Goal: Contribute content: Contribute content

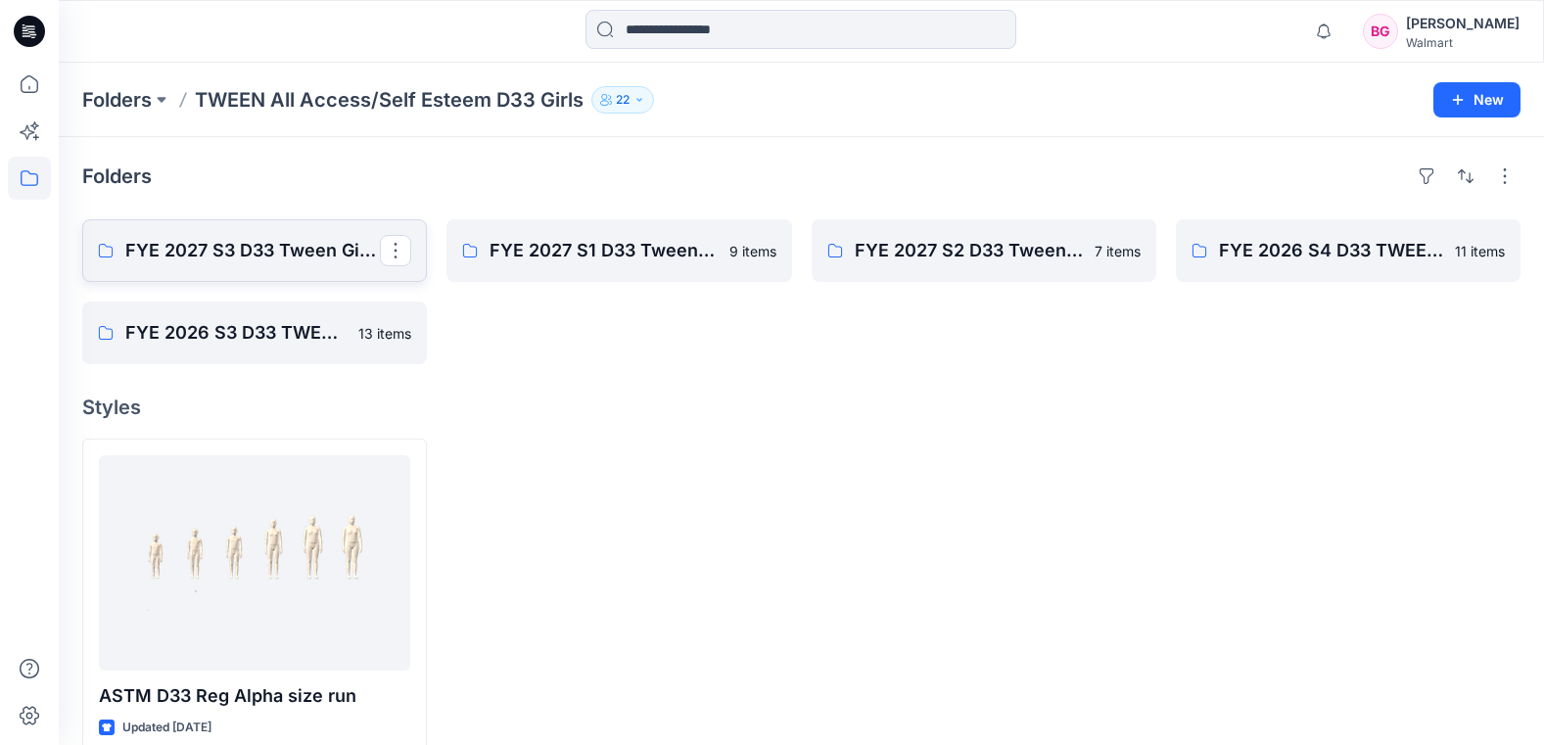
click at [280, 259] on p "FYE 2027 S3 D33 Tween Girl All Access/Self Esteem" at bounding box center [252, 250] width 255 height 27
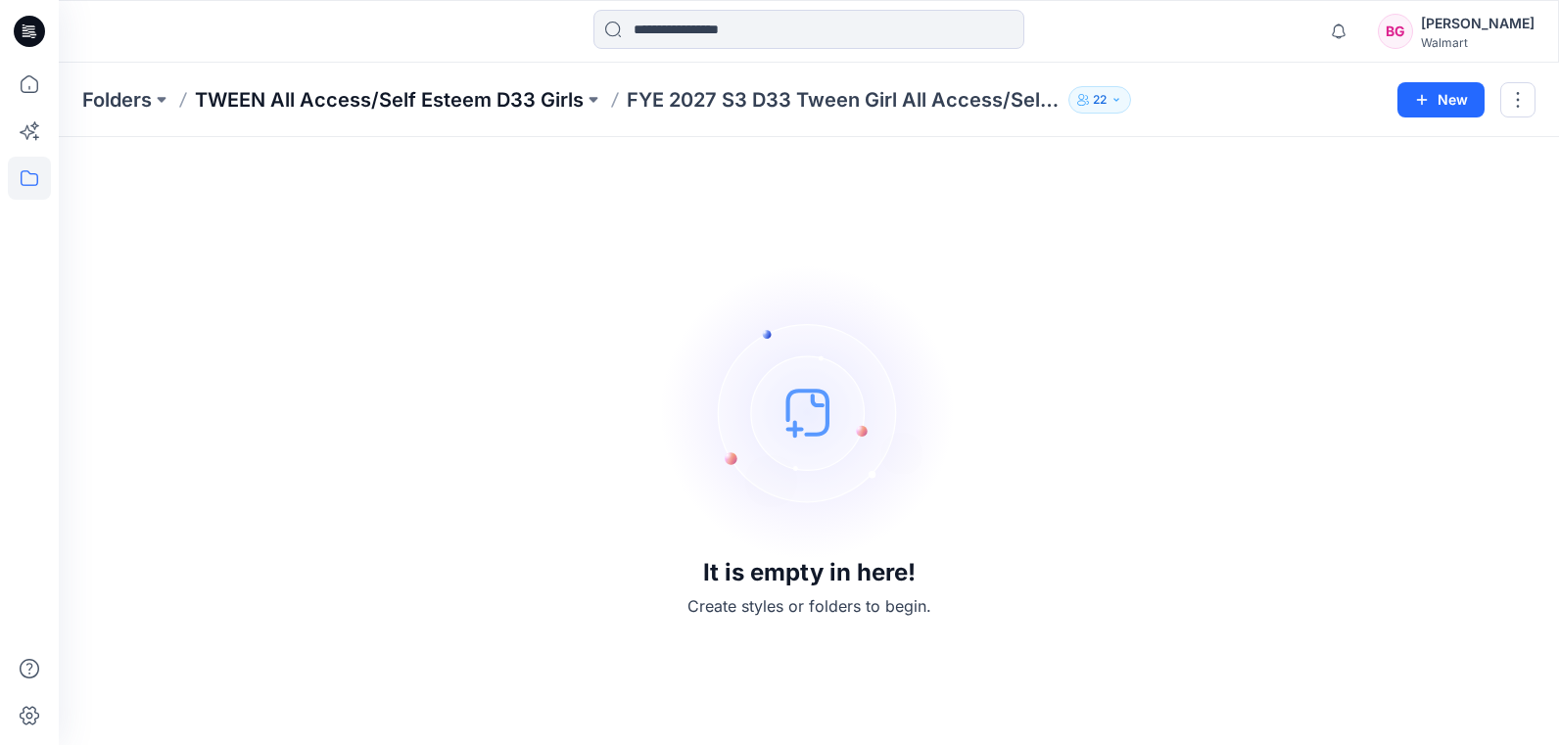
drag, startPoint x: 544, startPoint y: 96, endPoint x: 524, endPoint y: 102, distance: 20.4
click at [521, 95] on p "TWEEN All Access/Self Esteem D33 Girls" at bounding box center [389, 99] width 389 height 27
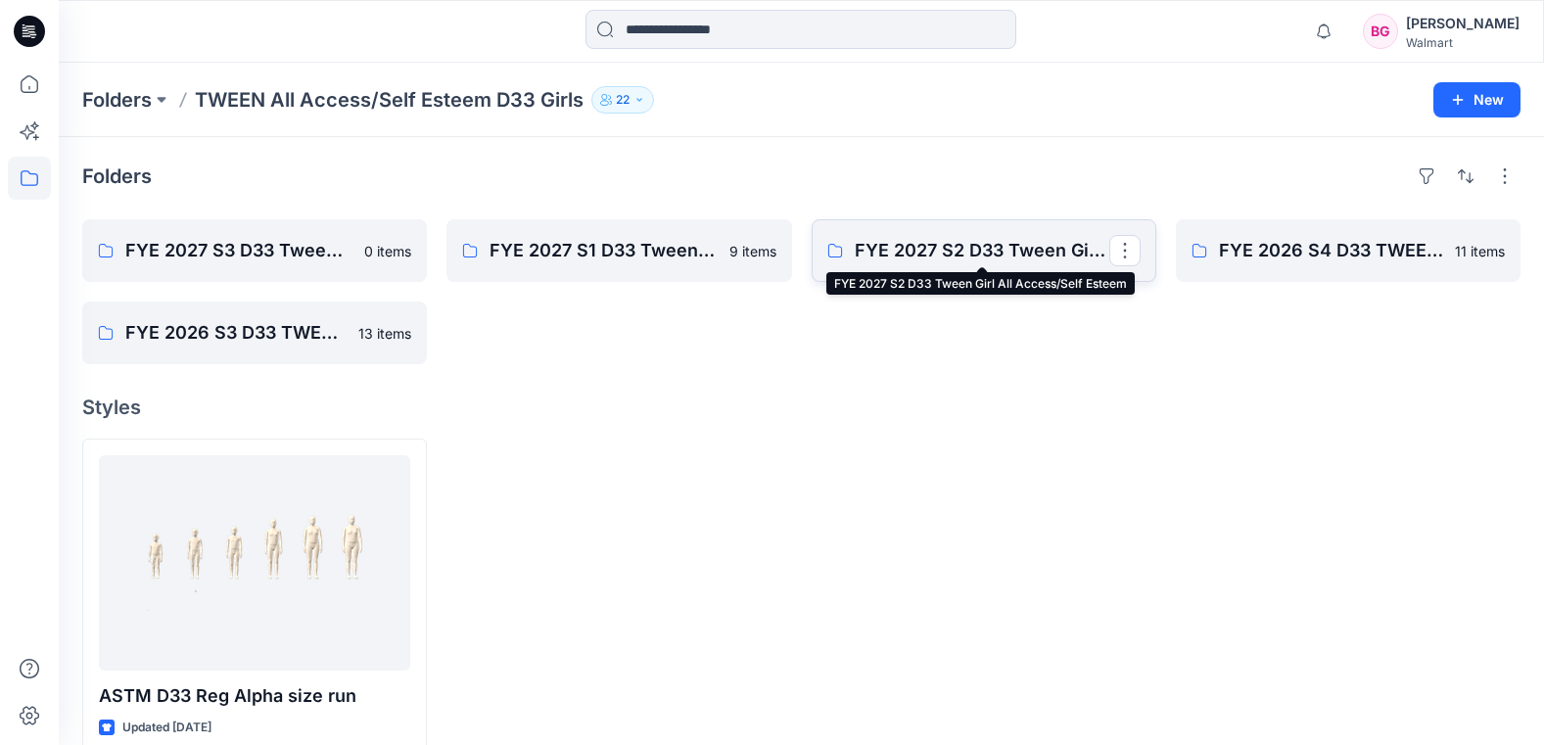
click at [940, 245] on p "FYE 2027 S2 D33 Tween Girl All Access/Self Esteem" at bounding box center [982, 250] width 255 height 27
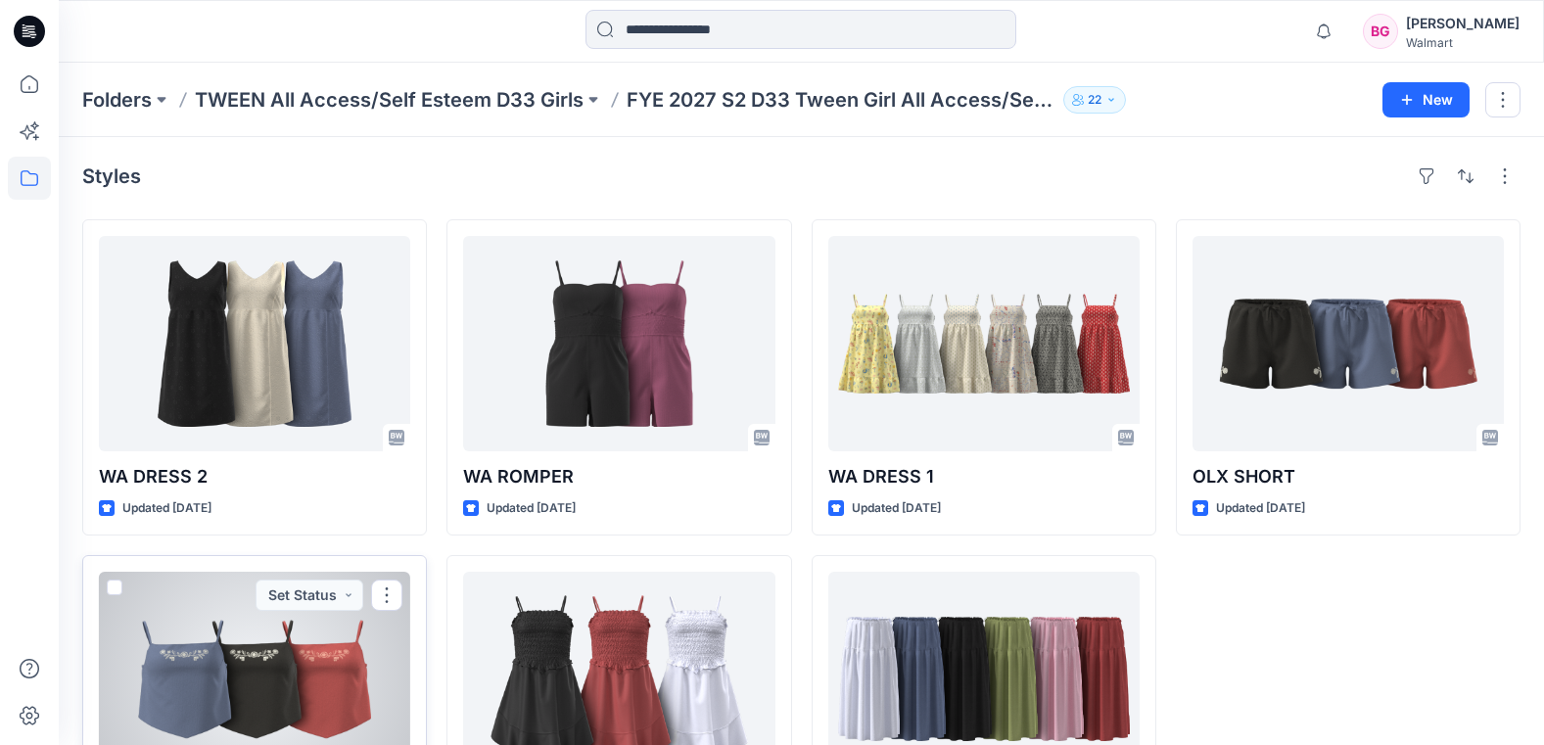
click at [170, 614] on div at bounding box center [254, 679] width 311 height 215
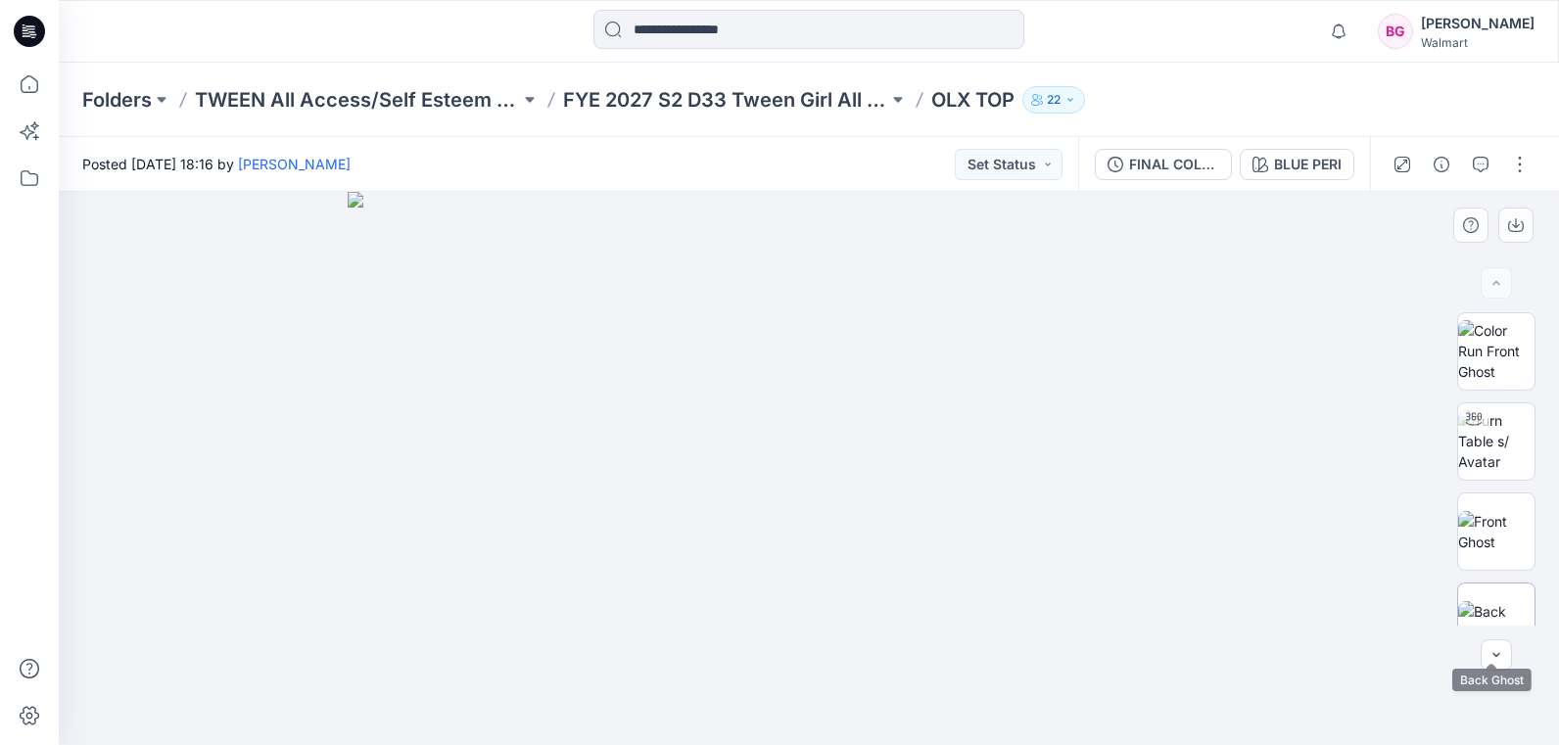
click at [1493, 601] on img at bounding box center [1496, 621] width 76 height 41
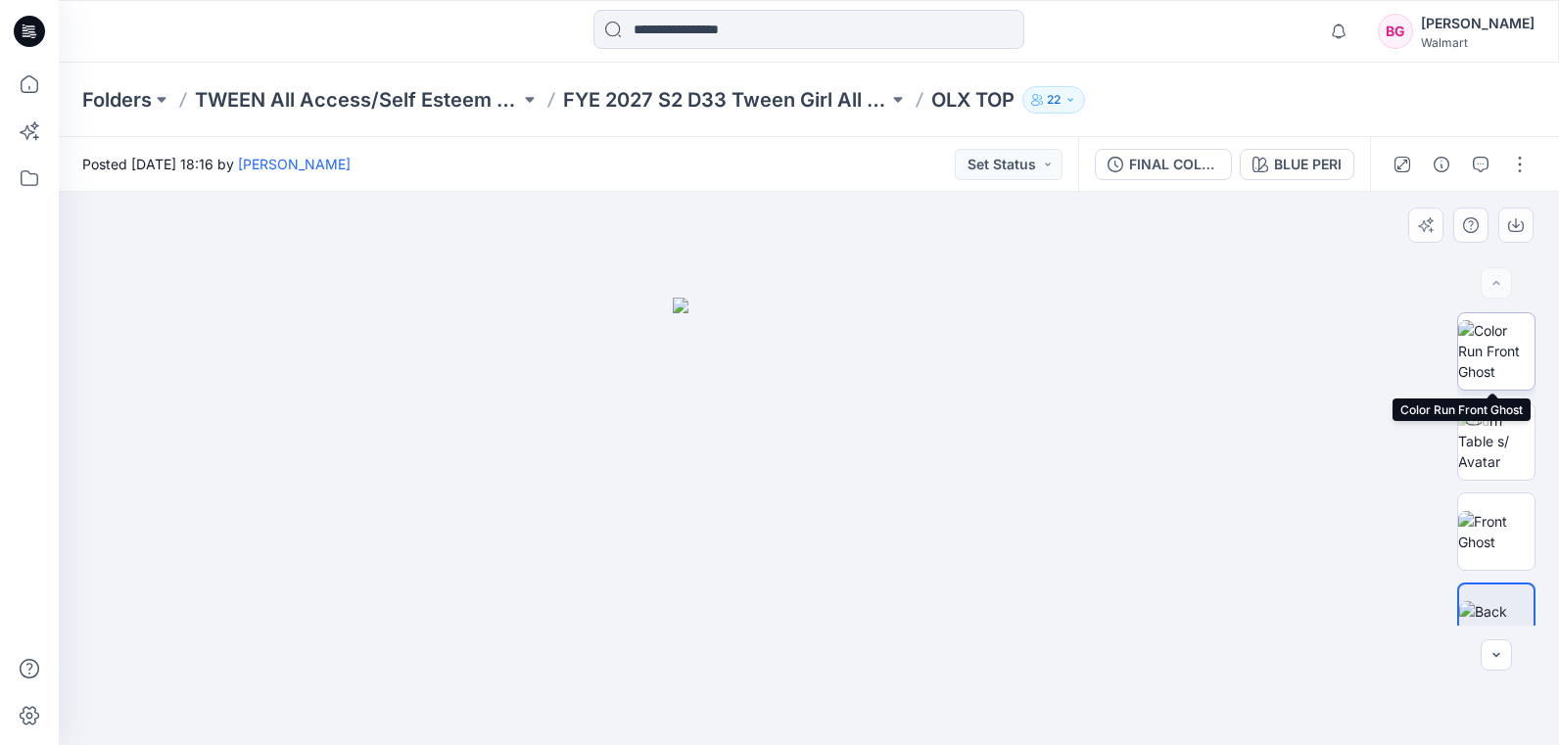
click at [1501, 358] on img at bounding box center [1496, 351] width 76 height 62
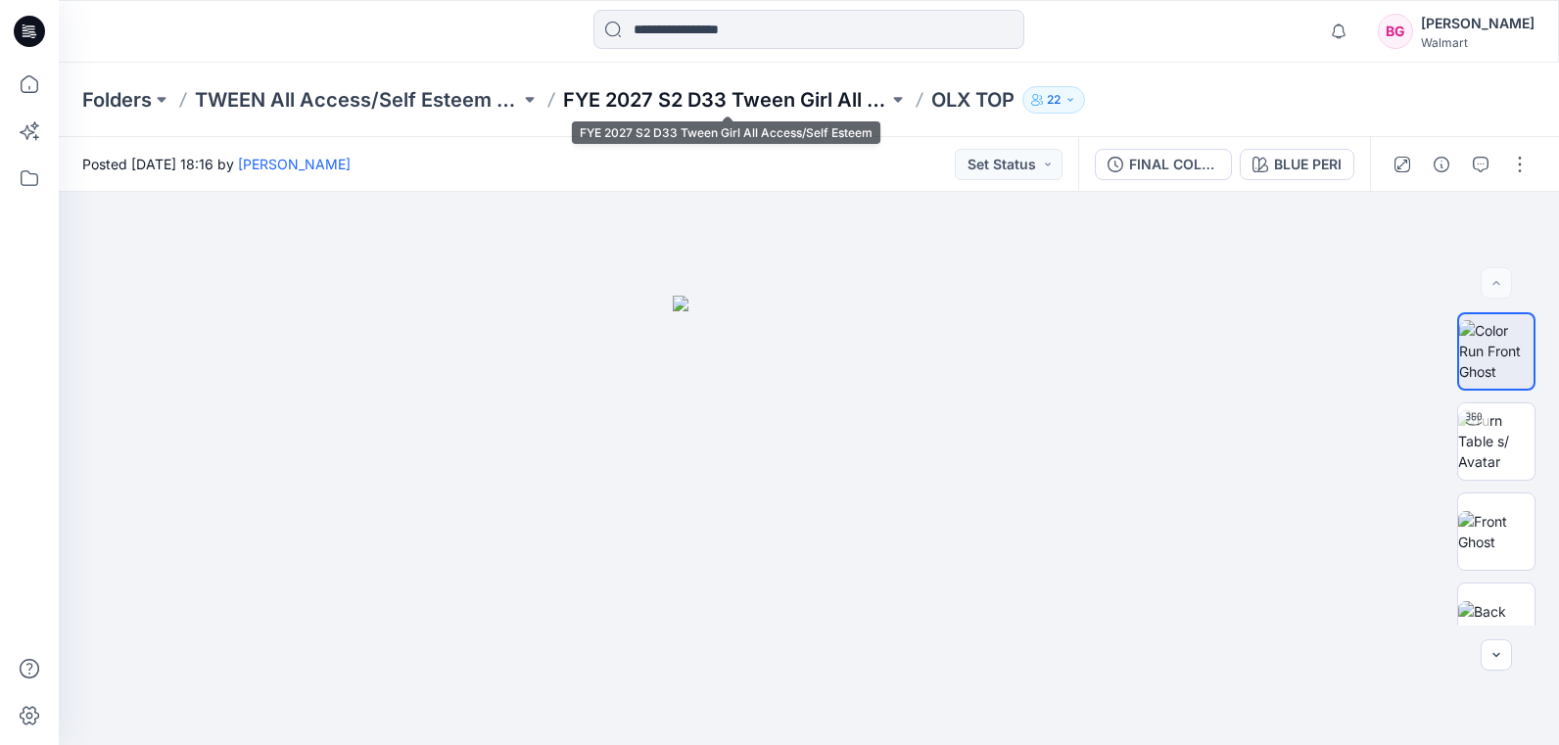
click at [831, 102] on p "FYE 2027 S2 D33 Tween Girl All Access/Self Esteem" at bounding box center [725, 99] width 325 height 27
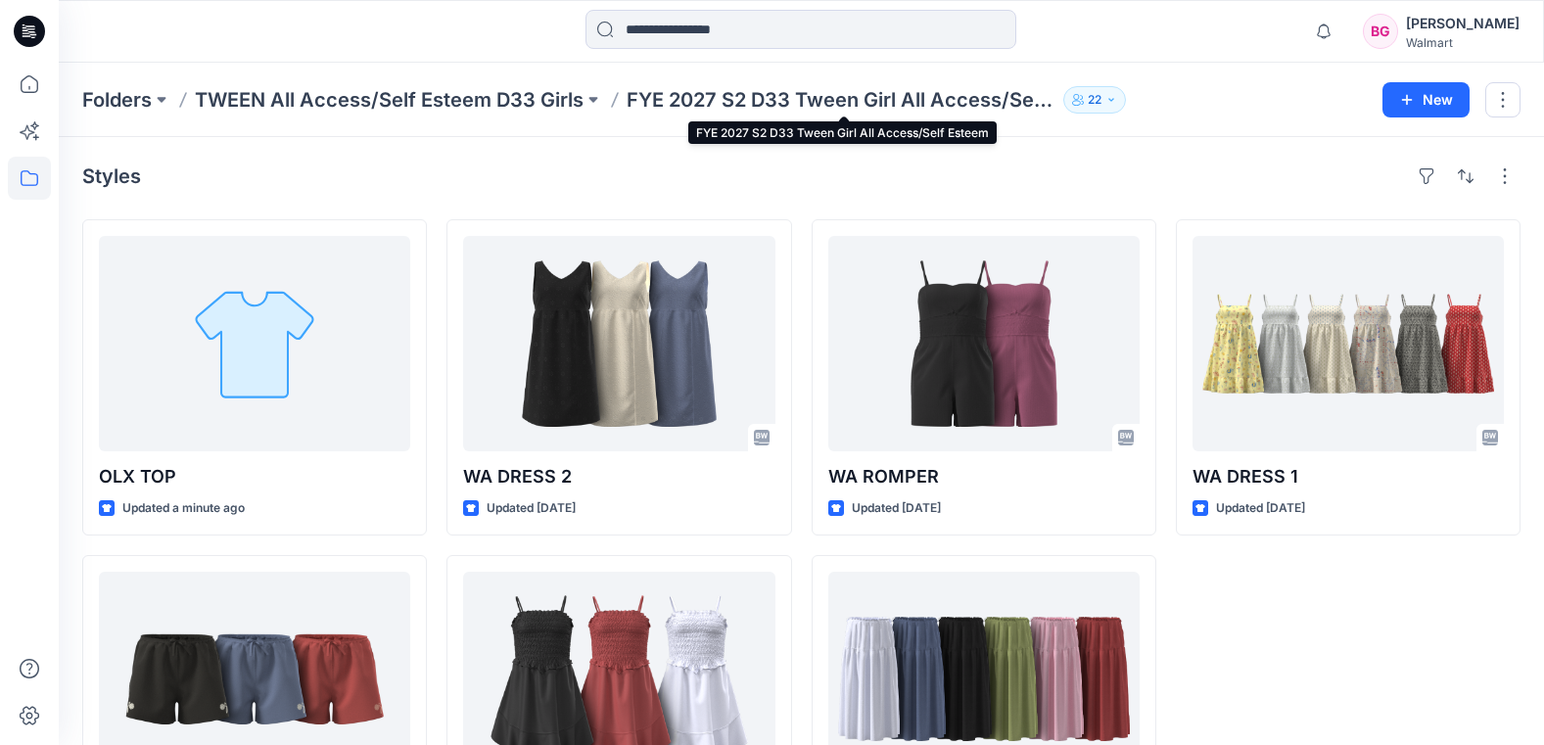
click at [603, 154] on div "Styles OLX TOP Updated a minute ago OLX SHORT Updated 20 days ago WA DRESS 2 Up…" at bounding box center [802, 515] width 1486 height 757
click at [362, 76] on div "Folders TWEEN All Access/Self Esteem D33 Girls FYE 2027 S2 D33 Tween Girl All A…" at bounding box center [802, 100] width 1486 height 74
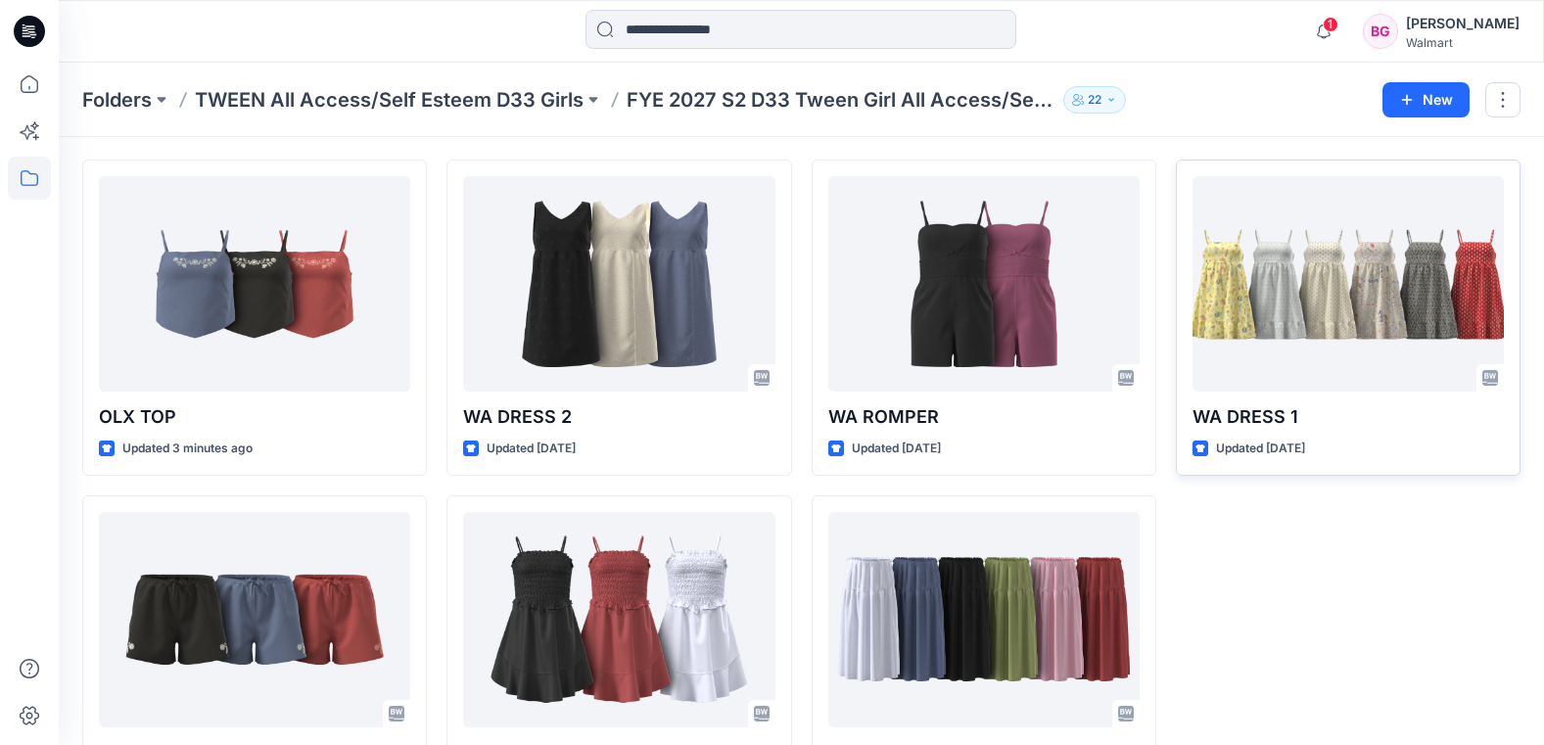
scroll to position [59, 0]
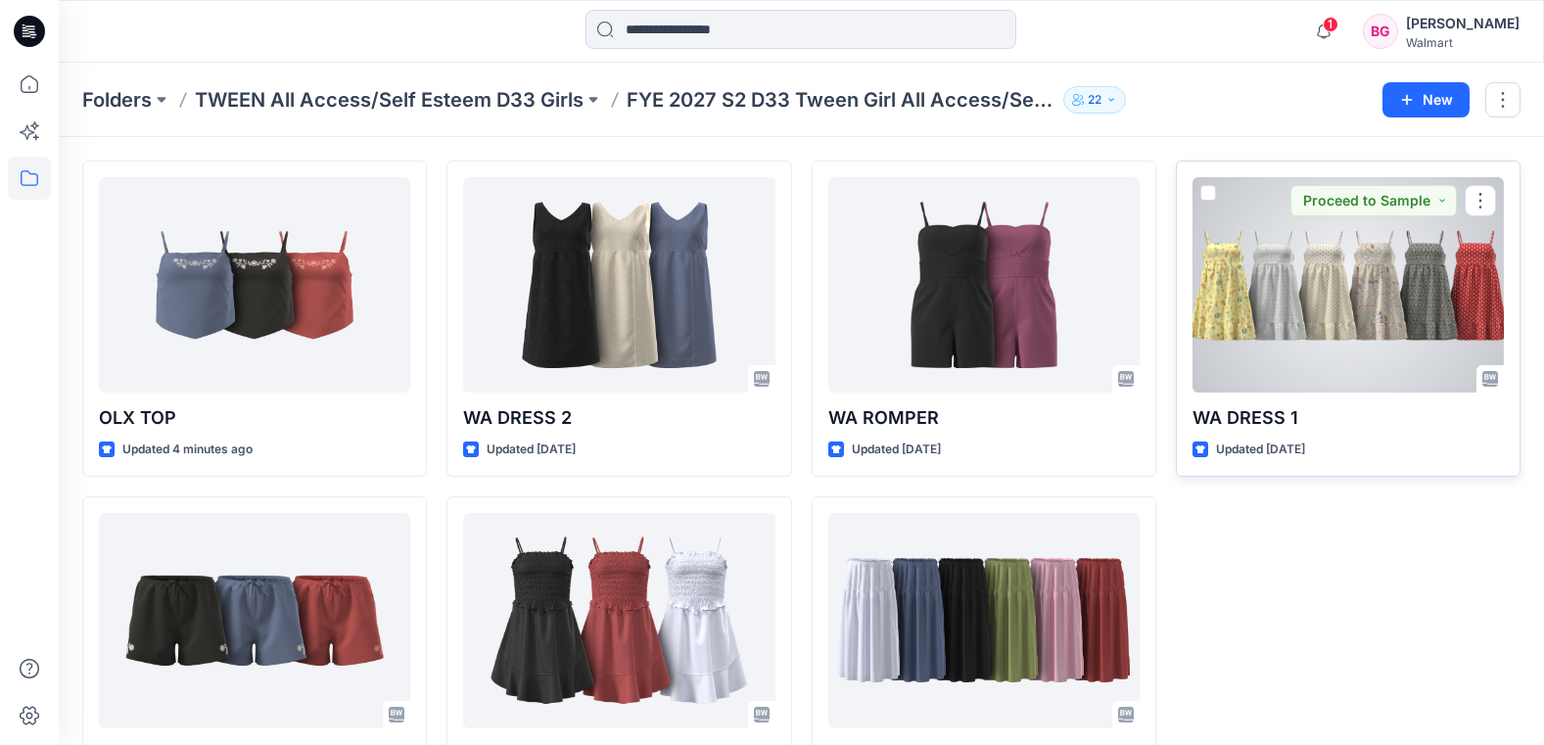
click at [1272, 234] on div at bounding box center [1348, 284] width 311 height 215
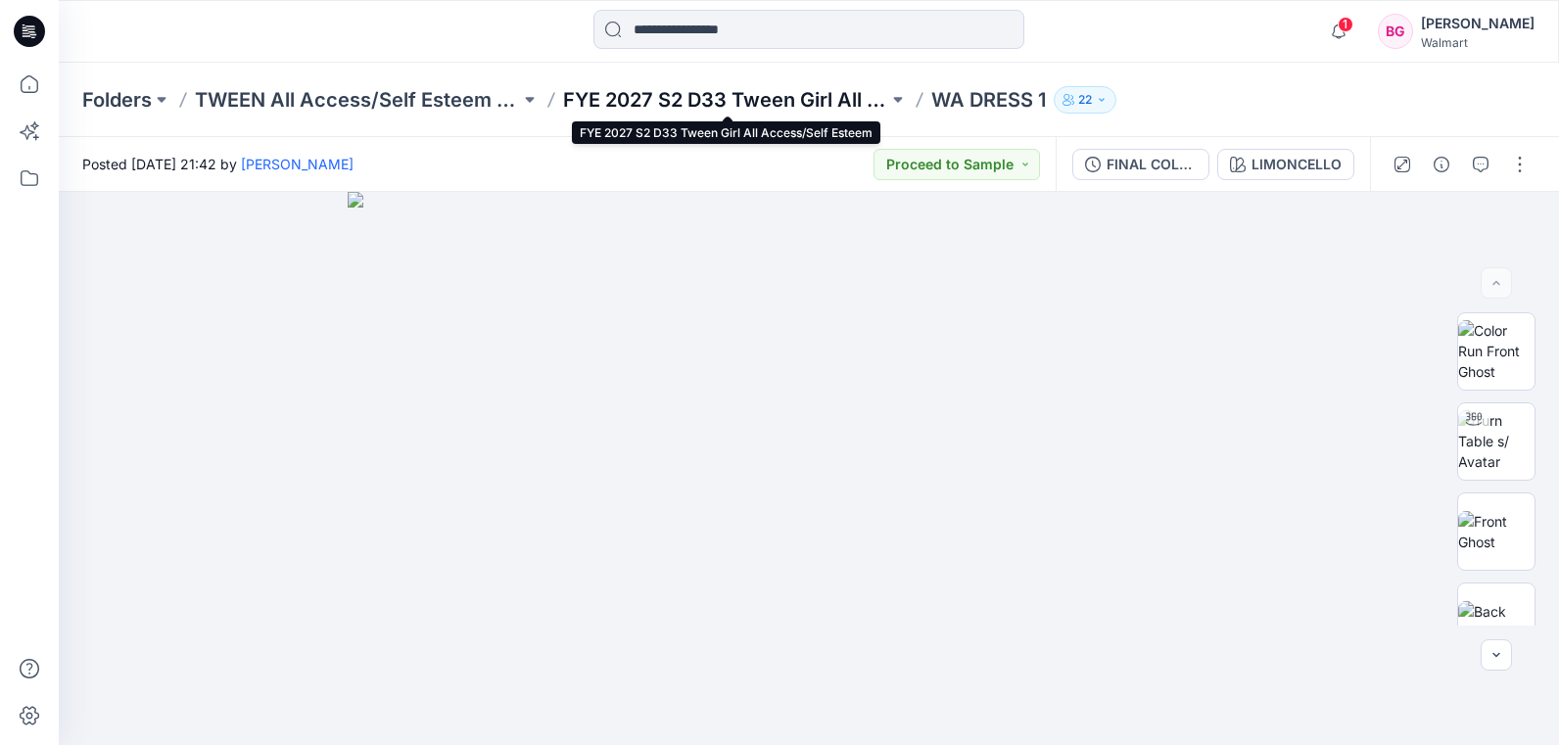
click at [803, 102] on p "FYE 2027 S2 D33 Tween Girl All Access/Self Esteem" at bounding box center [725, 99] width 325 height 27
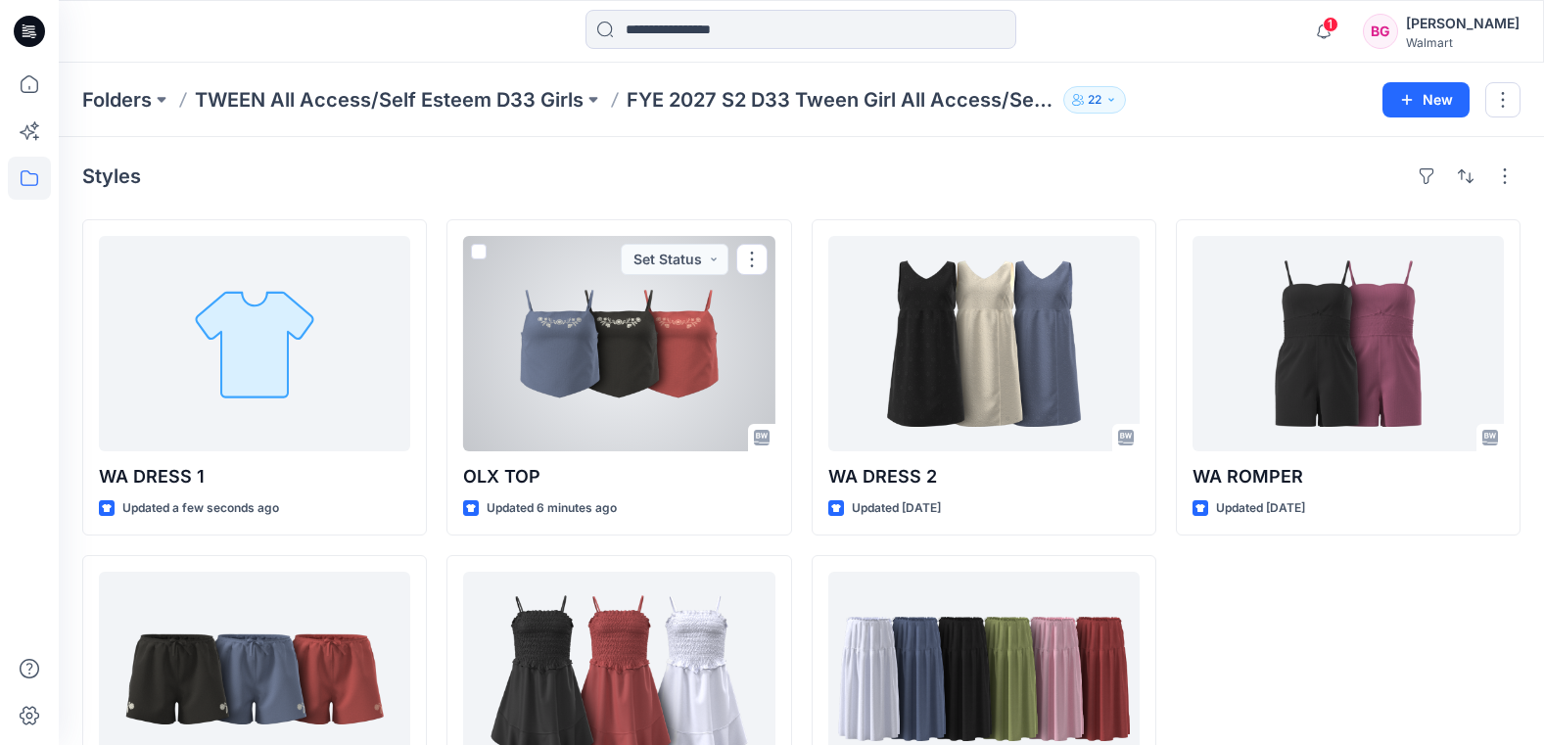
click at [553, 338] on div at bounding box center [618, 343] width 311 height 215
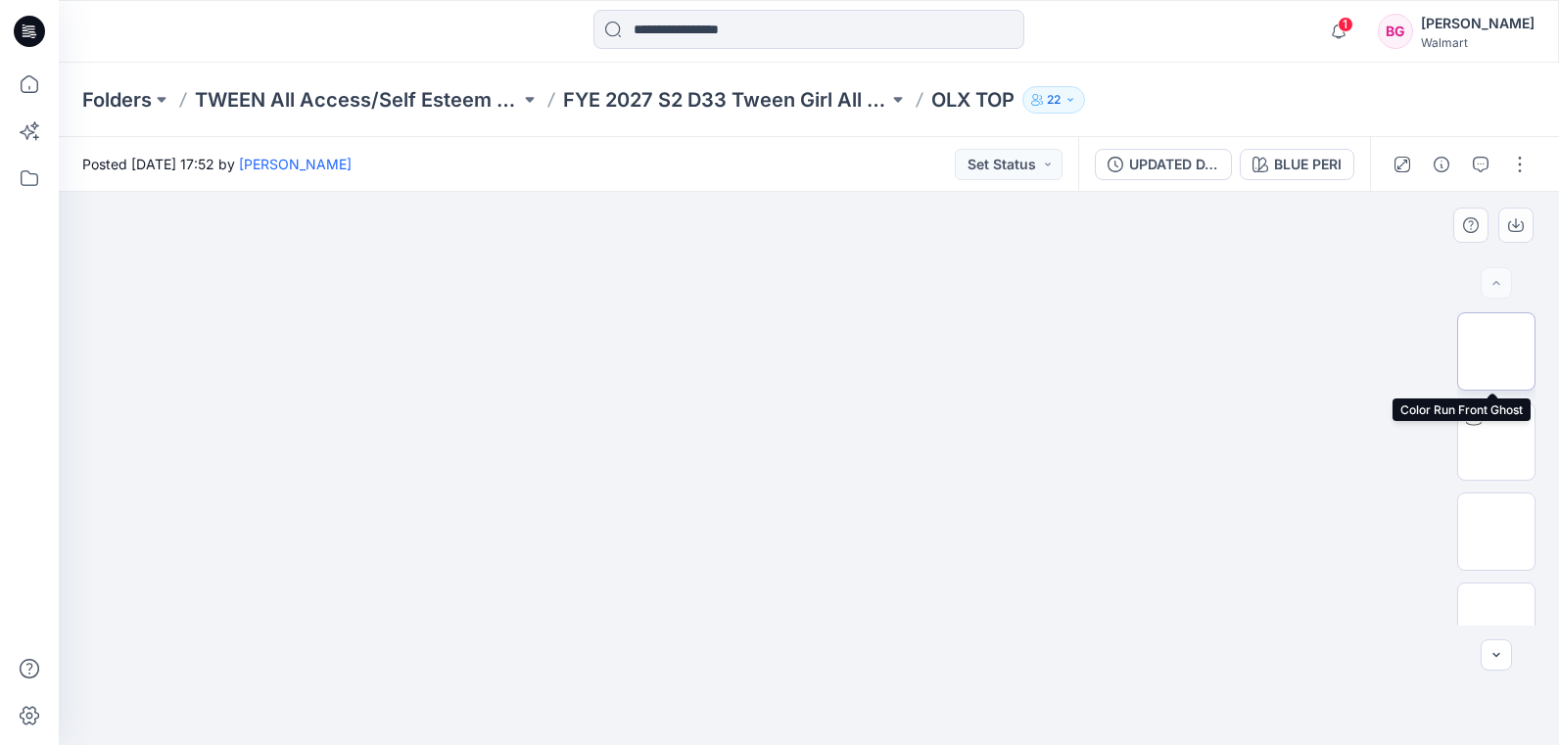
click at [1496, 352] on img at bounding box center [1496, 352] width 0 height 0
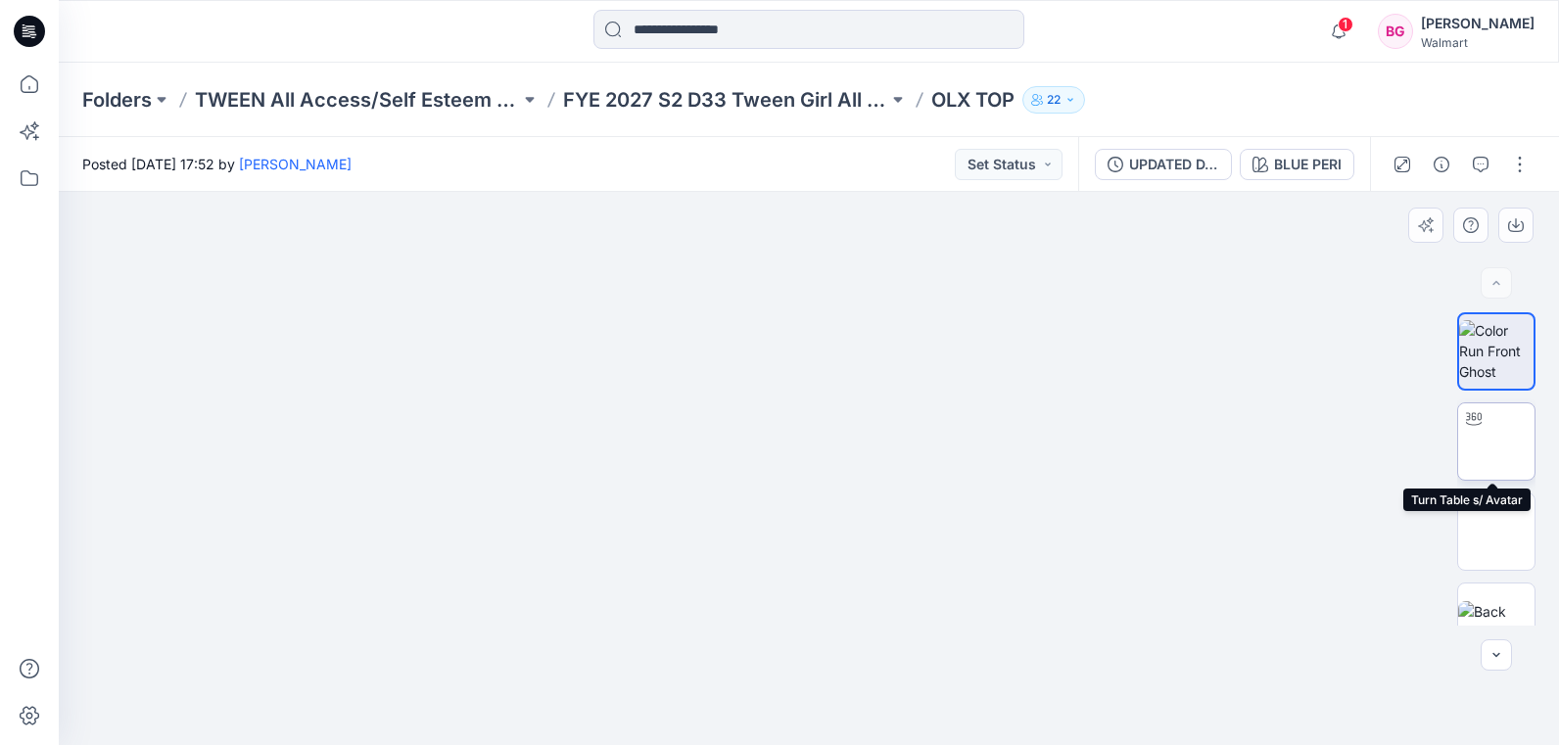
click at [1485, 428] on div at bounding box center [1496, 442] width 78 height 78
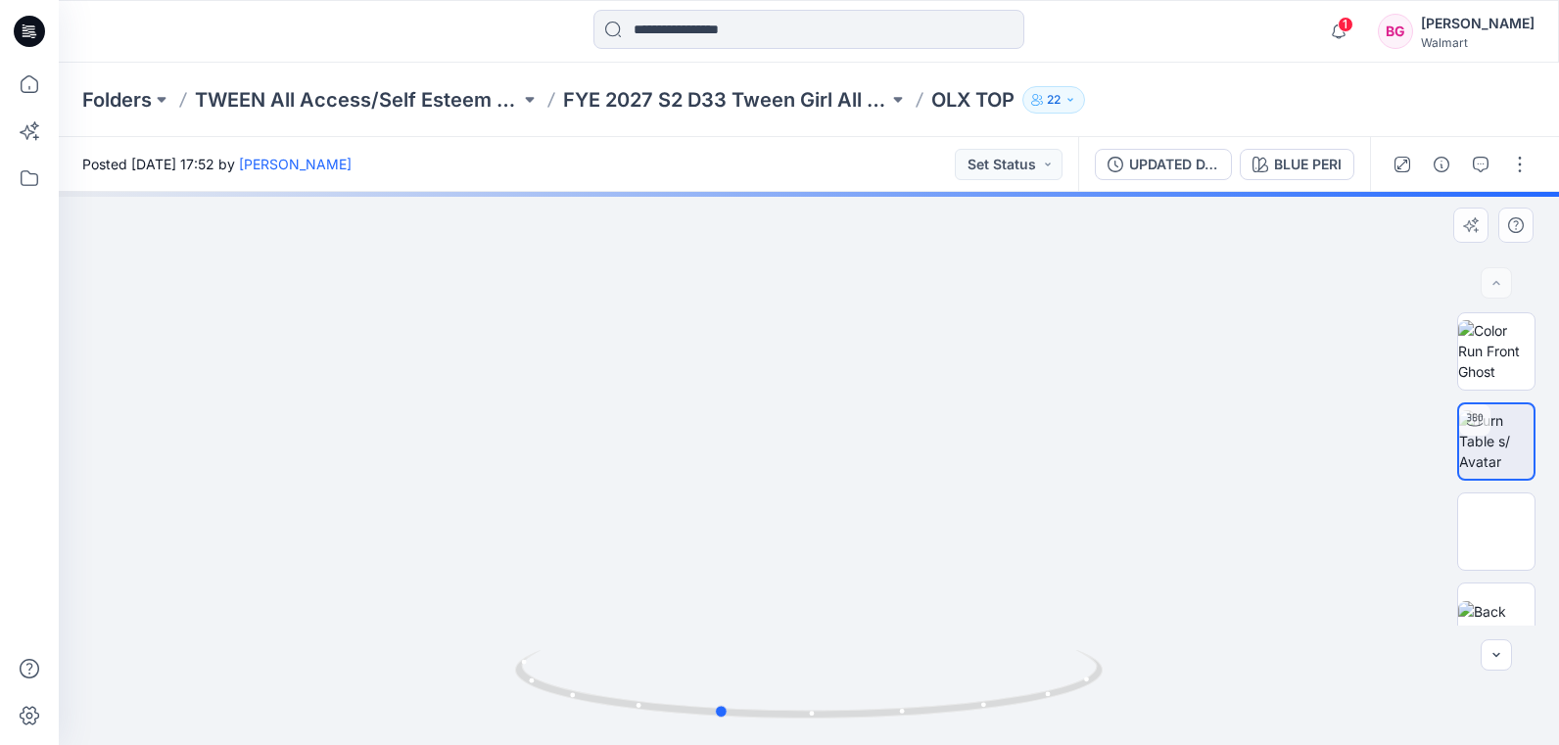
drag, startPoint x: 992, startPoint y: 442, endPoint x: 969, endPoint y: 472, distance: 38.4
click at [969, 472] on div at bounding box center [809, 468] width 1500 height 553
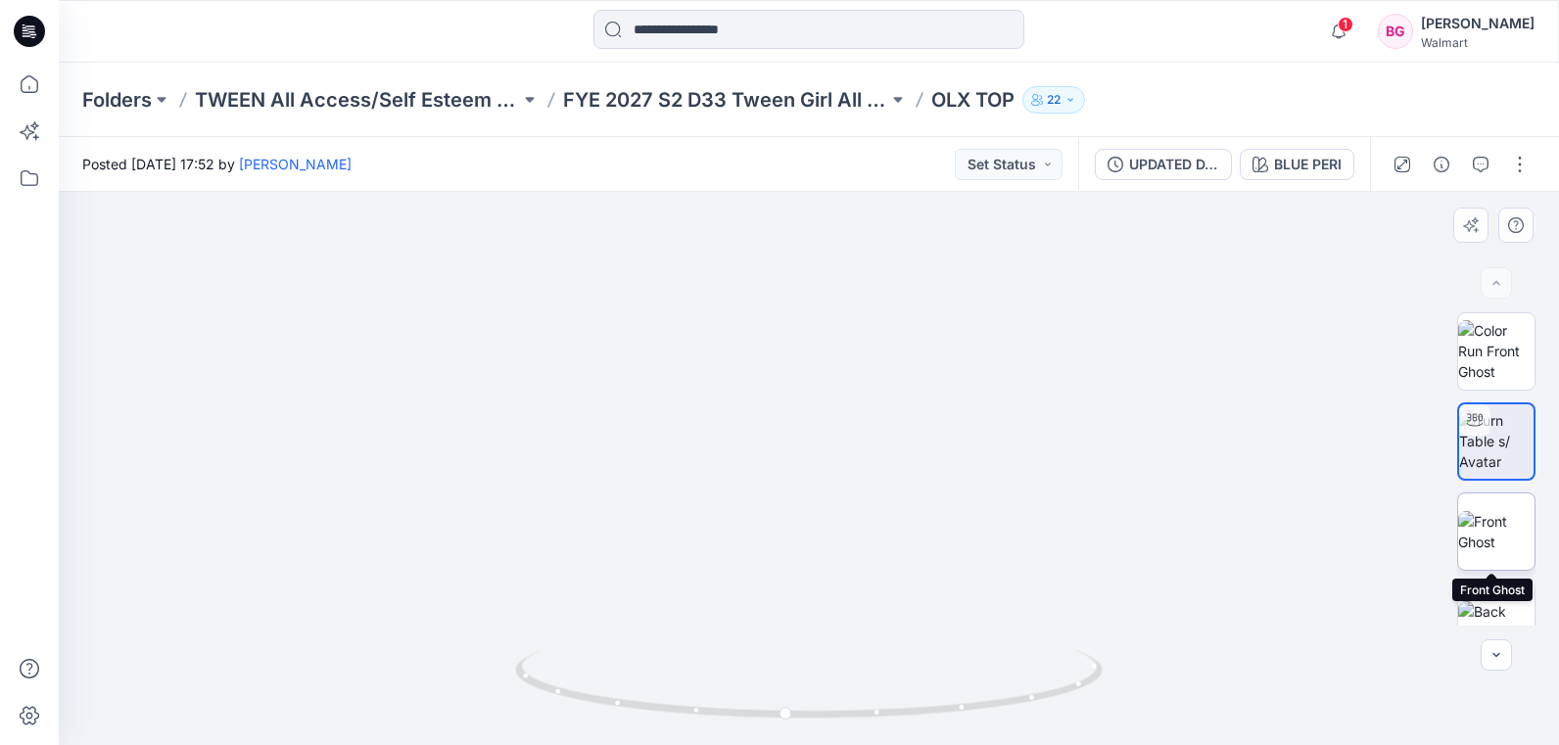
click at [1502, 540] on img at bounding box center [1496, 531] width 76 height 41
click at [1496, 529] on img at bounding box center [1496, 525] width 76 height 41
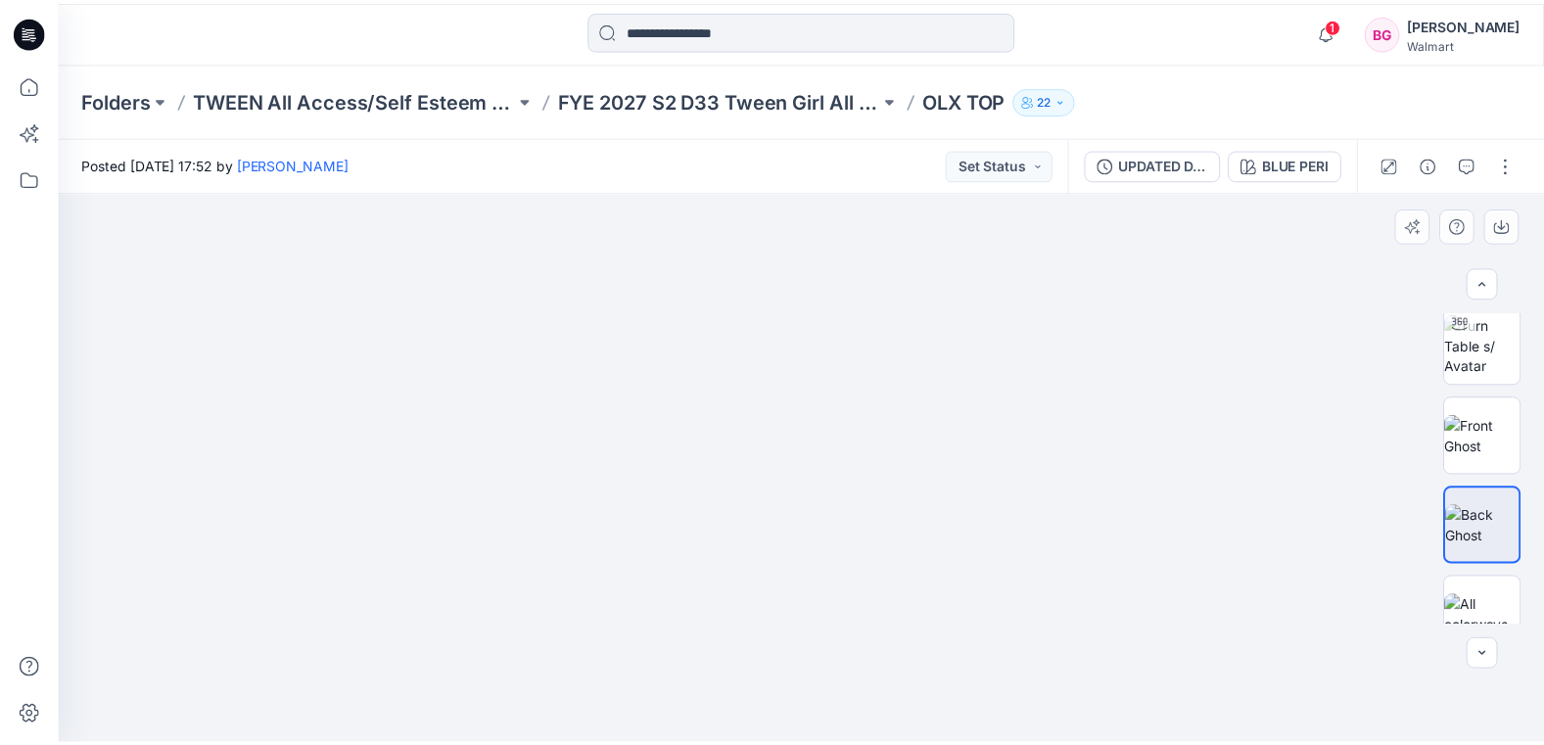
scroll to position [125, 0]
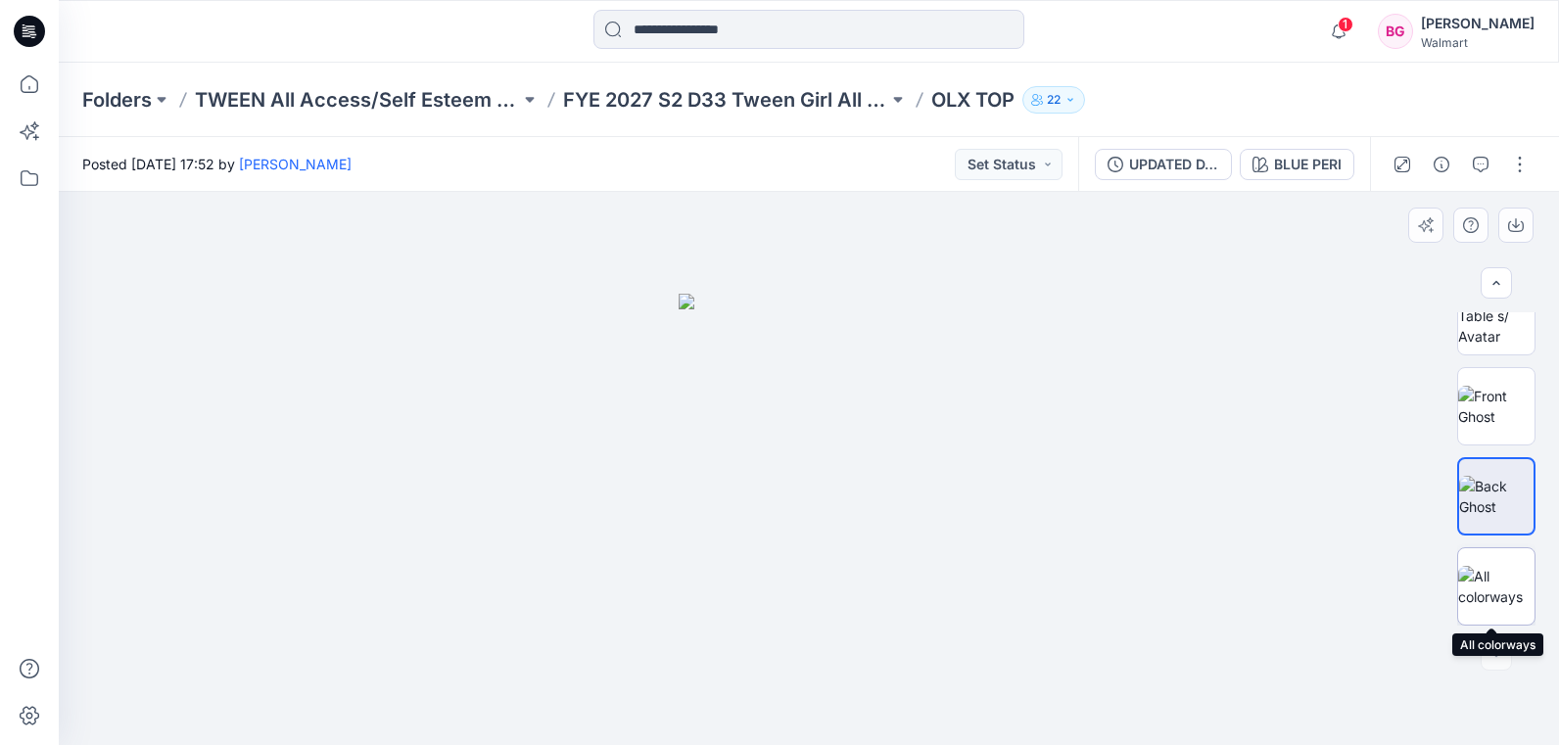
click at [1506, 548] on div at bounding box center [1496, 586] width 78 height 78
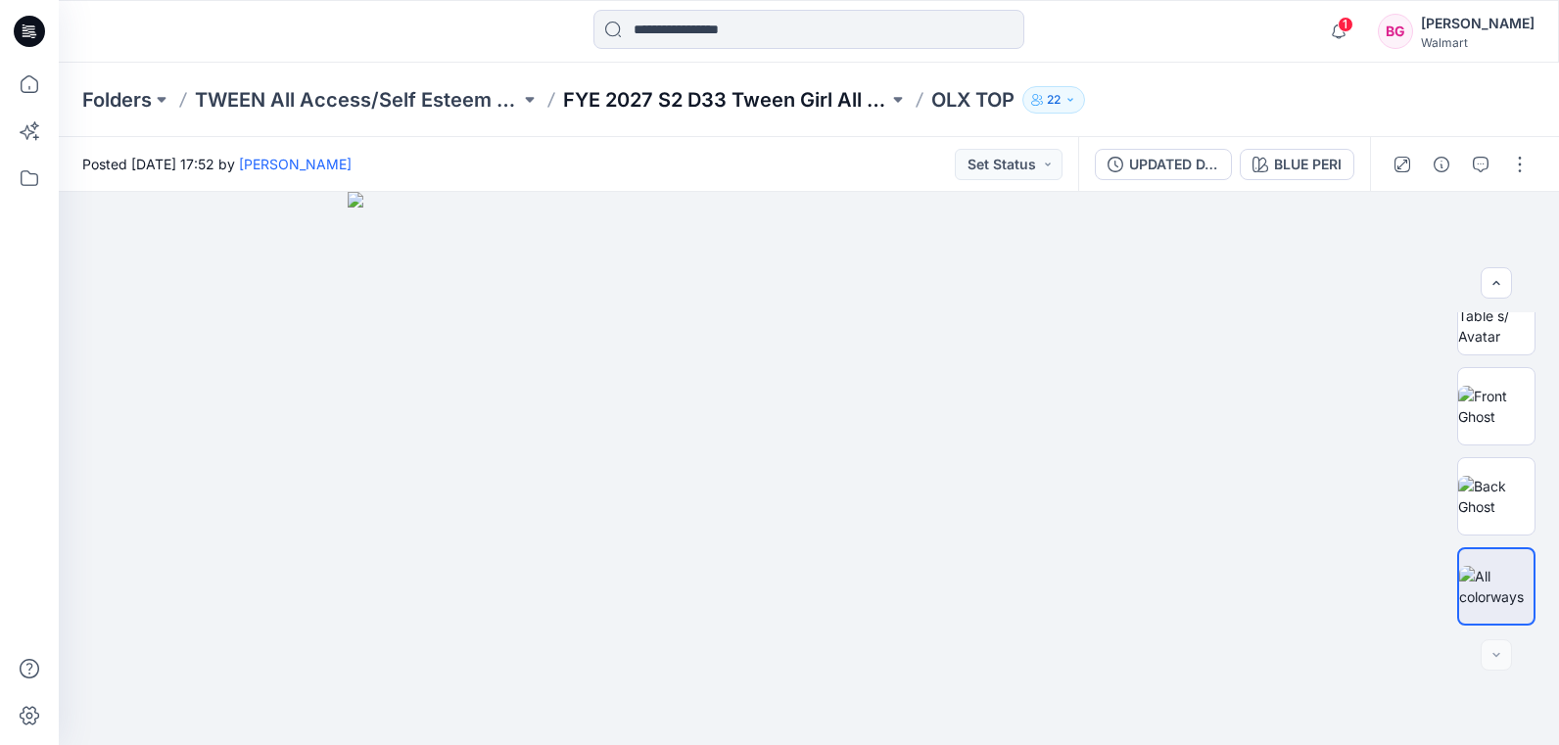
click at [837, 106] on p "FYE 2027 S2 D33 Tween Girl All Access/Self Esteem" at bounding box center [725, 99] width 325 height 27
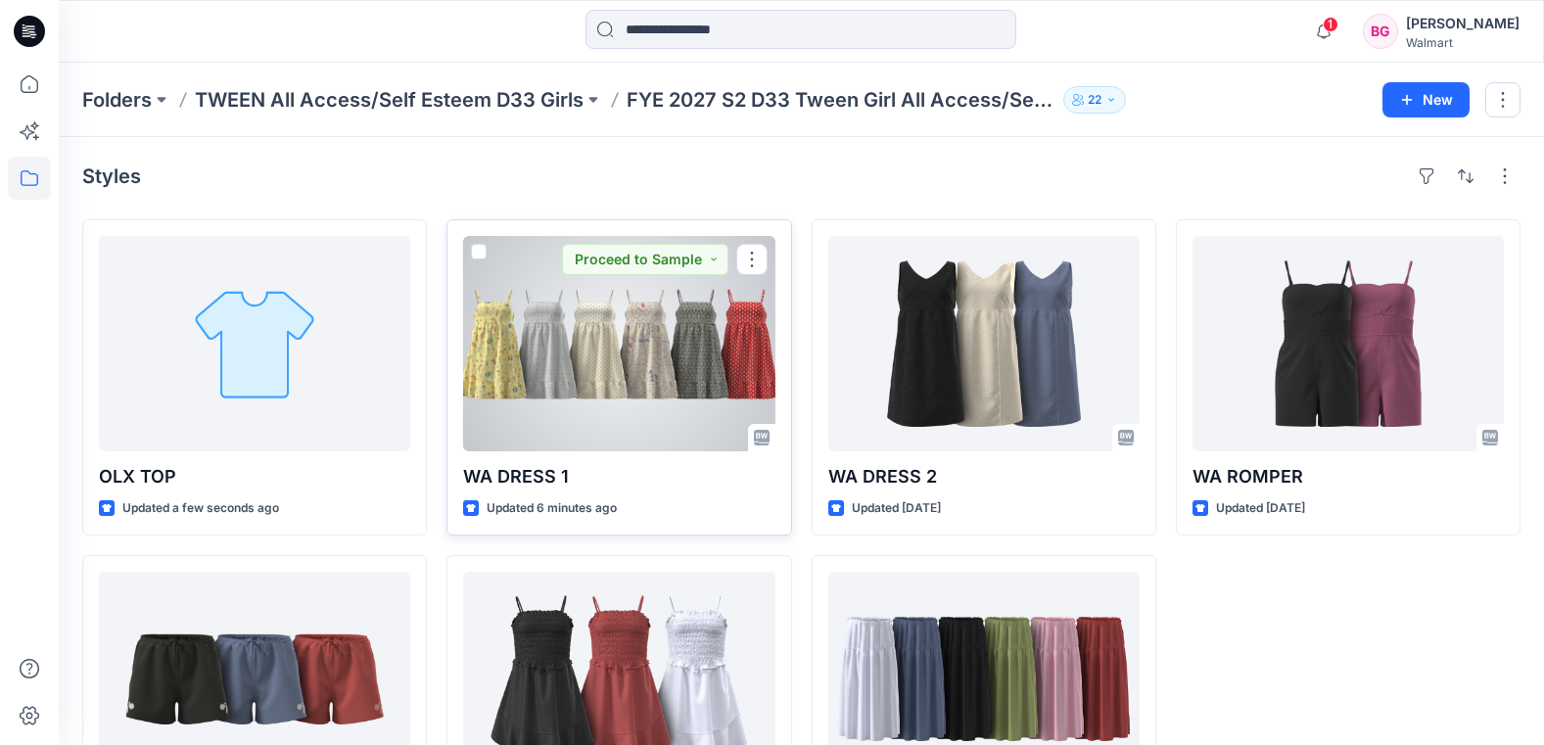
click at [637, 316] on div at bounding box center [618, 343] width 311 height 215
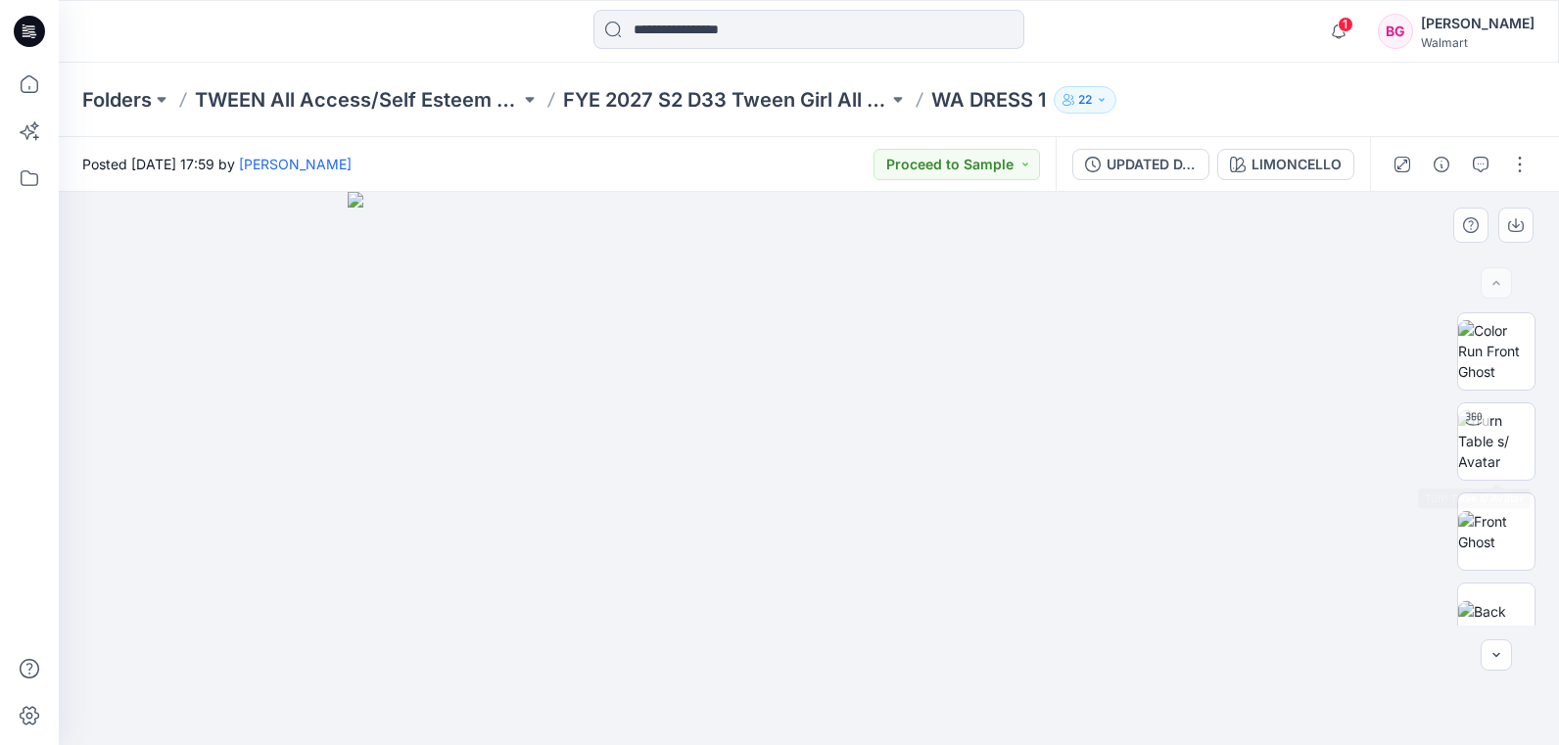
click at [1540, 422] on div at bounding box center [1496, 468] width 125 height 313
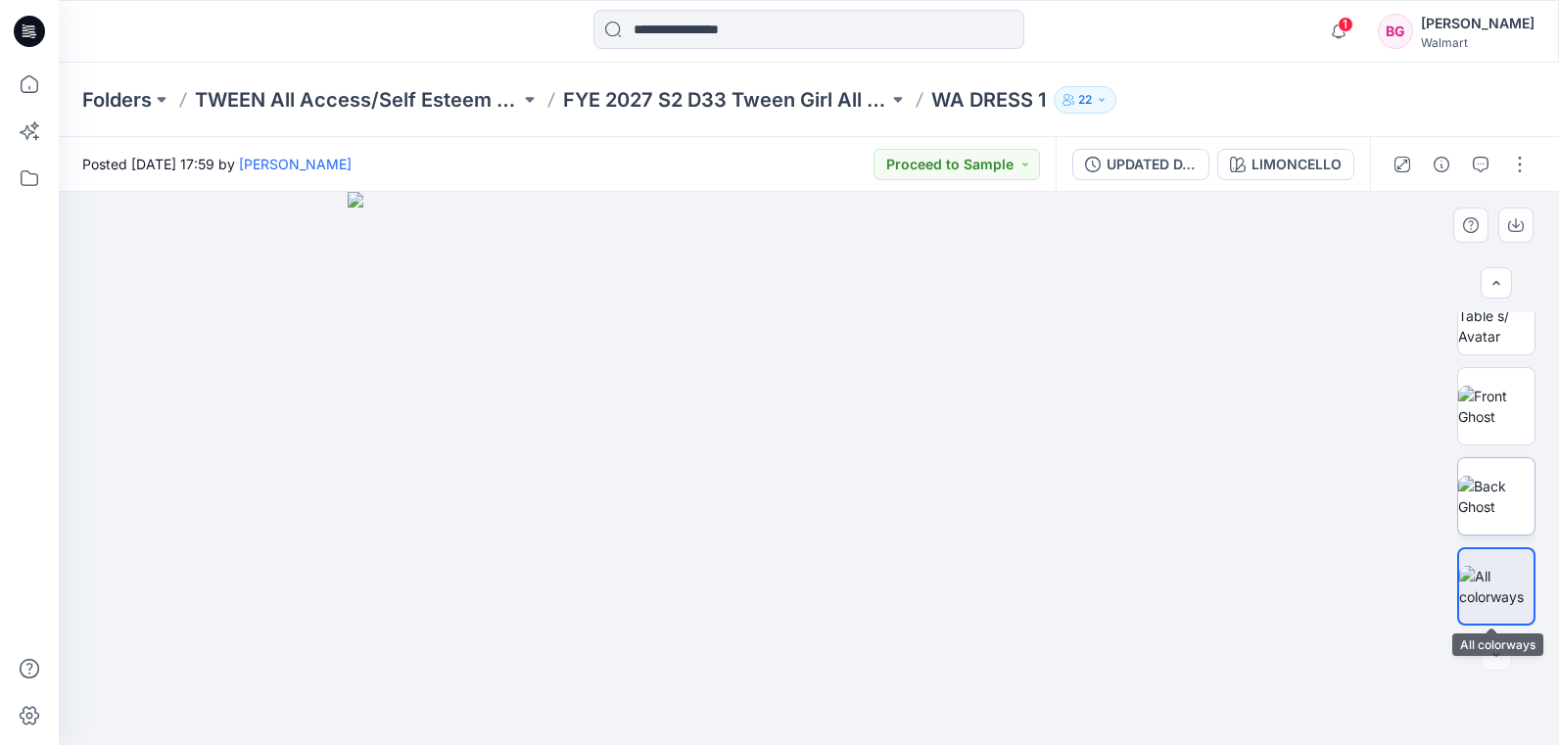
drag, startPoint x: 1540, startPoint y: 422, endPoint x: 1517, endPoint y: 521, distance: 101.7
click at [1506, 567] on div at bounding box center [1496, 468] width 78 height 313
click at [1490, 491] on img at bounding box center [1496, 496] width 76 height 41
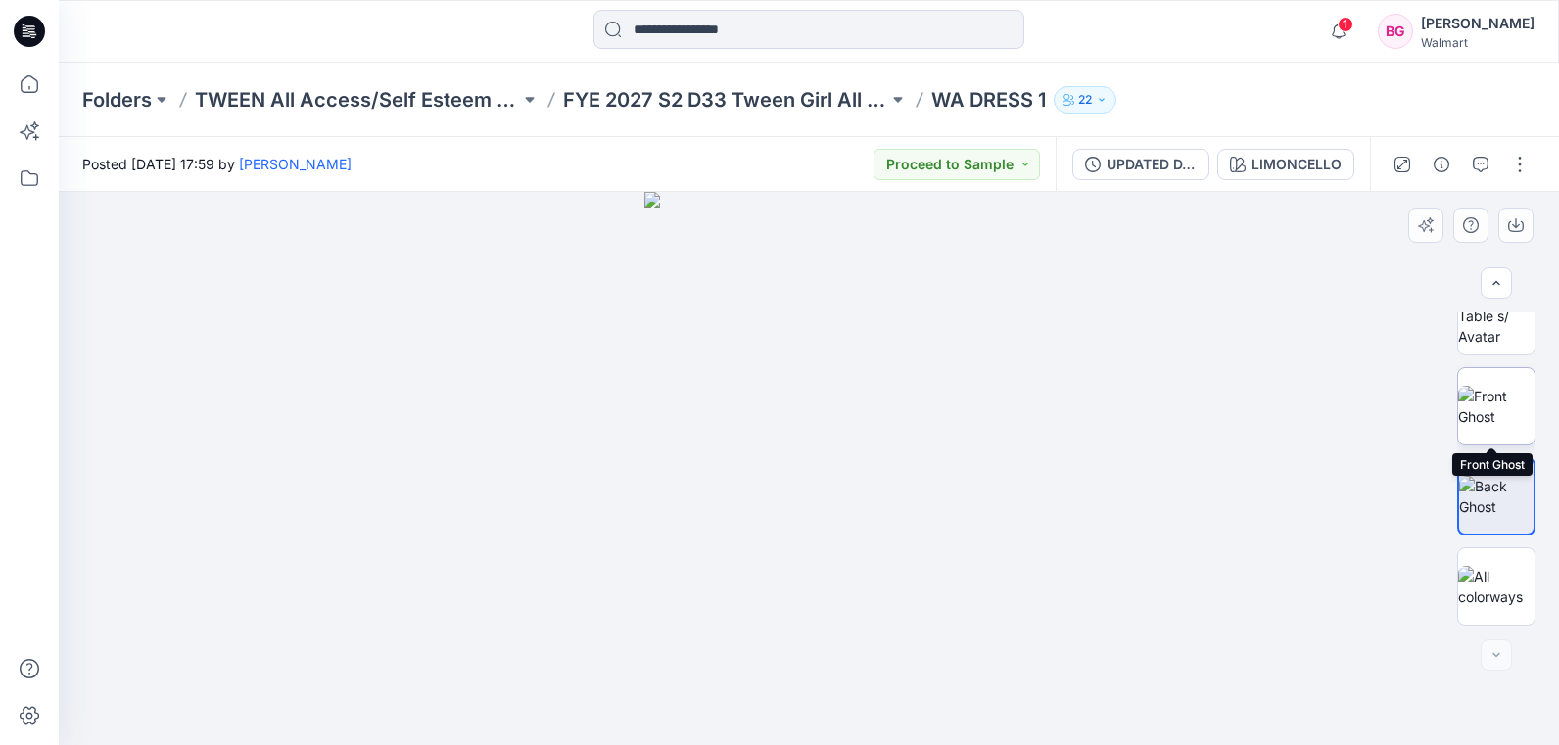
click at [1506, 409] on img at bounding box center [1496, 406] width 76 height 41
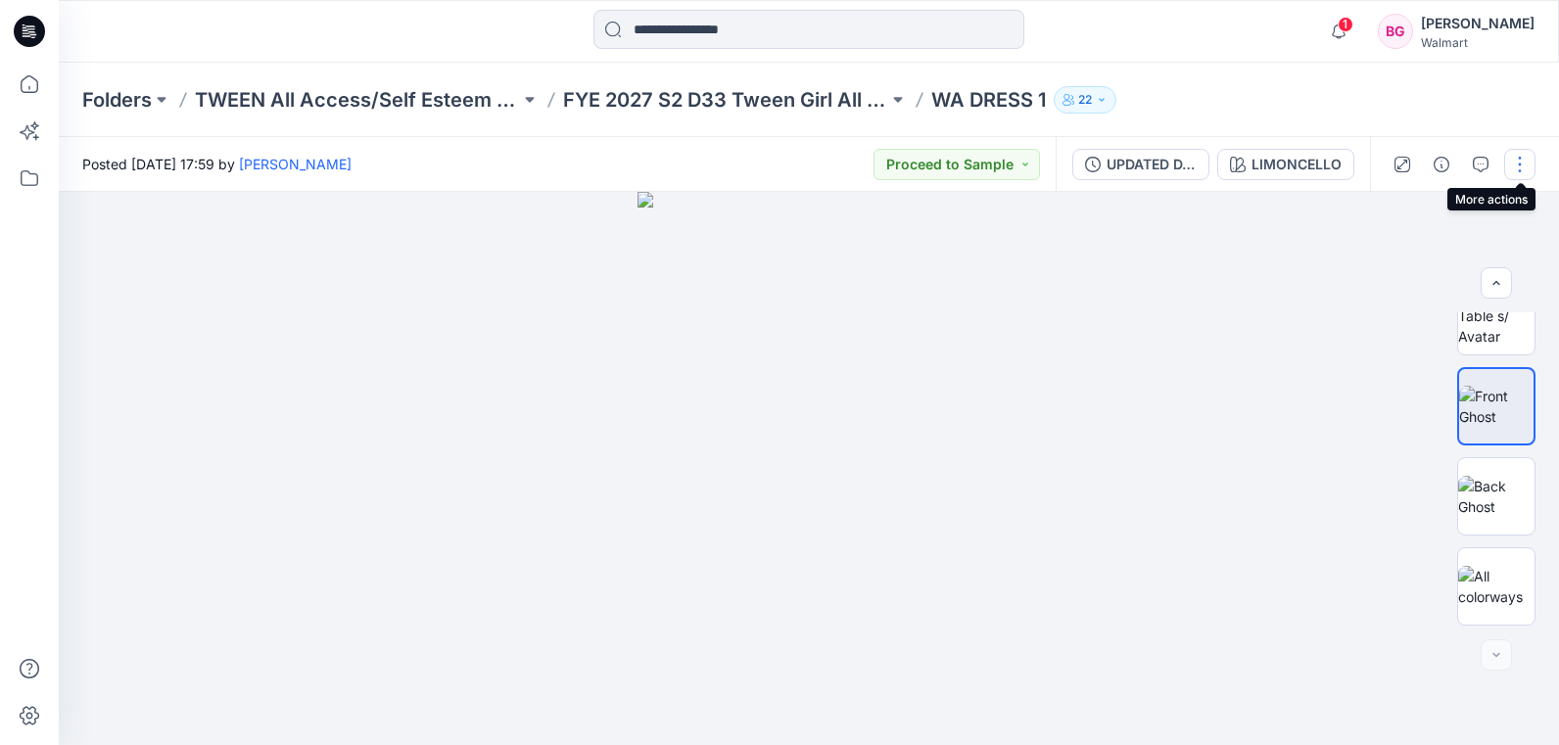
click at [1525, 165] on button "button" at bounding box center [1519, 164] width 31 height 31
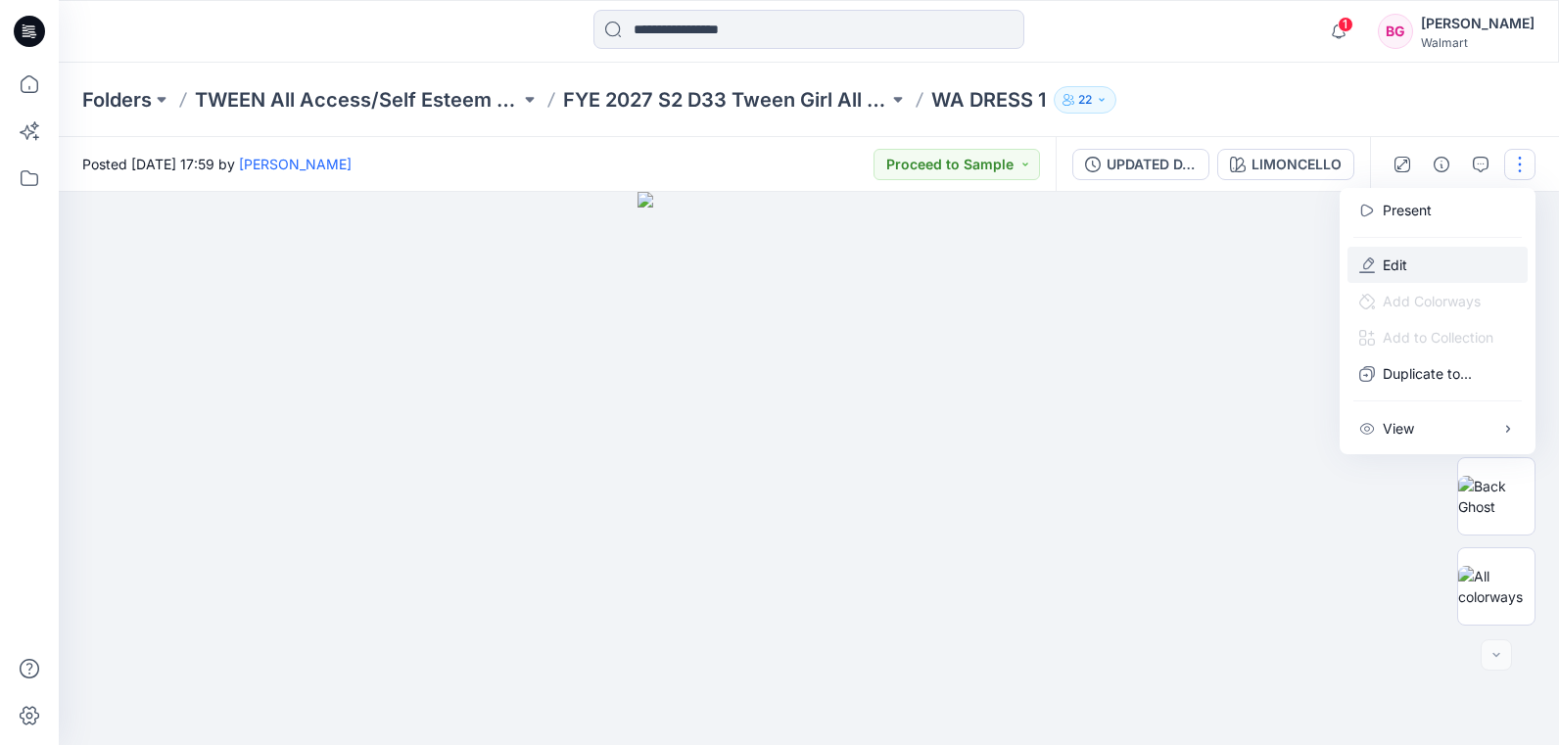
click at [1426, 259] on button "Edit" at bounding box center [1438, 265] width 180 height 36
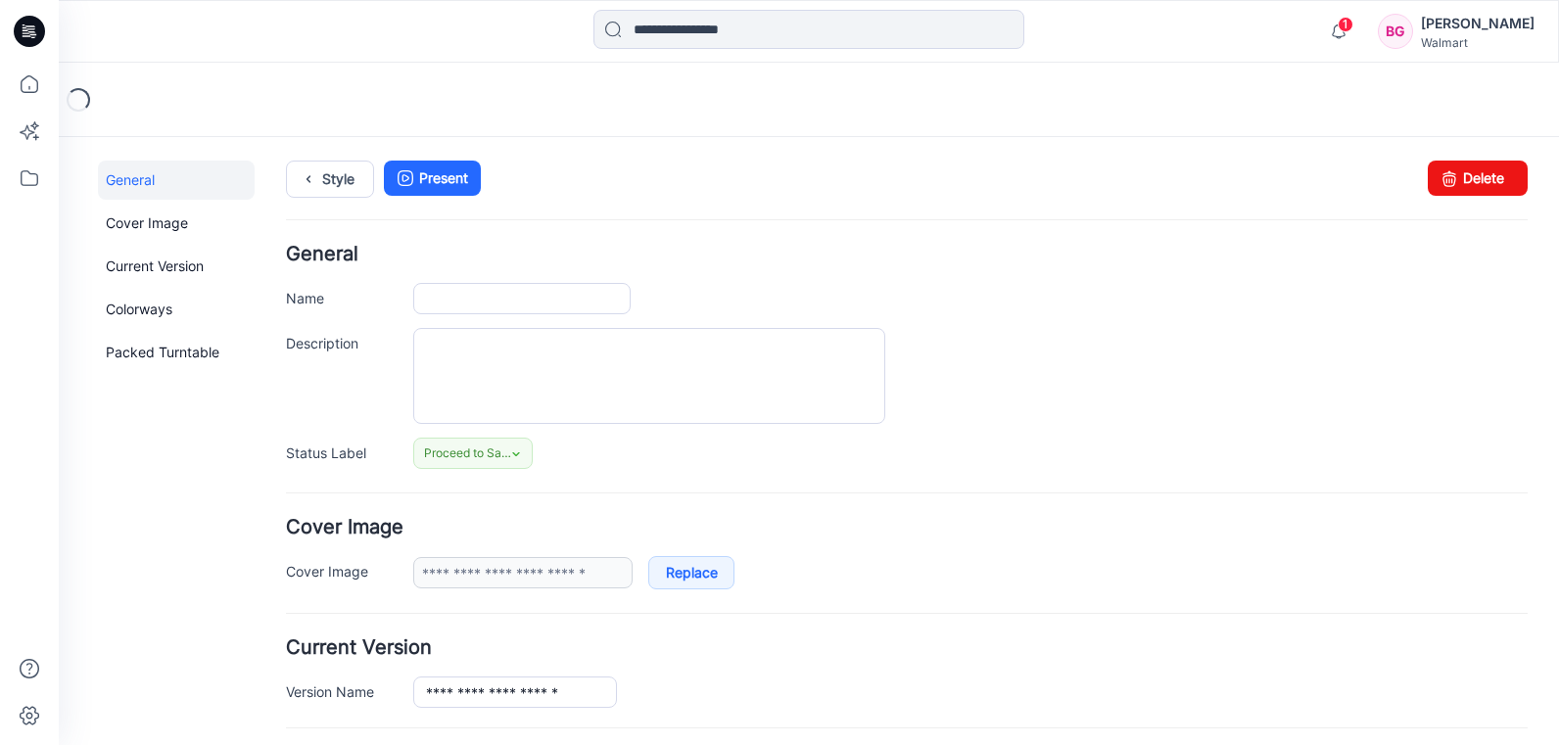
type input "**********"
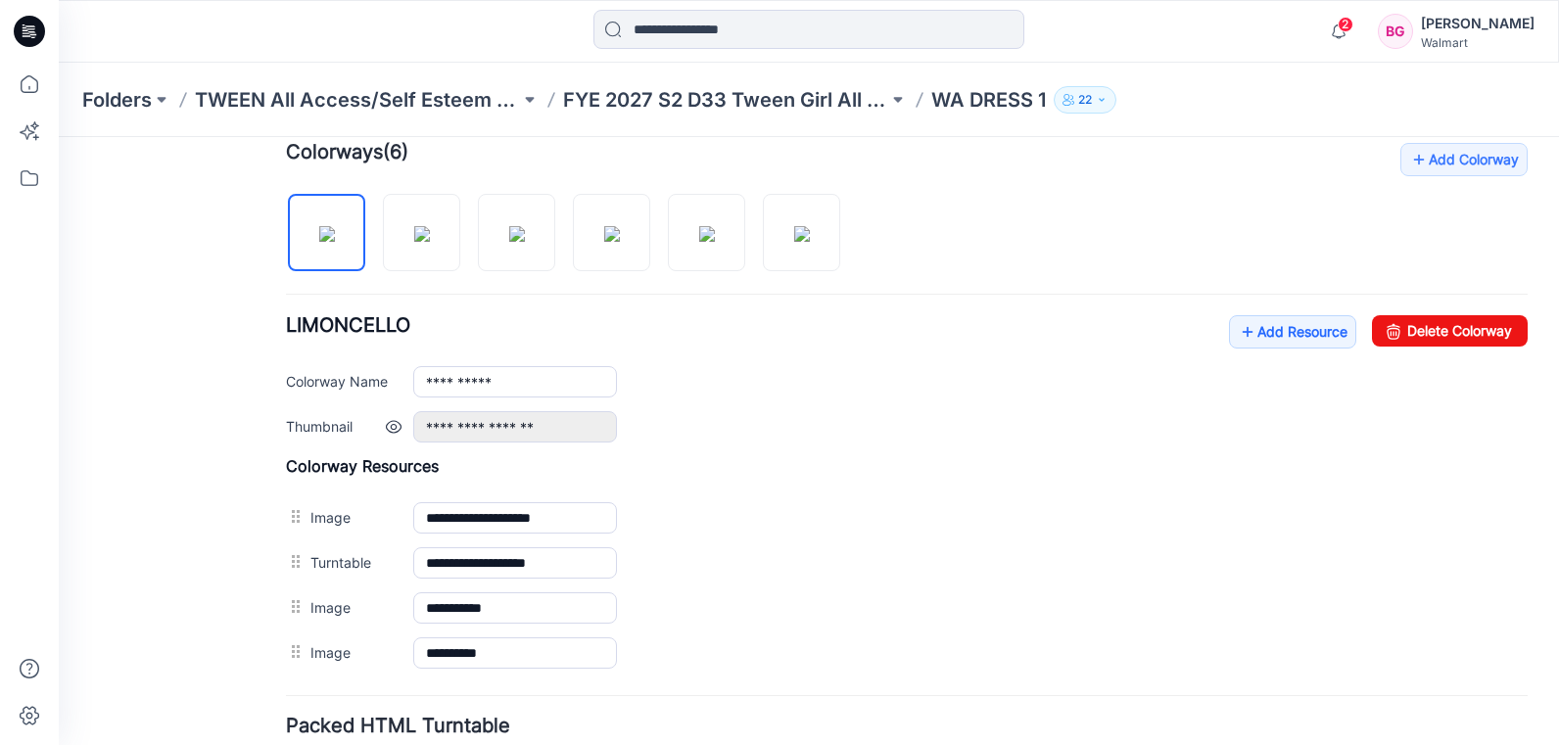
scroll to position [620, 0]
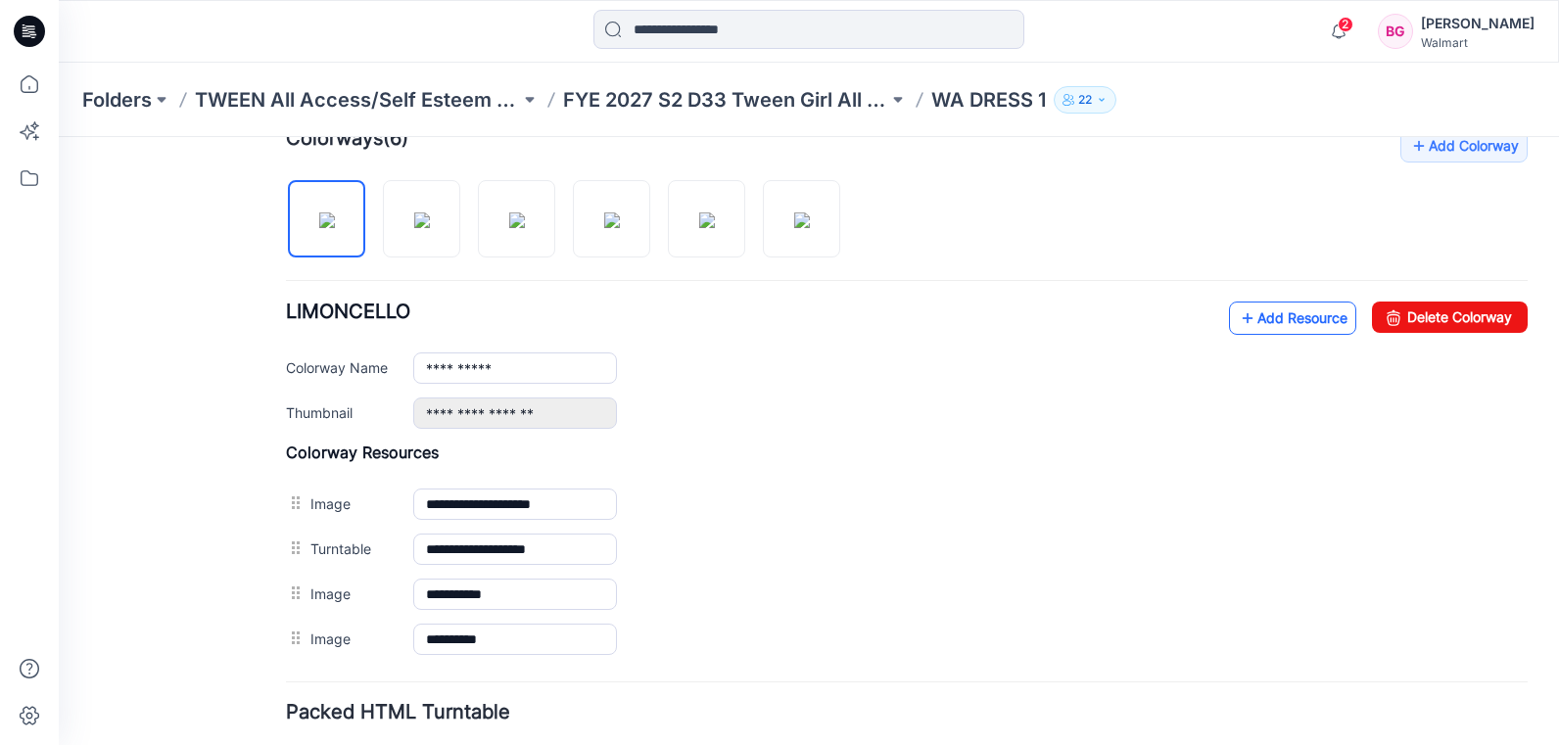
click at [1263, 326] on link "Add Resource" at bounding box center [1292, 318] width 127 height 33
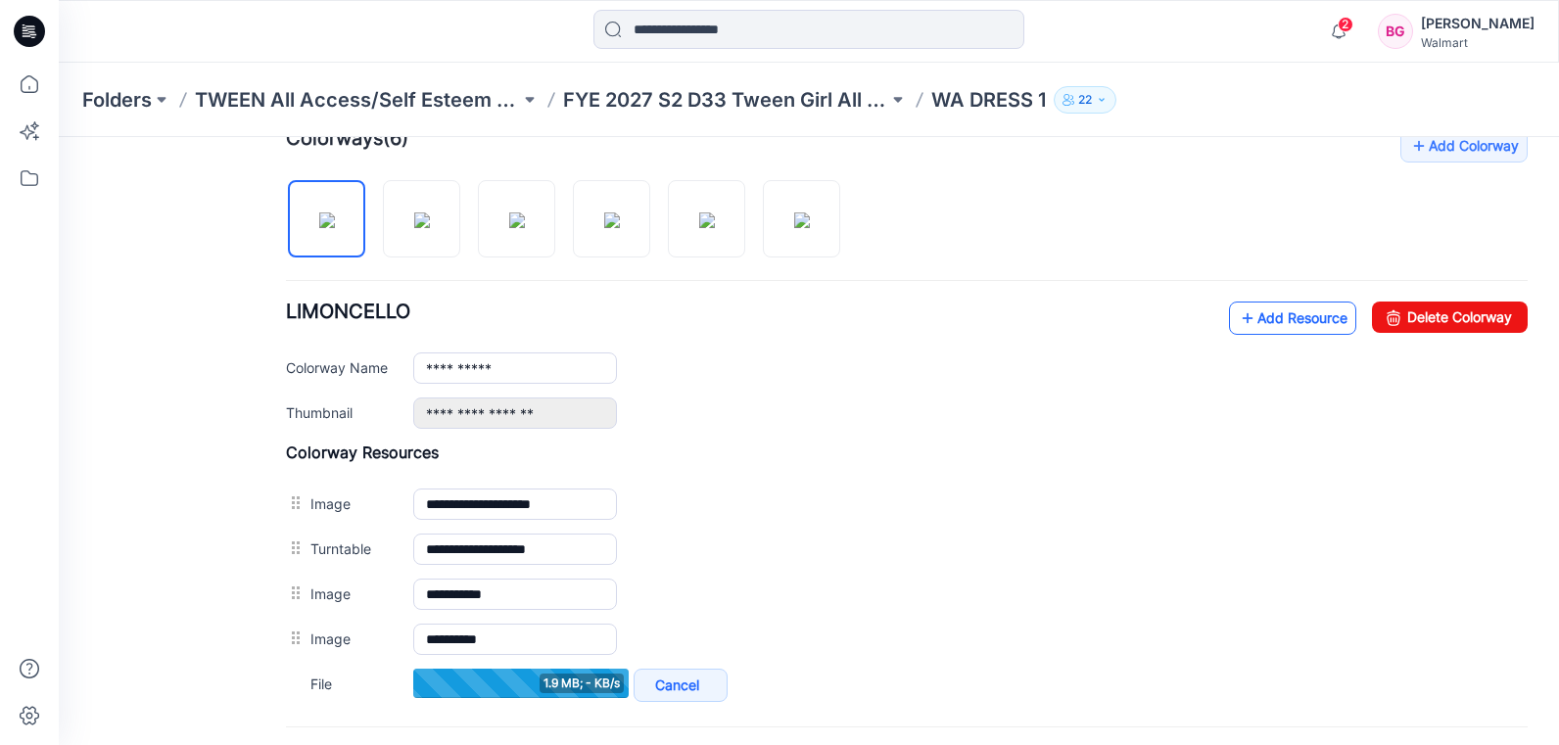
click at [1280, 316] on link "Add Resource" at bounding box center [1292, 318] width 127 height 33
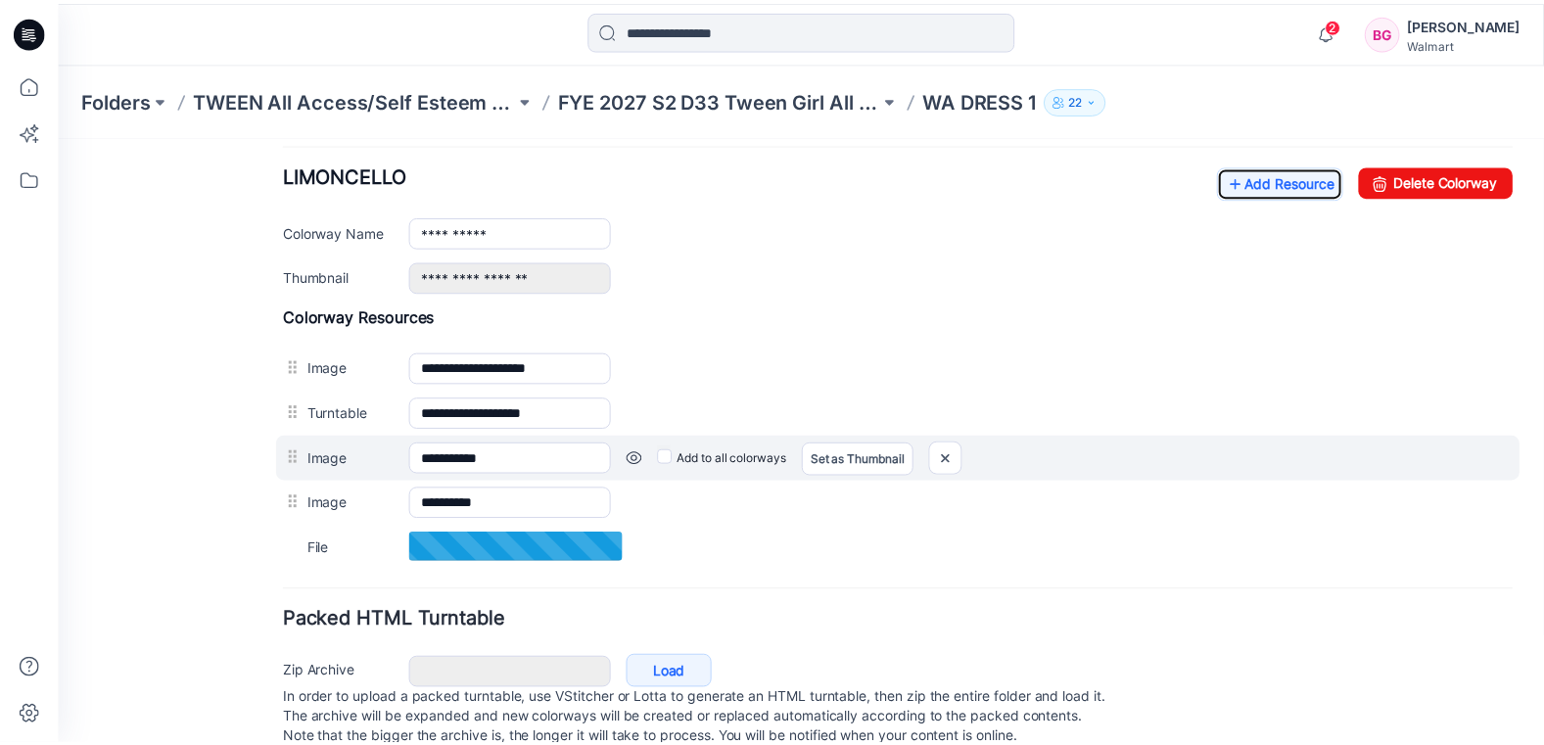
scroll to position [759, 0]
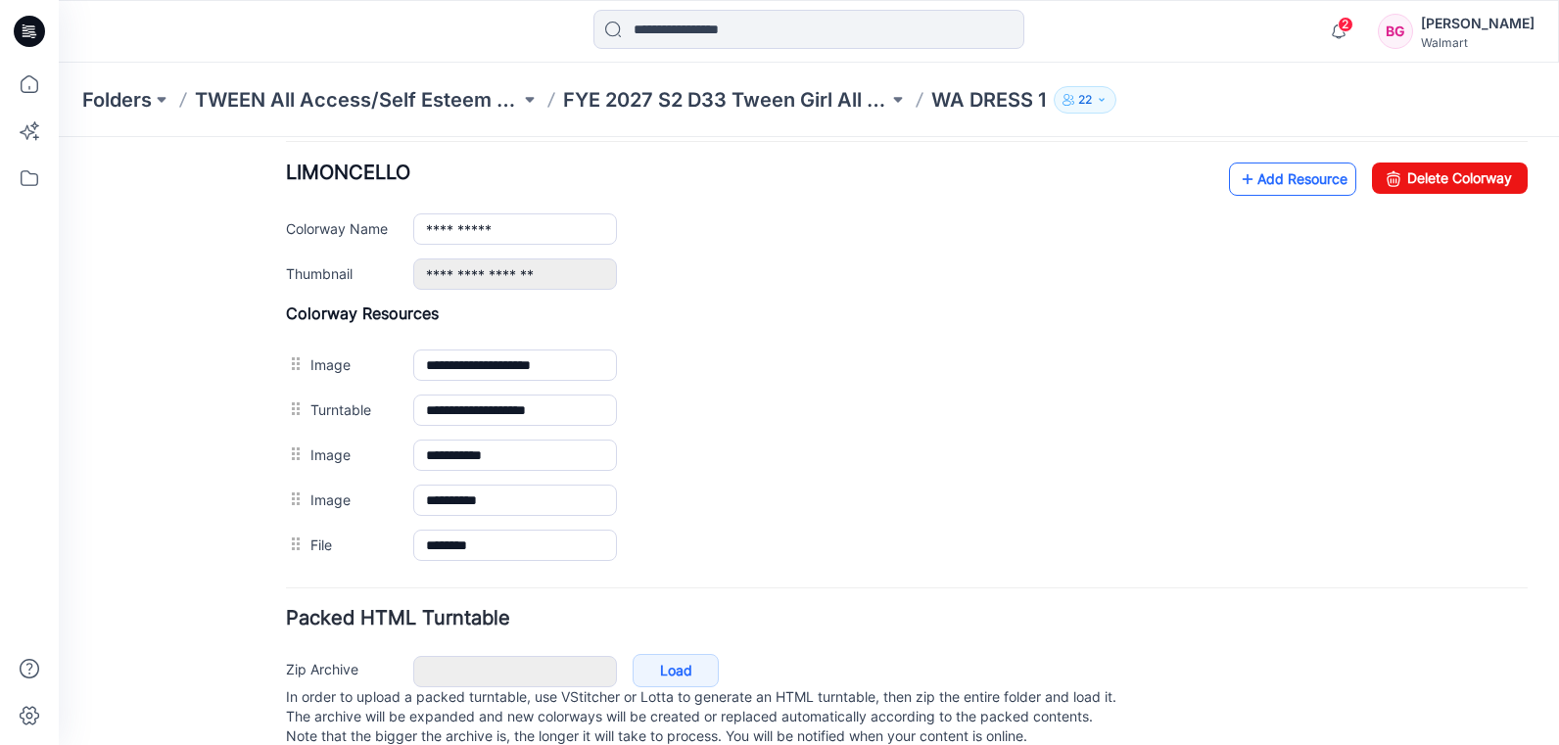
click at [1264, 190] on link "Add Resource" at bounding box center [1292, 179] width 127 height 33
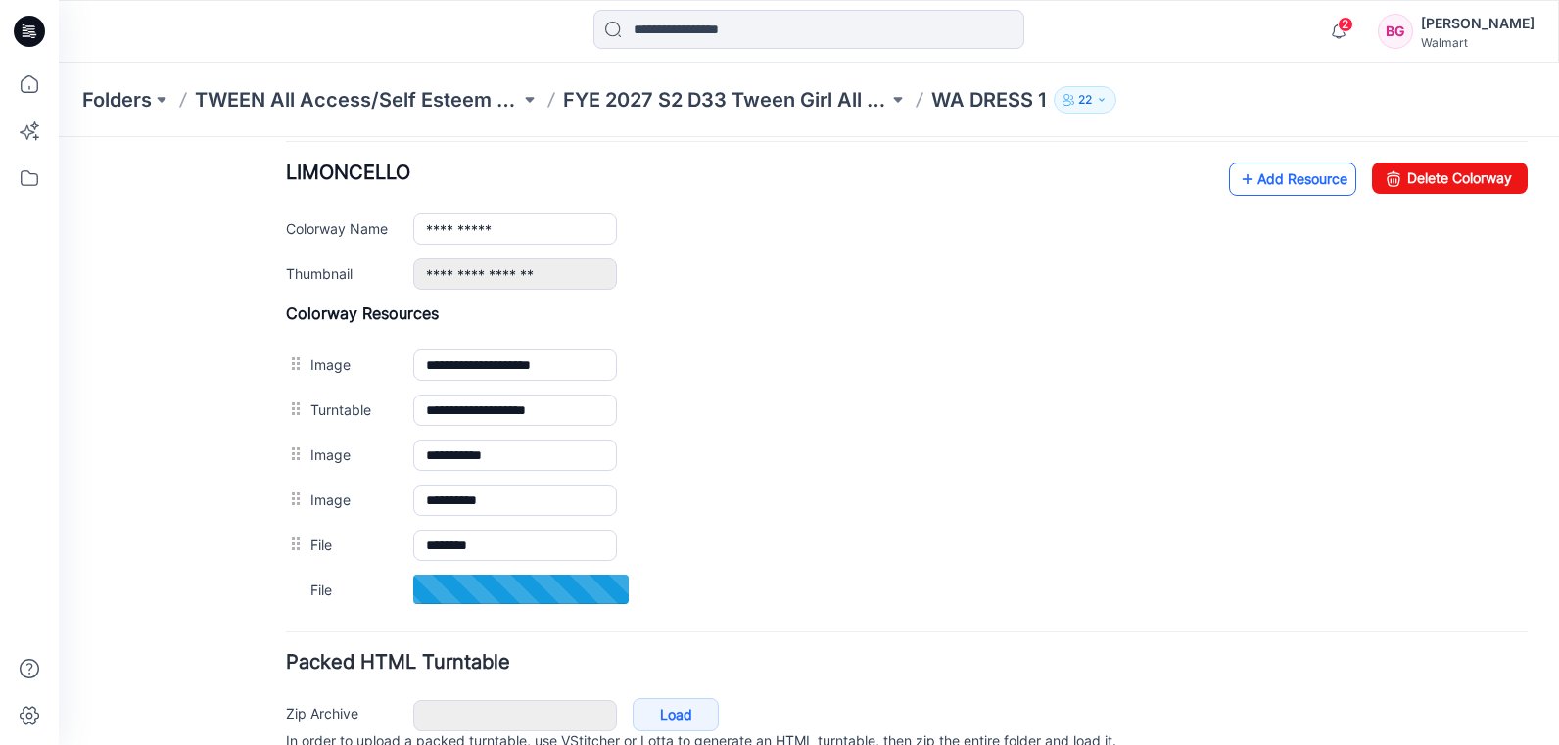
click at [1275, 179] on link "Add Resource" at bounding box center [1292, 179] width 127 height 33
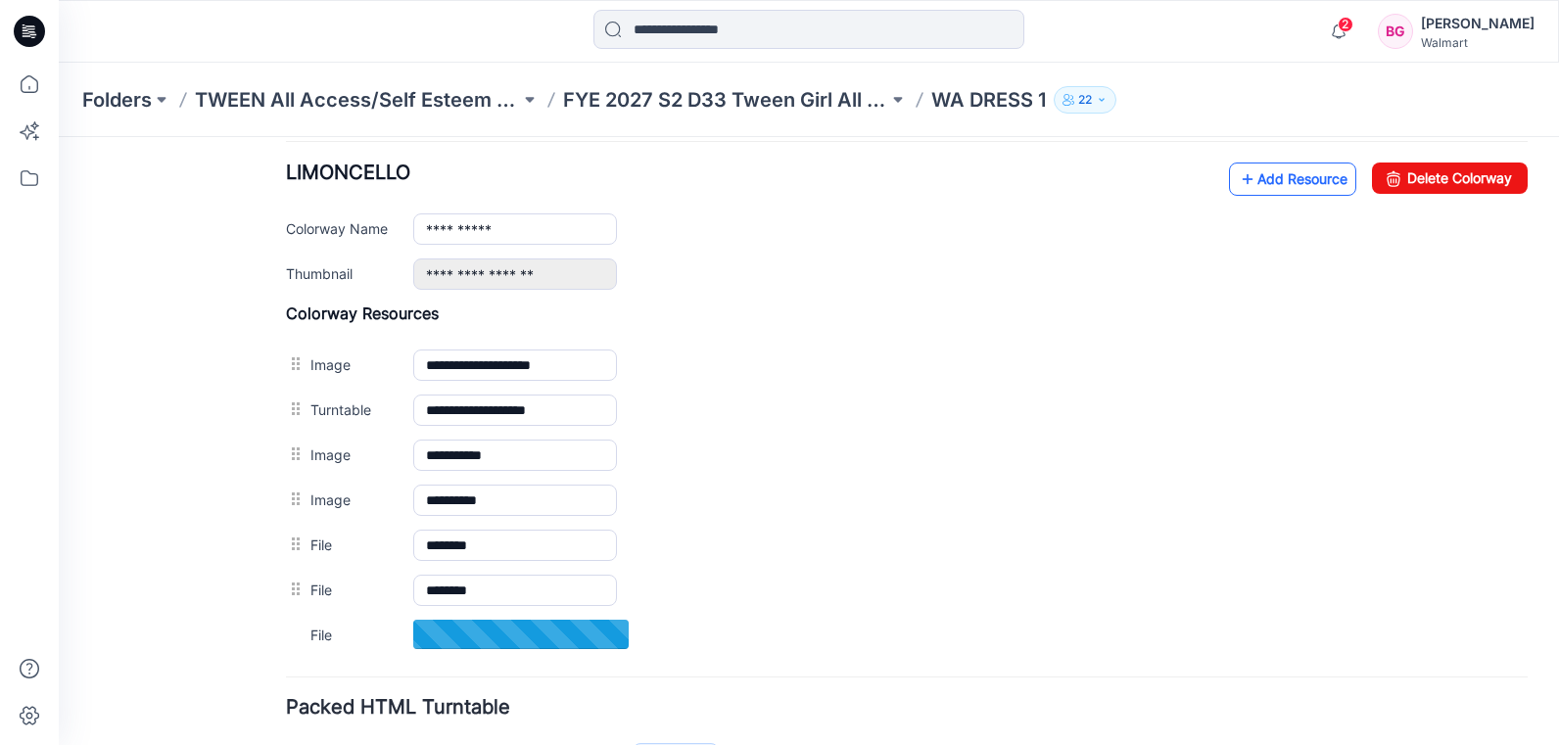
click at [1303, 185] on link "Add Resource" at bounding box center [1292, 179] width 127 height 33
click at [1272, 179] on link "Add Resource" at bounding box center [1292, 179] width 127 height 33
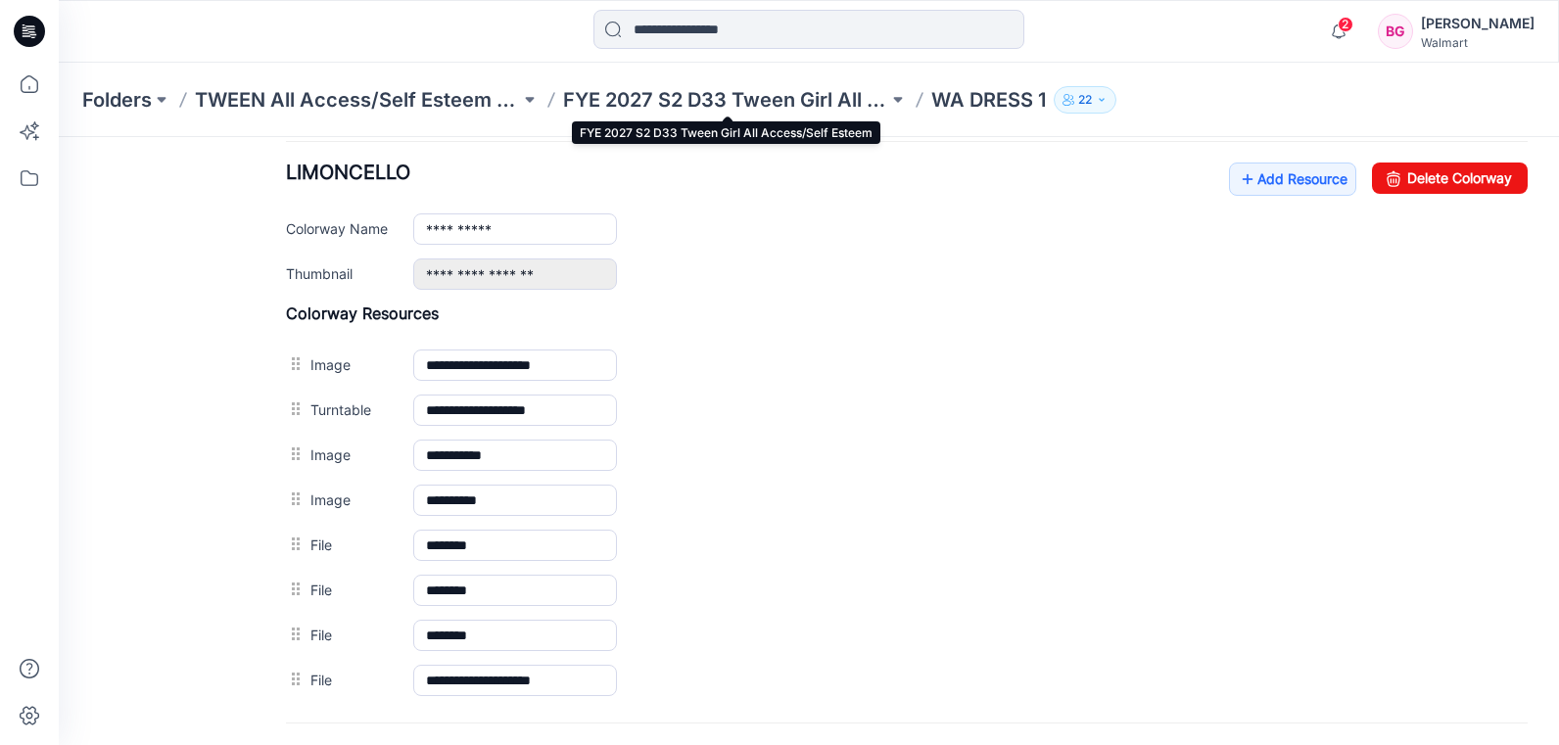
click at [835, 96] on p "FYE 2027 S2 D33 Tween Girl All Access/Self Esteem" at bounding box center [725, 99] width 325 height 27
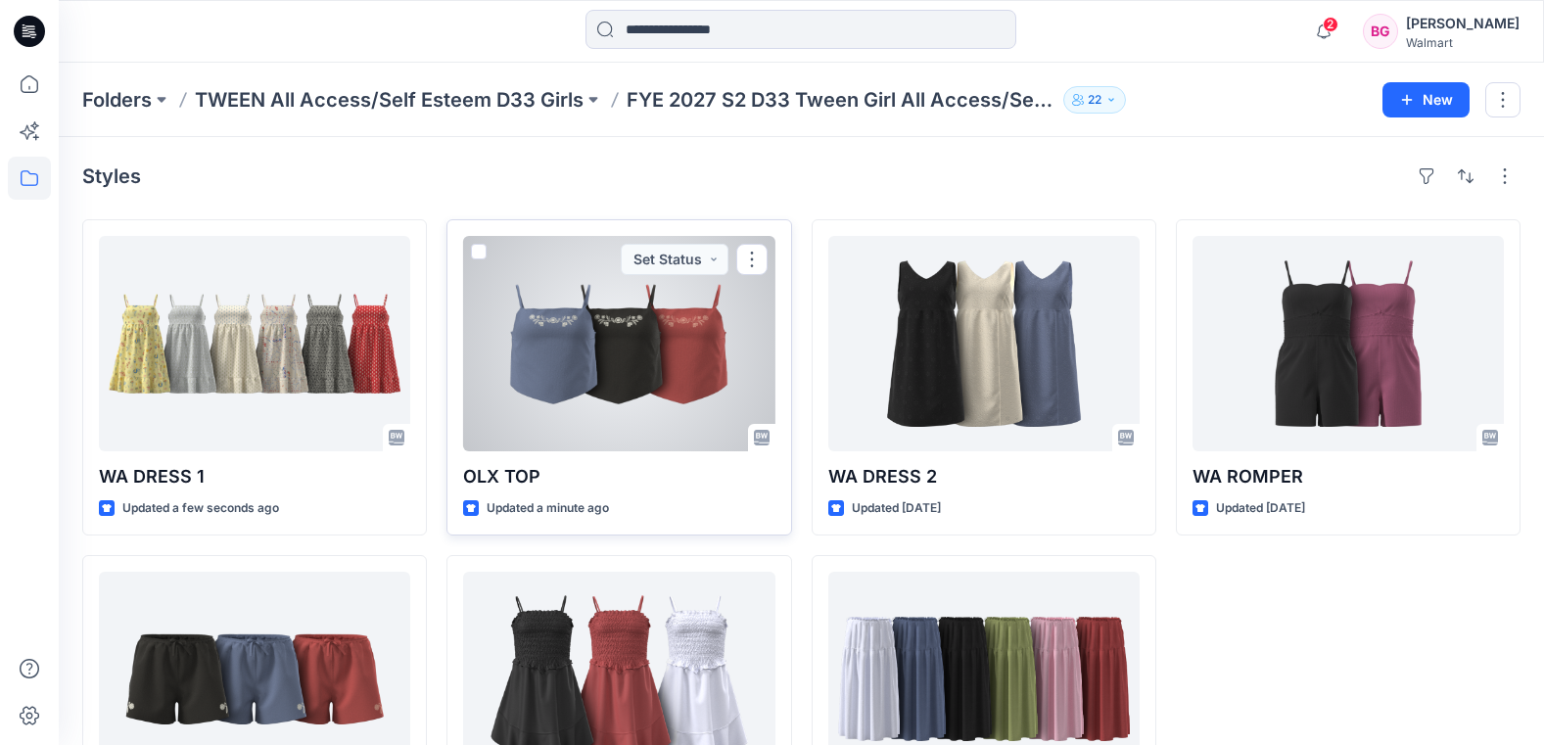
click at [594, 475] on p "OLX TOP" at bounding box center [618, 476] width 311 height 27
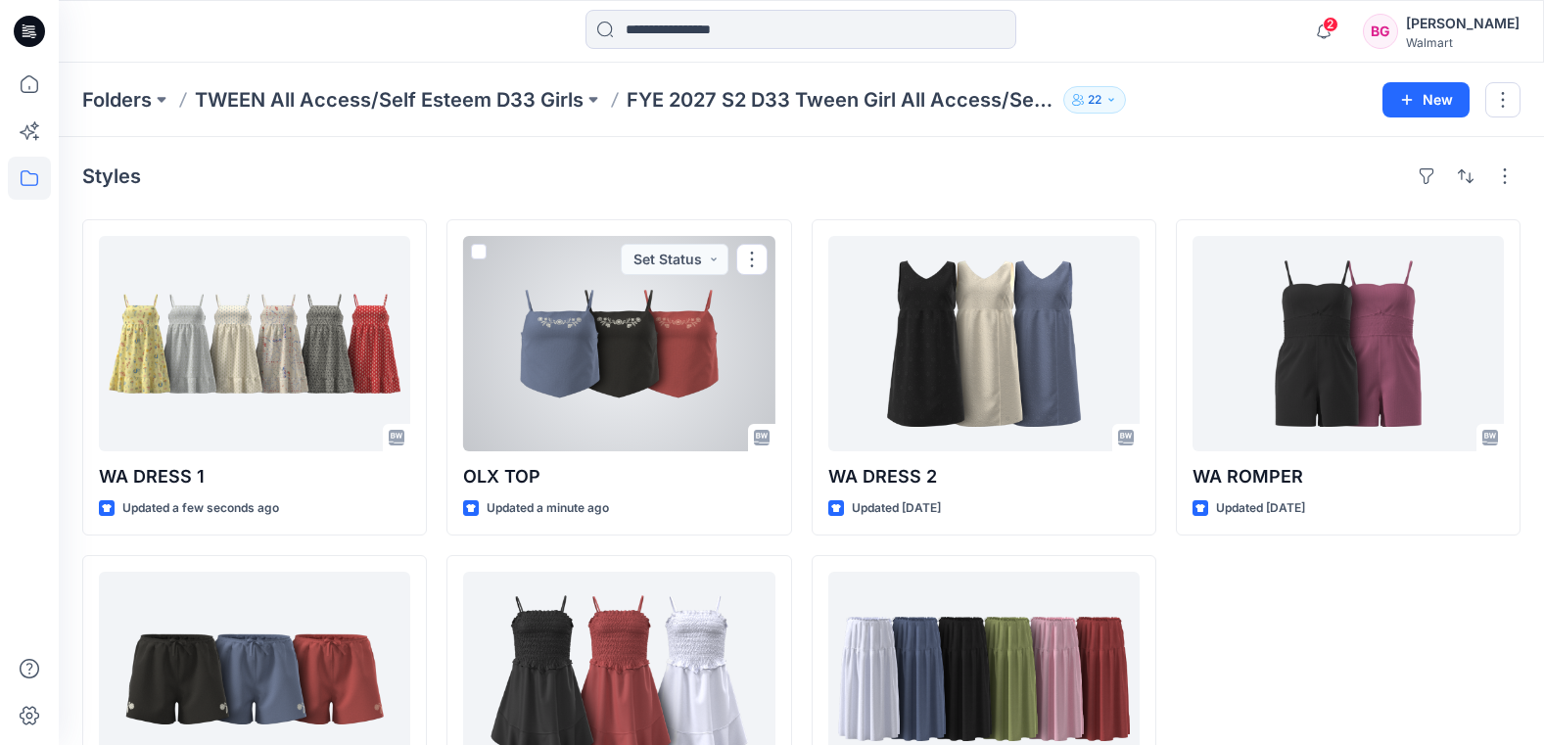
click at [640, 427] on div at bounding box center [618, 343] width 311 height 215
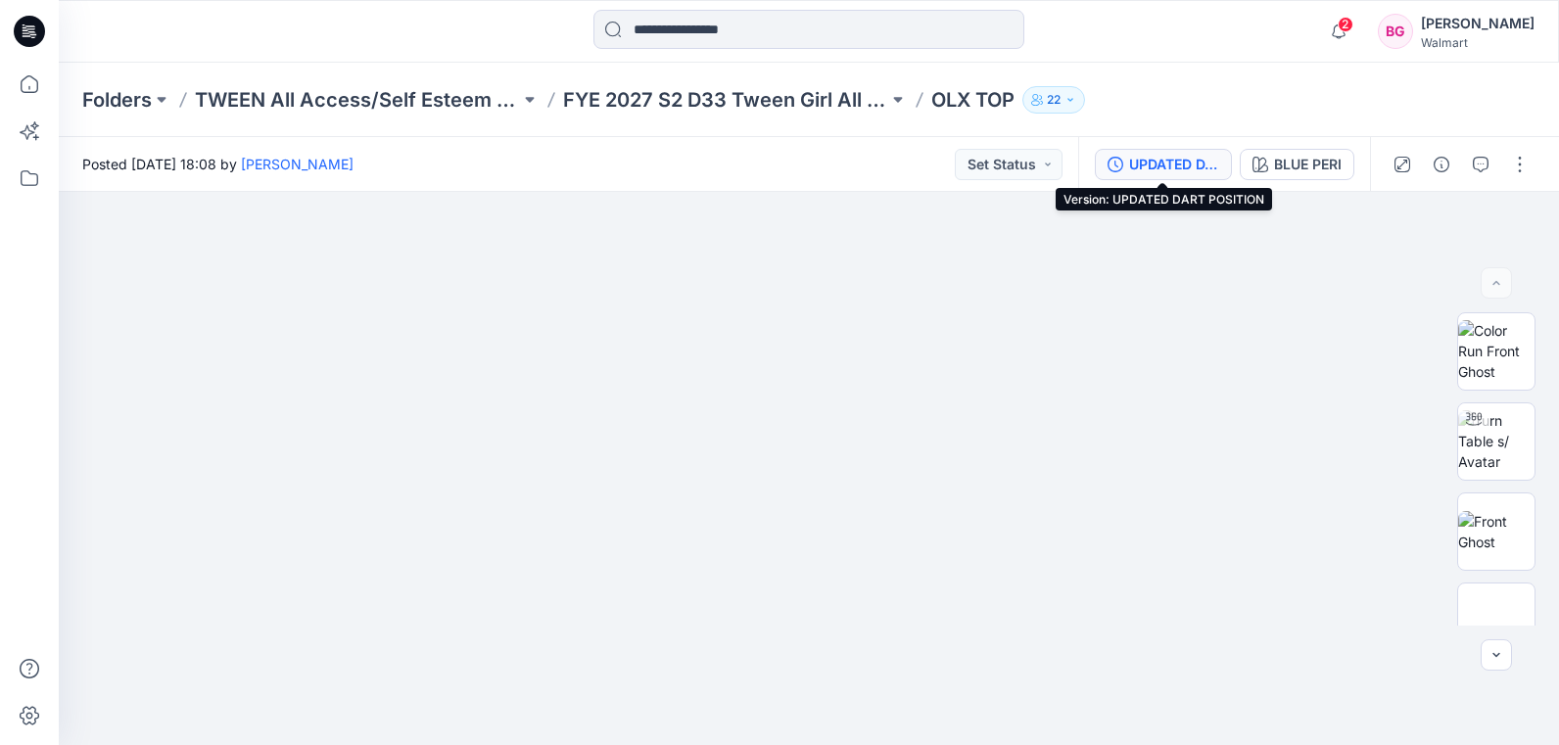
click at [1158, 168] on div "UPDATED DART POSITION" at bounding box center [1174, 165] width 90 height 22
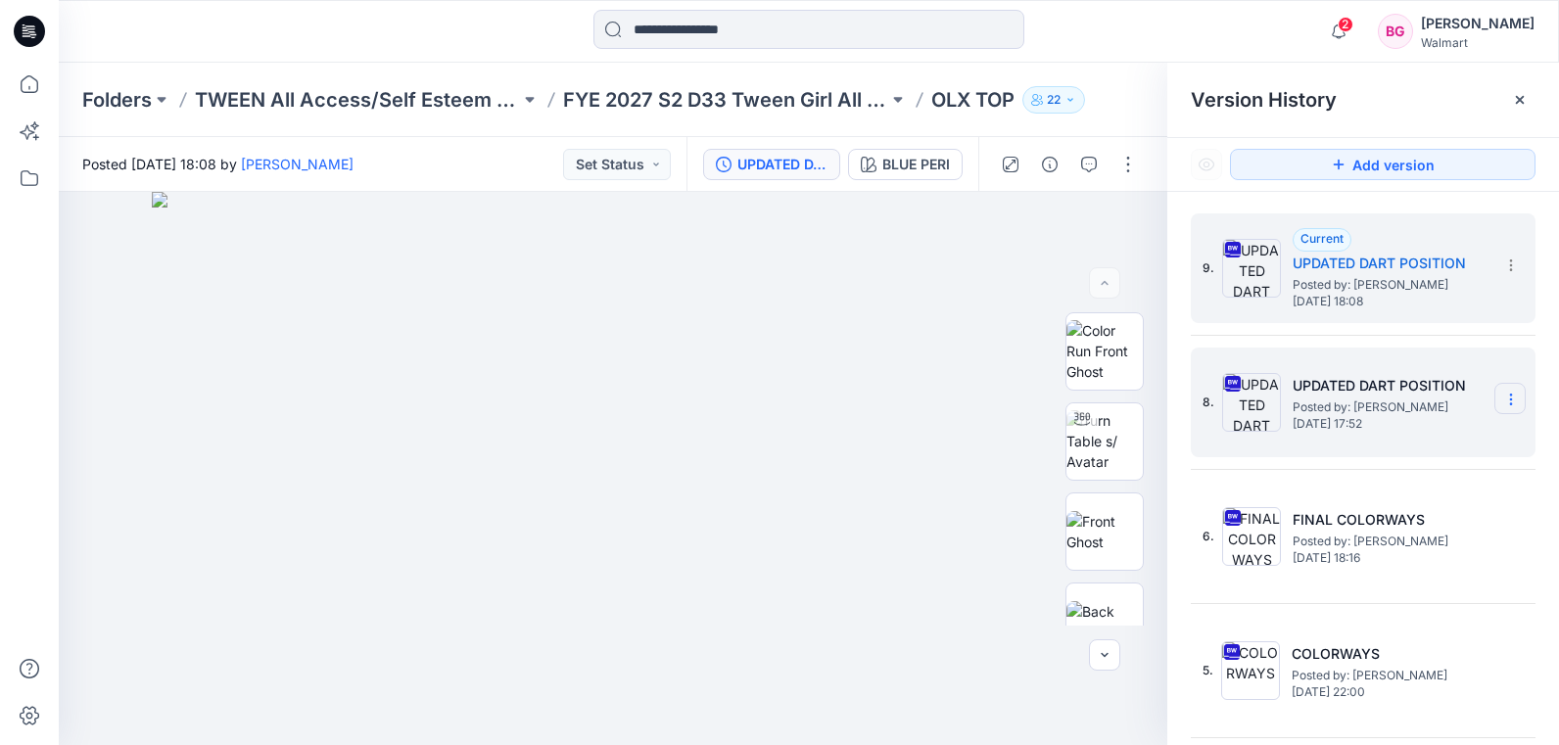
click at [1503, 400] on icon at bounding box center [1511, 400] width 16 height 16
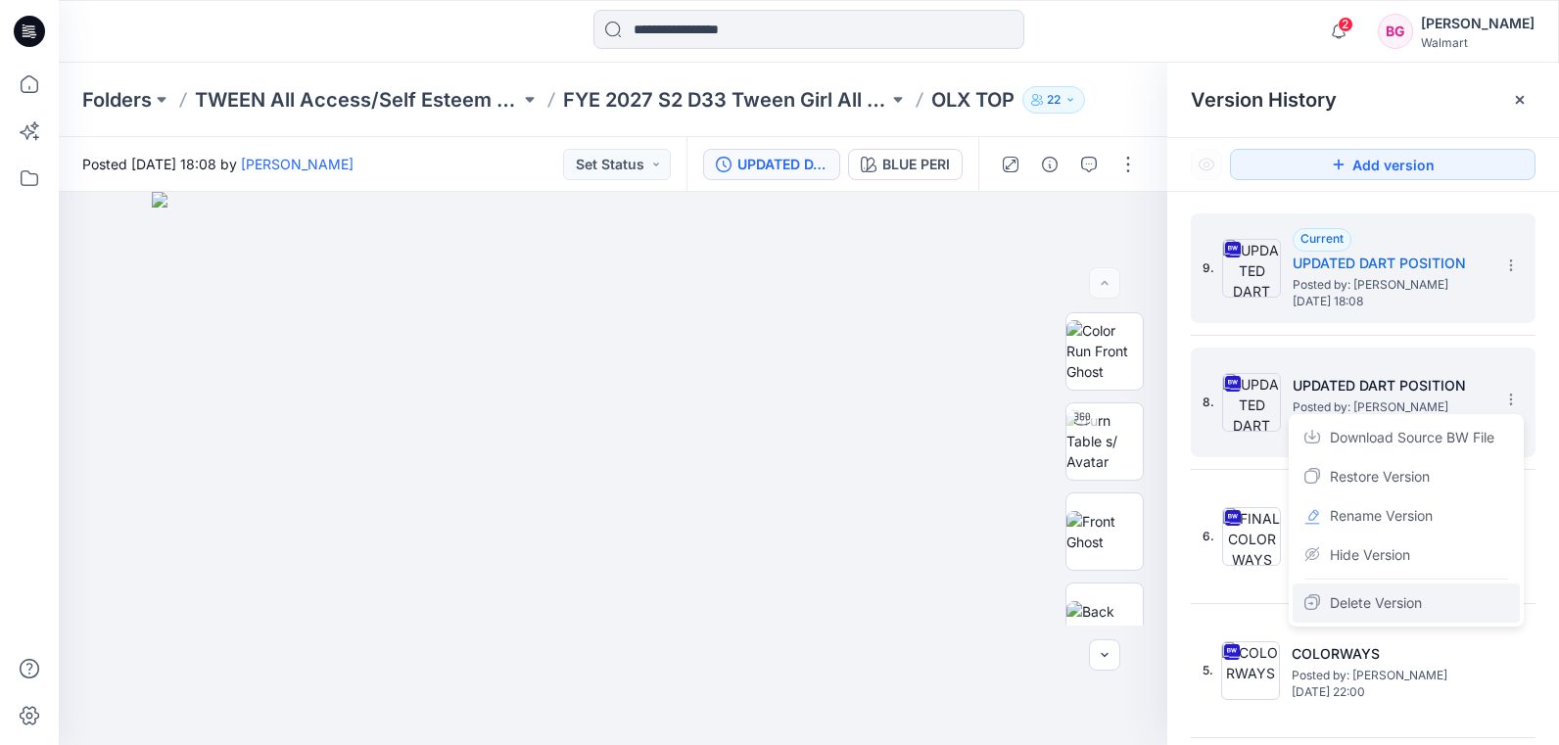
click at [1382, 609] on span "Delete Version" at bounding box center [1376, 604] width 92 height 24
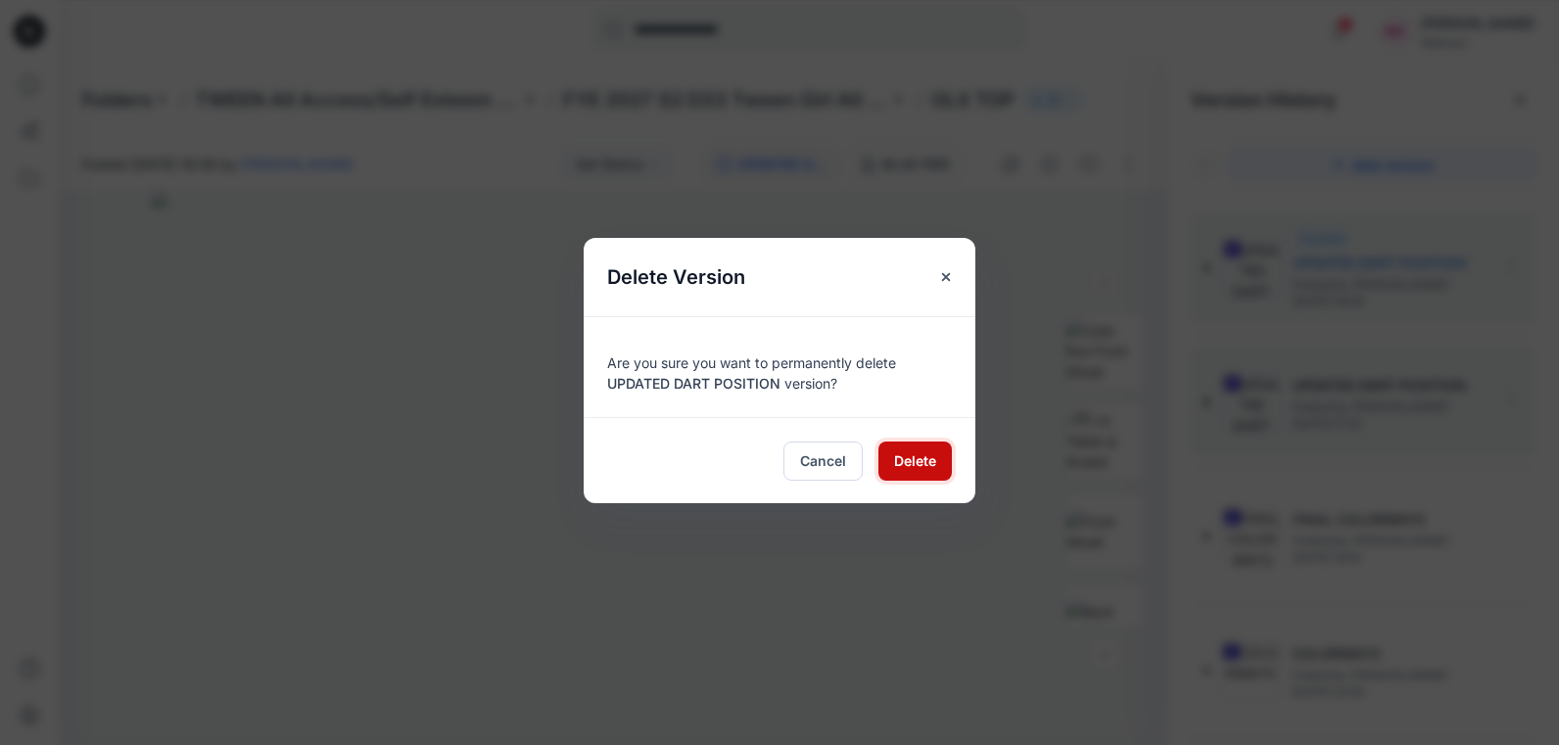
click at [936, 469] on button "Delete" at bounding box center [914, 461] width 73 height 39
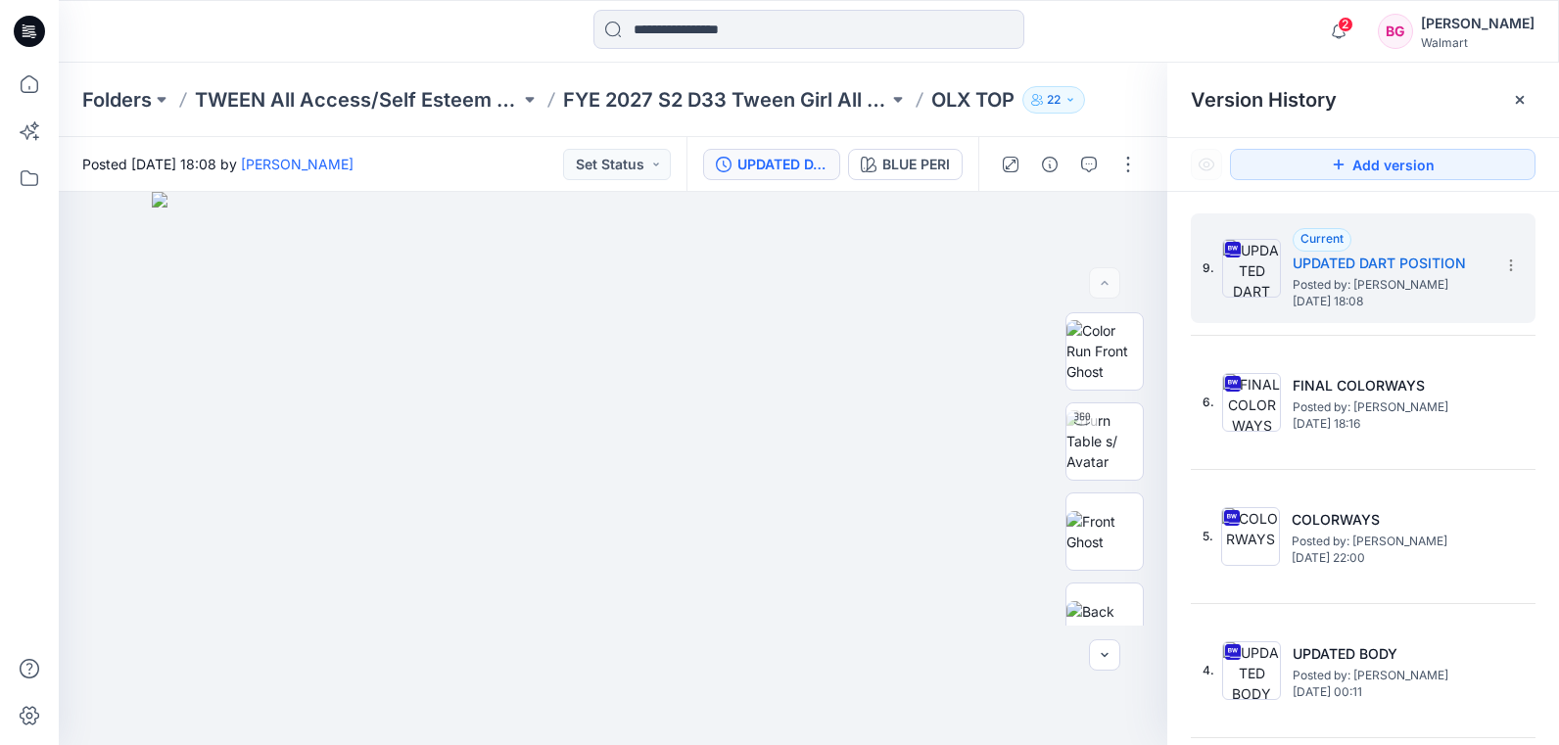
drag, startPoint x: 1520, startPoint y: 102, endPoint x: 1530, endPoint y: 101, distance: 9.8
click at [1518, 102] on icon at bounding box center [1520, 100] width 16 height 16
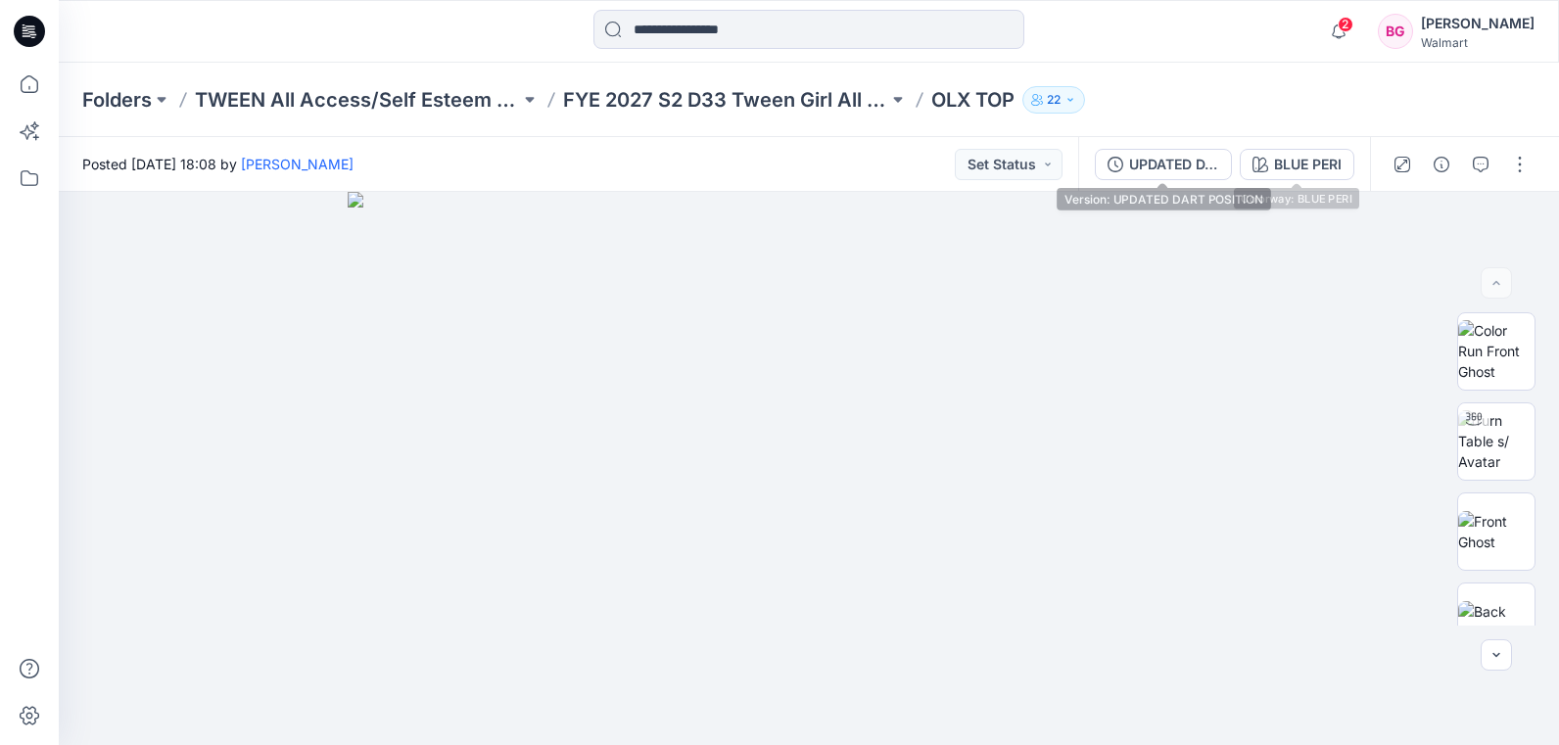
drag, startPoint x: 1187, startPoint y: 163, endPoint x: 1207, endPoint y: 164, distance: 19.6
click at [1184, 162] on div "UPDATED DART POSITION" at bounding box center [1174, 165] width 90 height 22
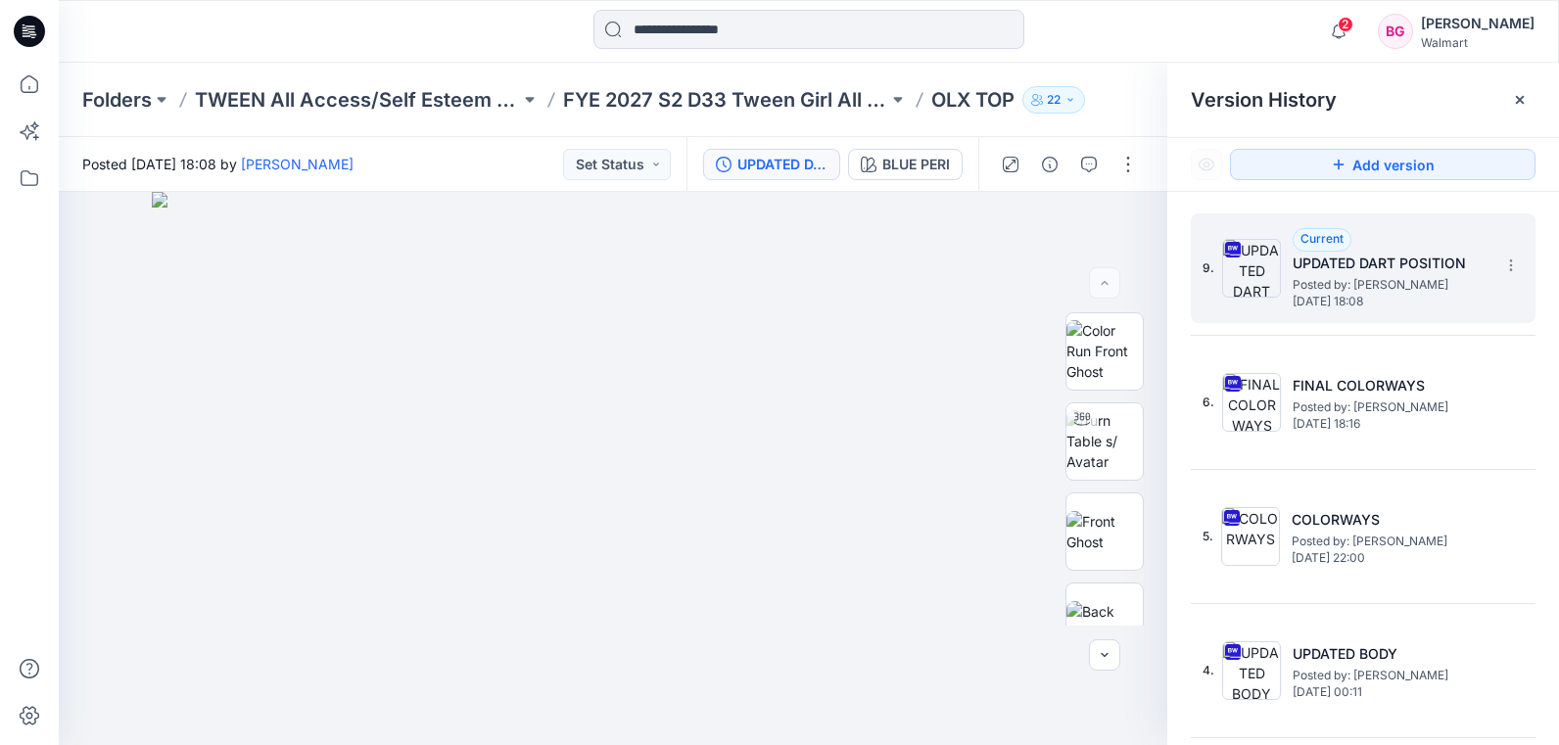
click at [1402, 233] on div "Current UPDATED DART POSITION Posted by: Brianna Glick Tuesday, September 30, 2…" at bounding box center [1391, 268] width 196 height 80
click at [1115, 511] on img at bounding box center [1104, 531] width 76 height 41
drag, startPoint x: 1512, startPoint y: 263, endPoint x: 1502, endPoint y: 270, distance: 12.0
click at [1512, 265] on section at bounding box center [1509, 264] width 31 height 31
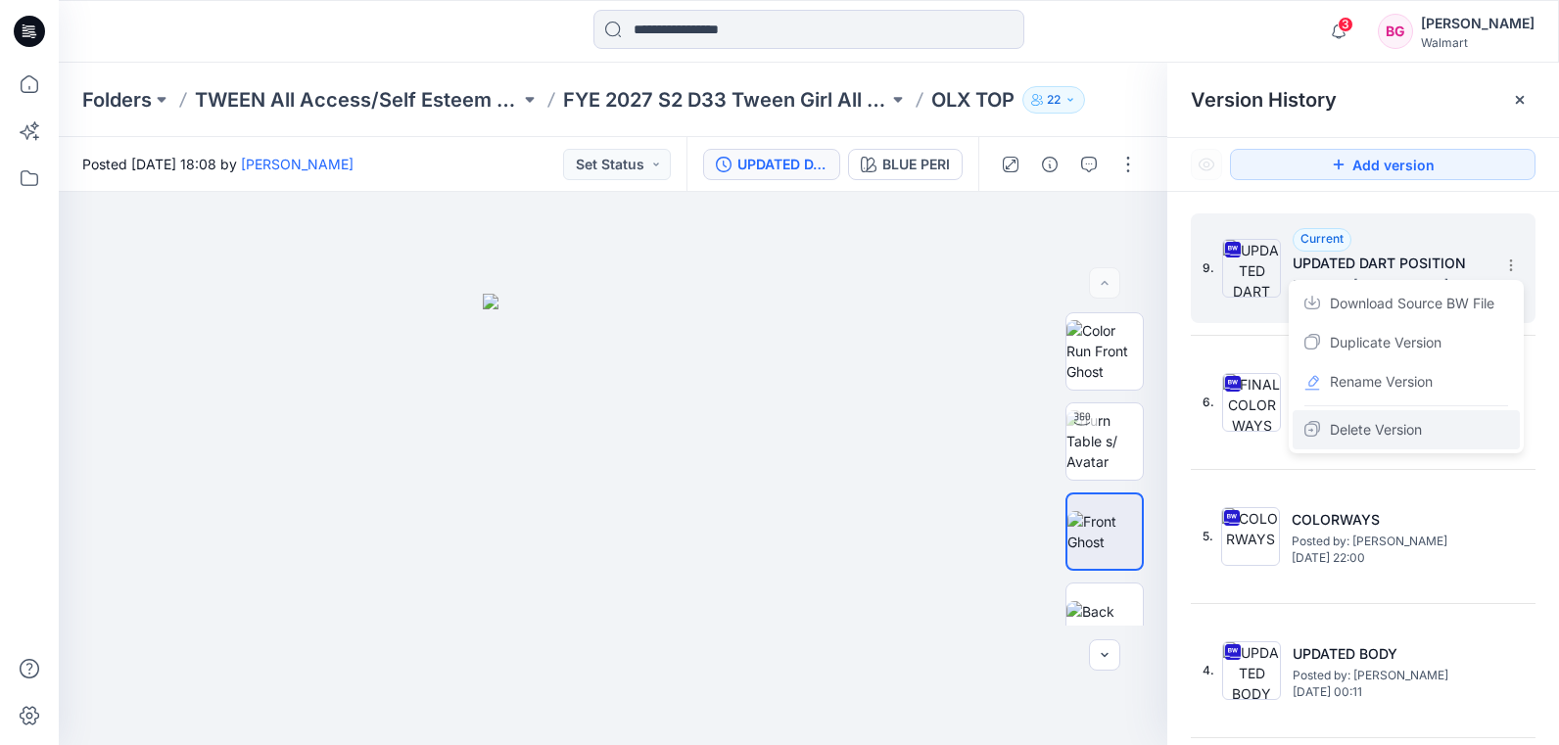
click at [1370, 428] on span "Delete Version" at bounding box center [1376, 430] width 92 height 24
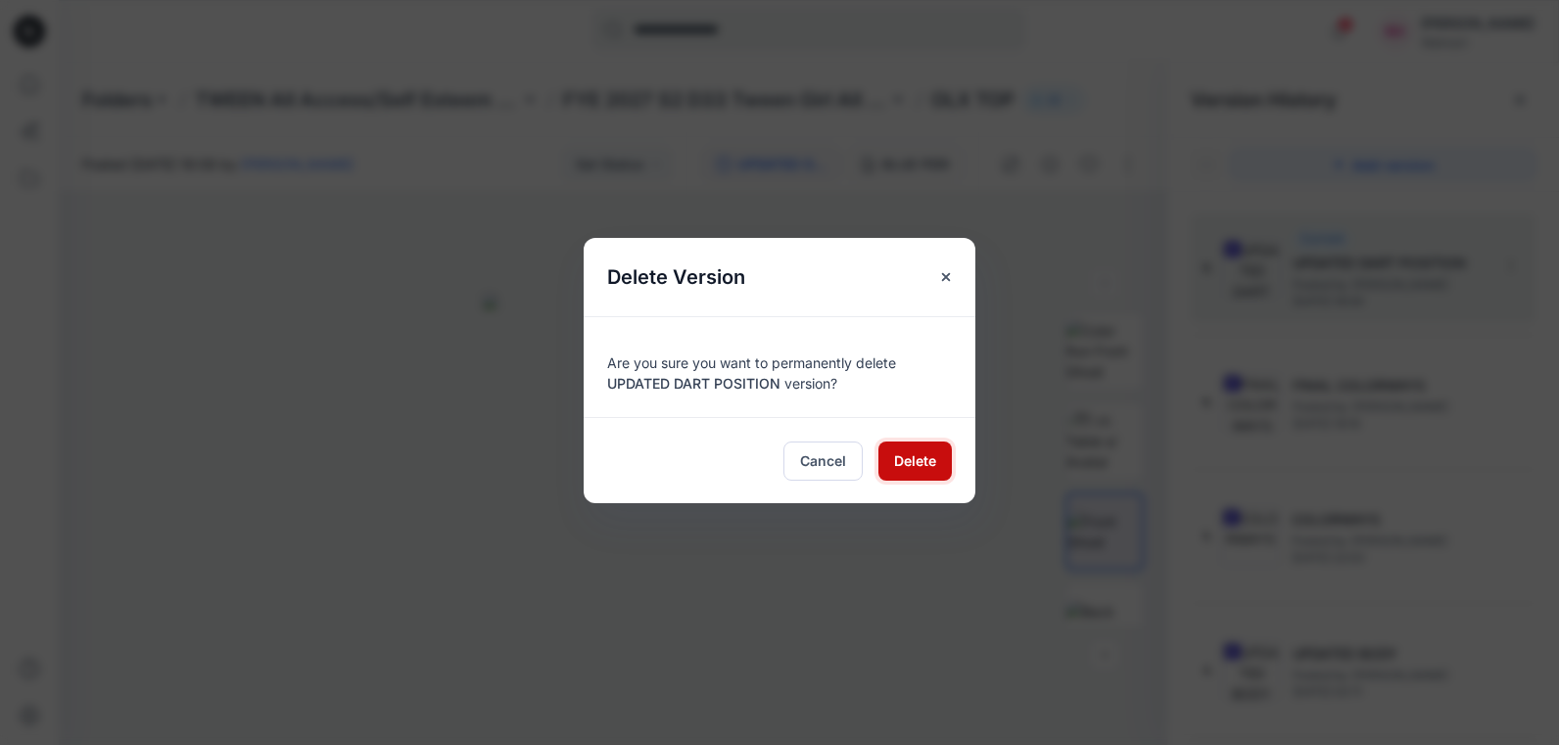
click at [940, 467] on button "Delete" at bounding box center [914, 461] width 73 height 39
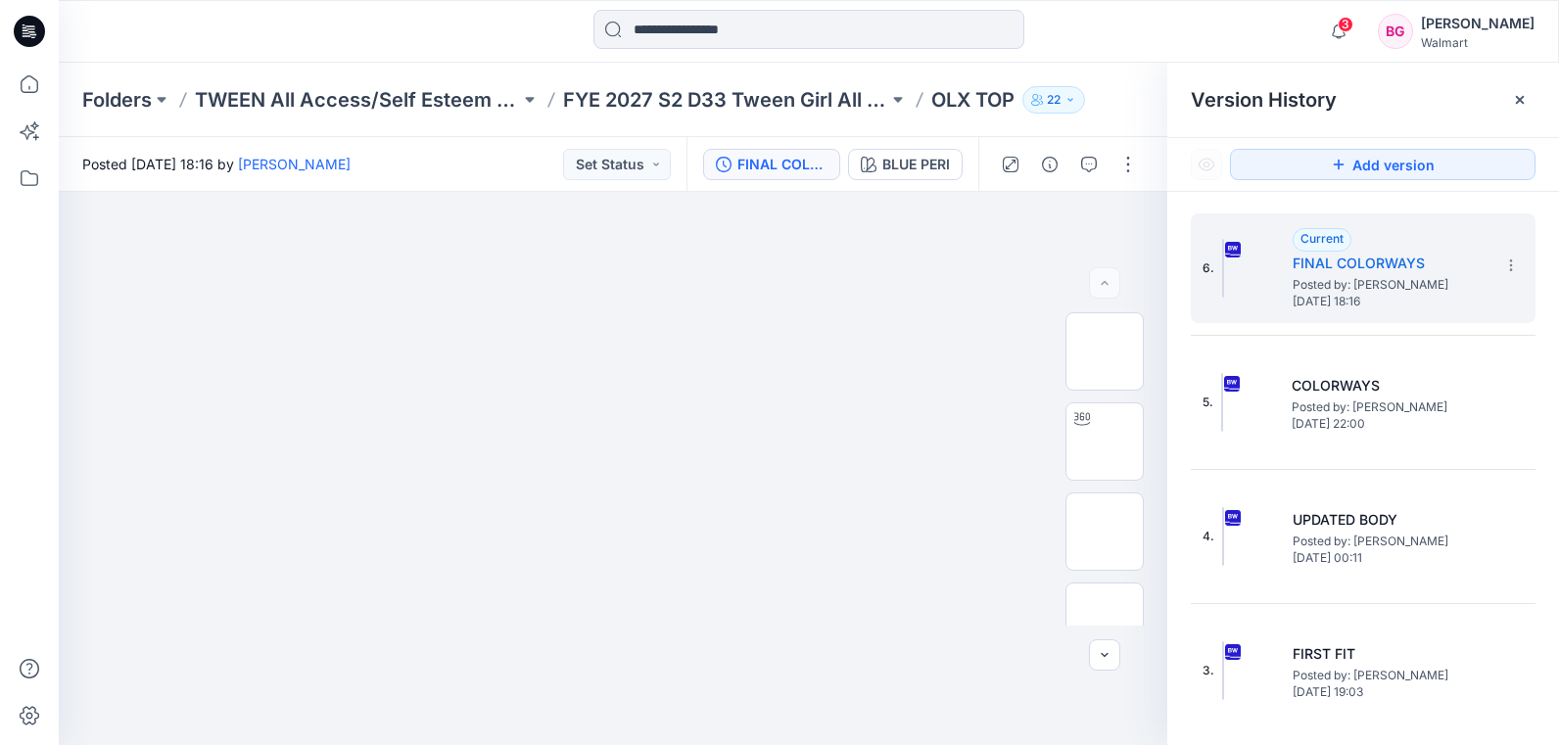
click at [1520, 93] on icon at bounding box center [1520, 100] width 16 height 16
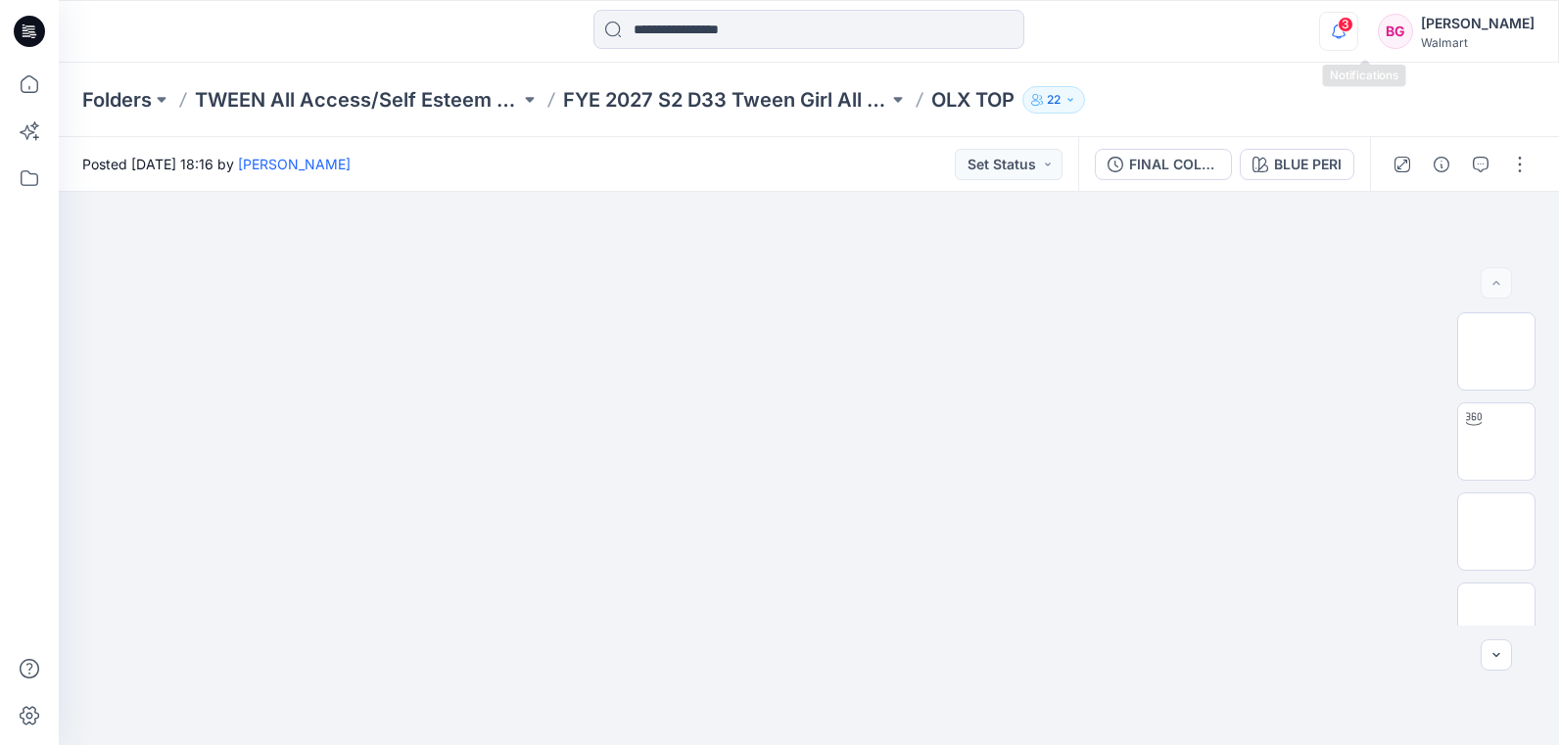
click at [1357, 32] on icon "button" at bounding box center [1338, 31] width 37 height 39
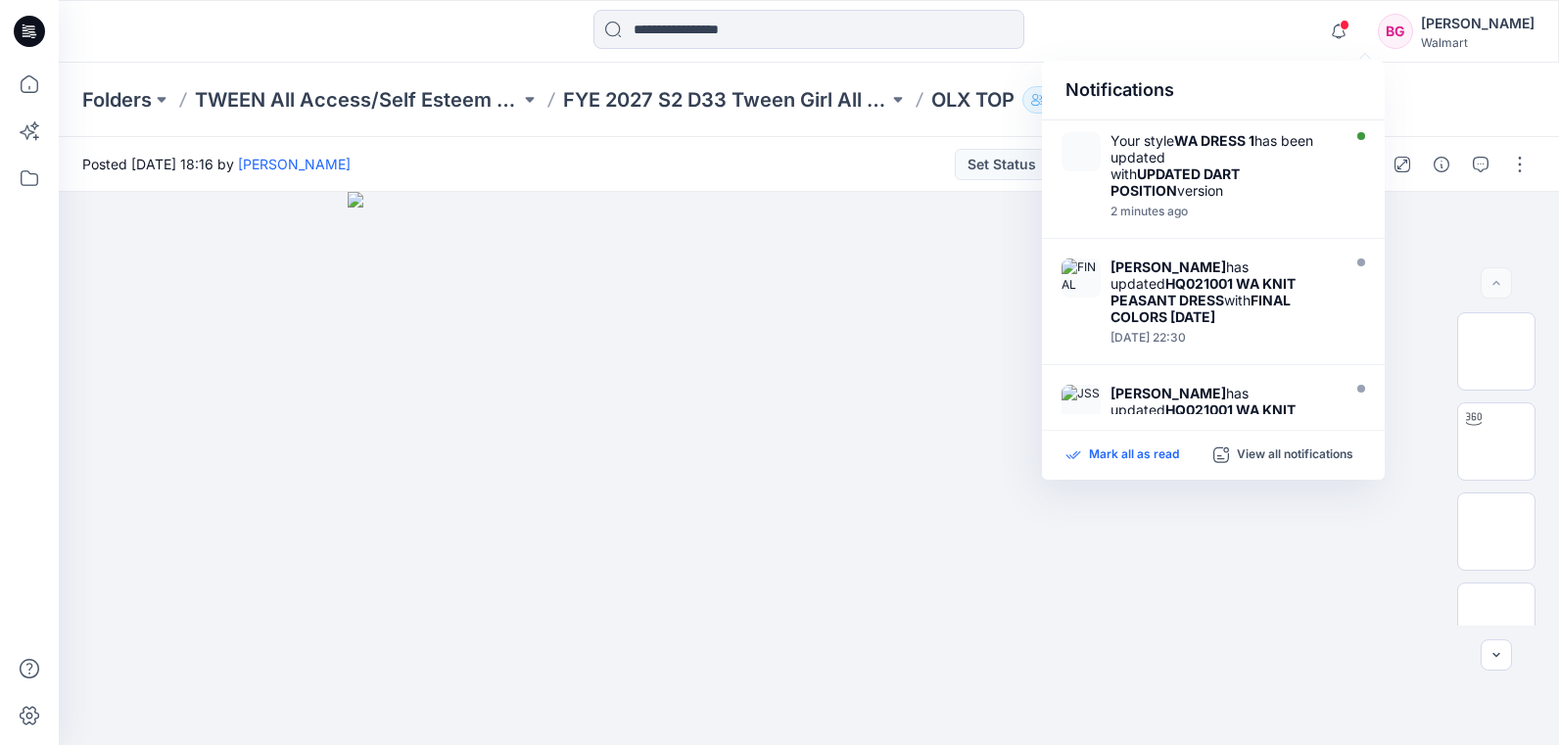
click at [1160, 450] on p "Mark all as read" at bounding box center [1134, 456] width 90 height 18
click at [1335, 27] on div "Notifications Your style WA DRESS 1 has been updated with UPDATED DART POSITION…" at bounding box center [808, 31] width 1499 height 43
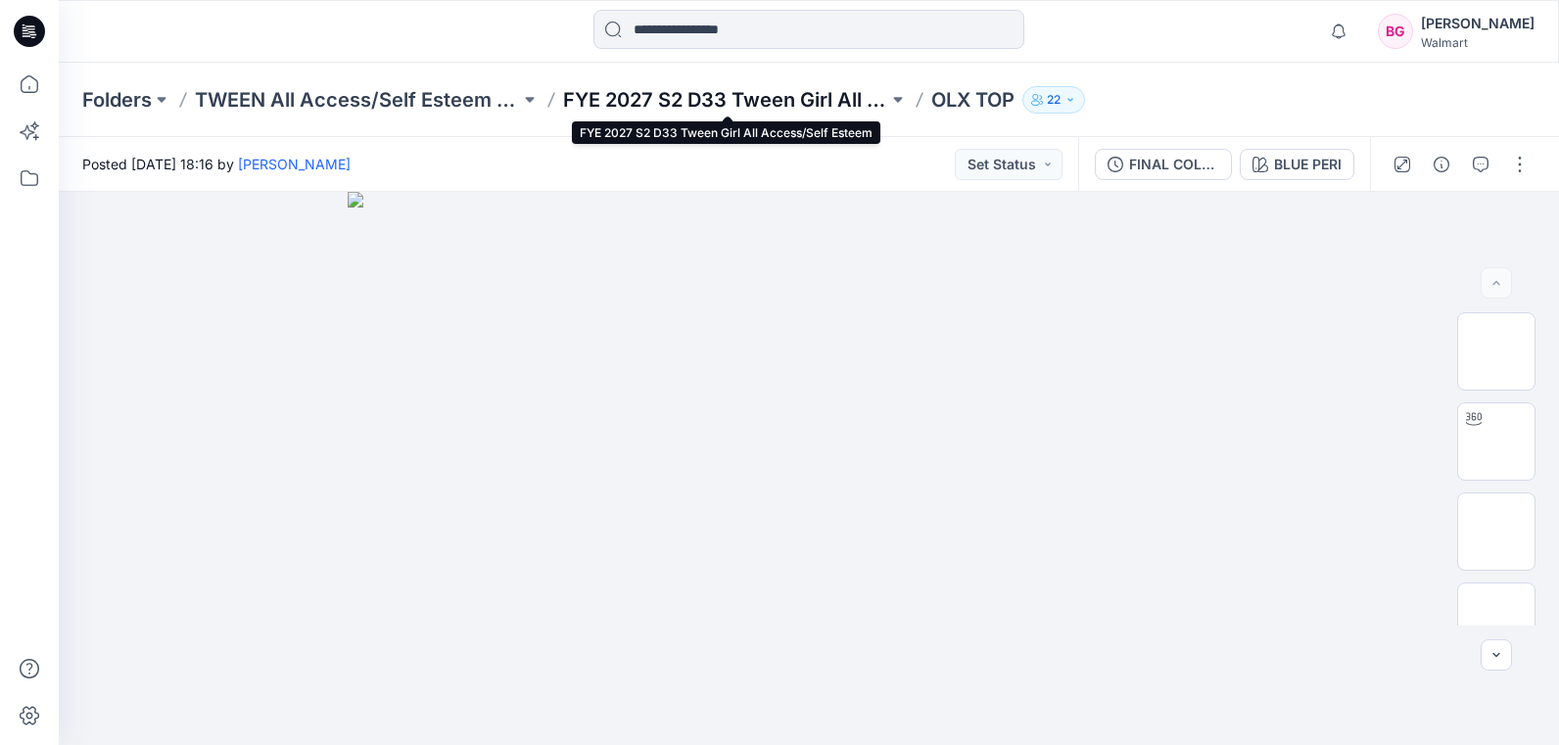
click at [714, 97] on p "FYE 2027 S2 D33 Tween Girl All Access/Self Esteem" at bounding box center [725, 99] width 325 height 27
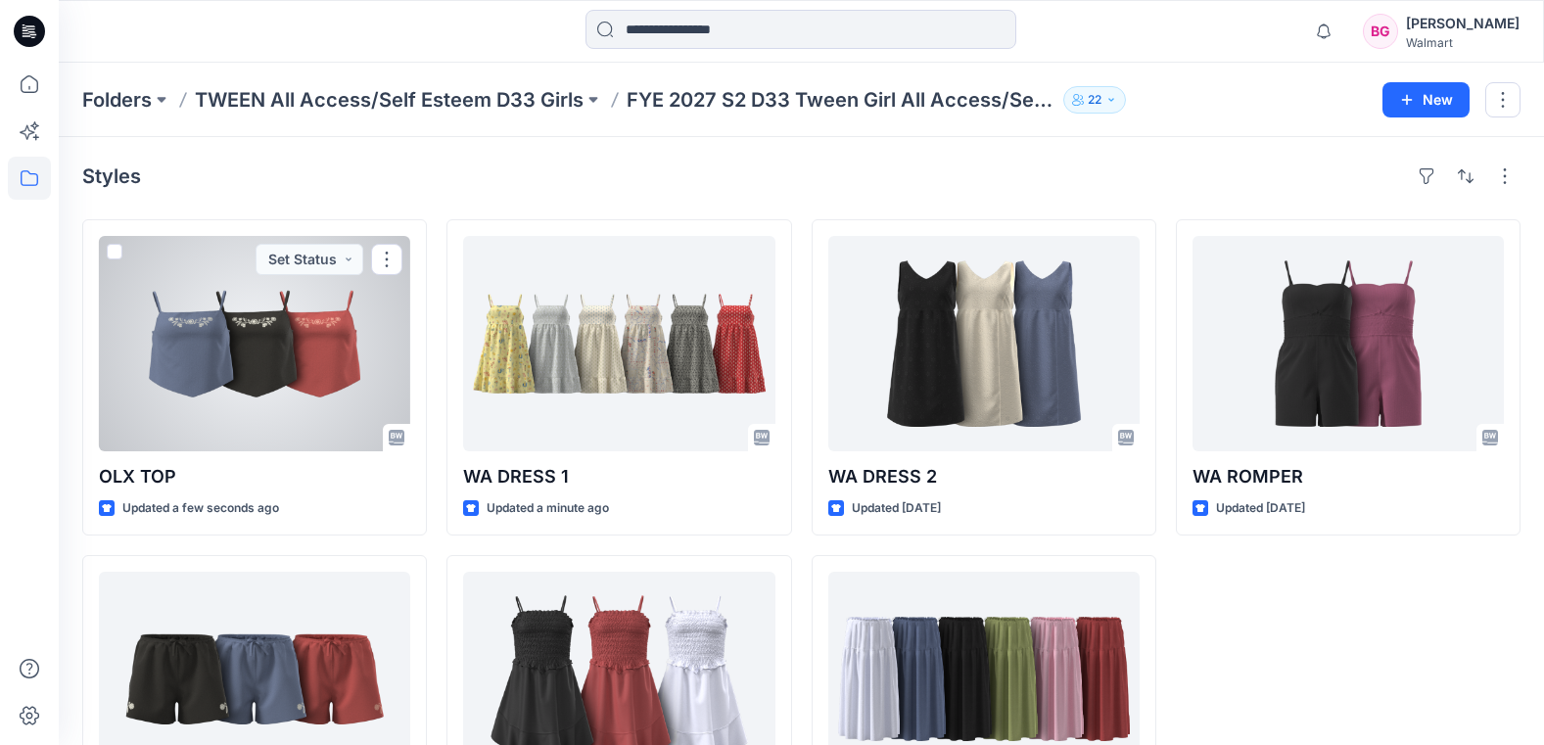
drag, startPoint x: 280, startPoint y: 371, endPoint x: 302, endPoint y: 389, distance: 27.8
click at [281, 373] on div at bounding box center [254, 343] width 311 height 215
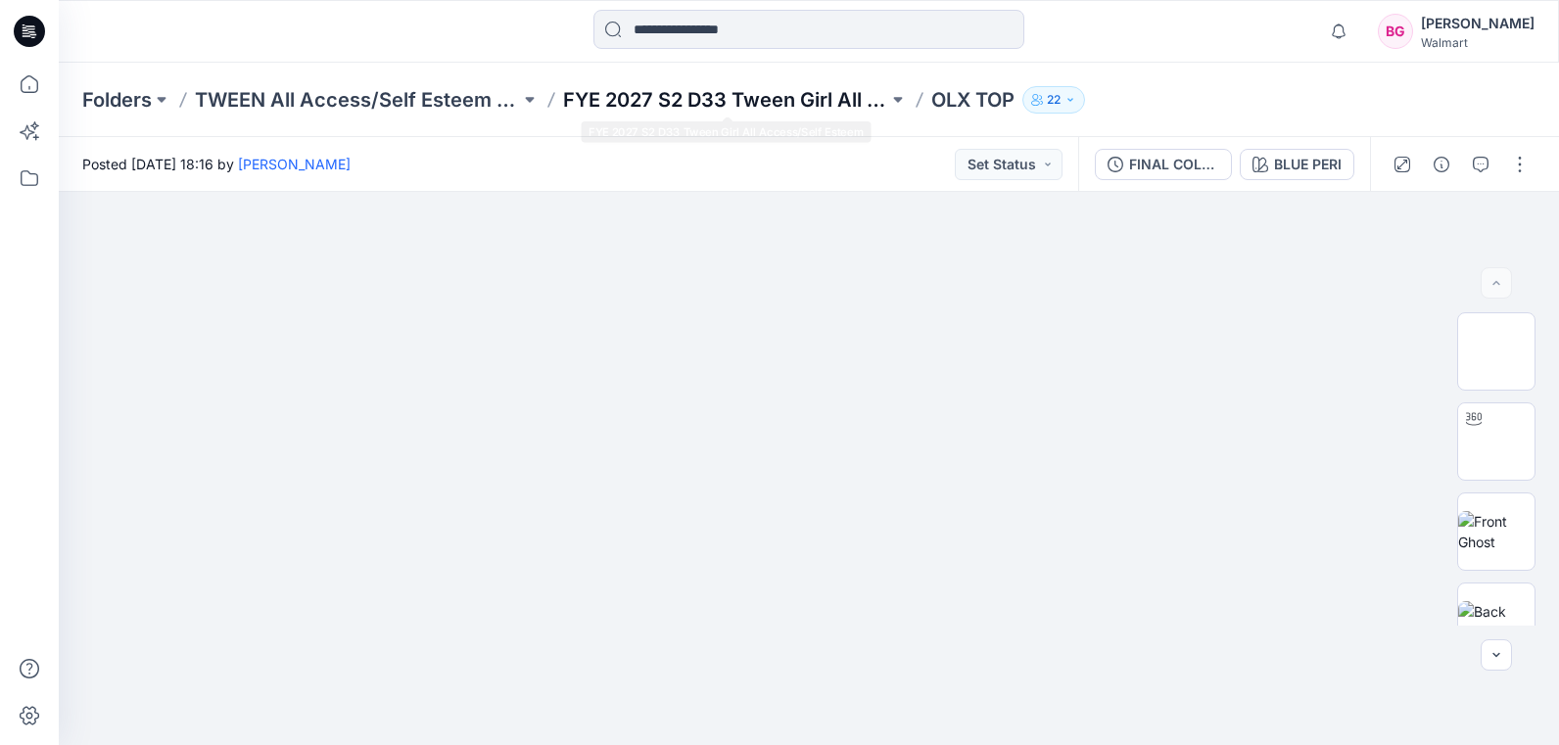
click at [673, 101] on p "FYE 2027 S2 D33 Tween Girl All Access/Self Esteem" at bounding box center [725, 99] width 325 height 27
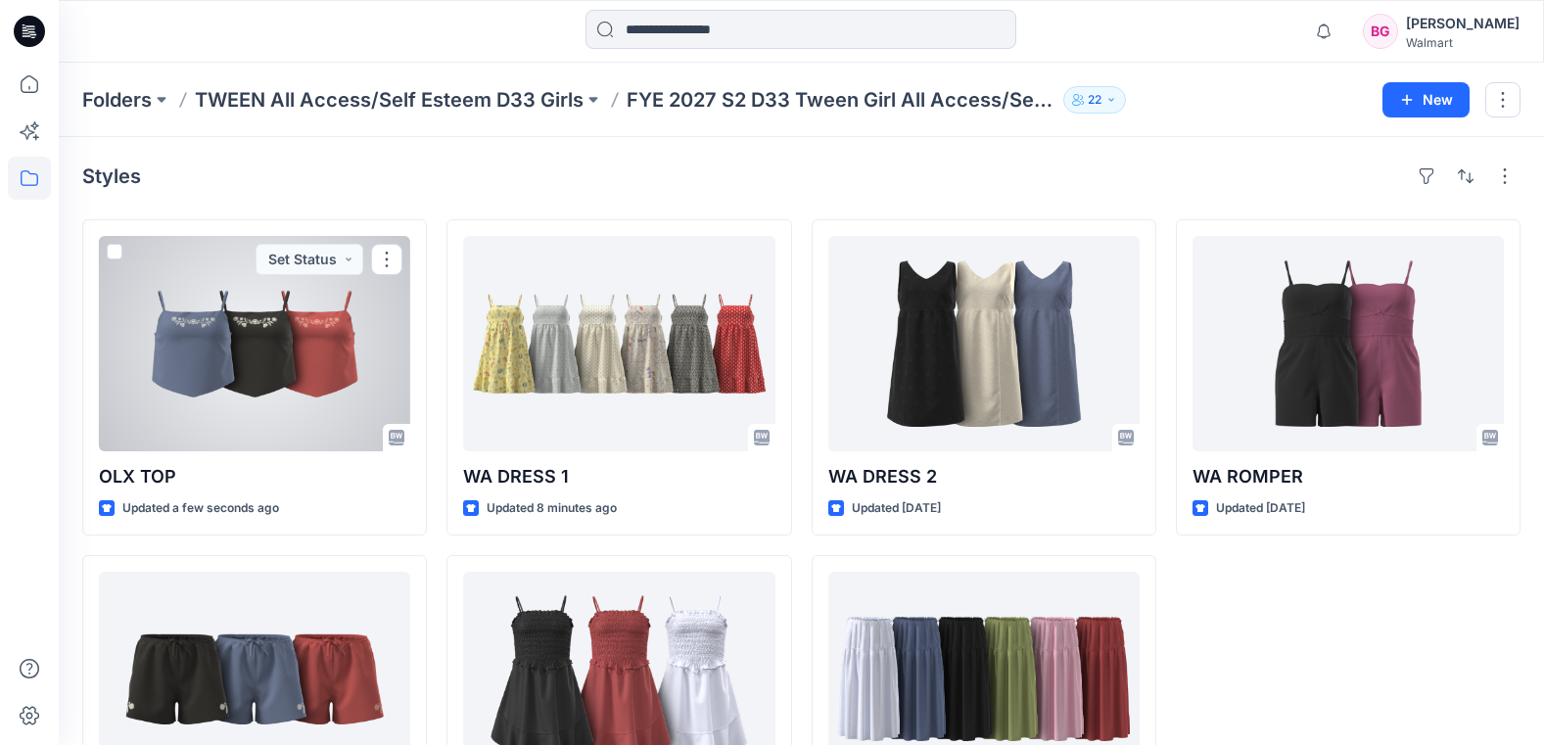
click at [269, 402] on div at bounding box center [254, 343] width 311 height 215
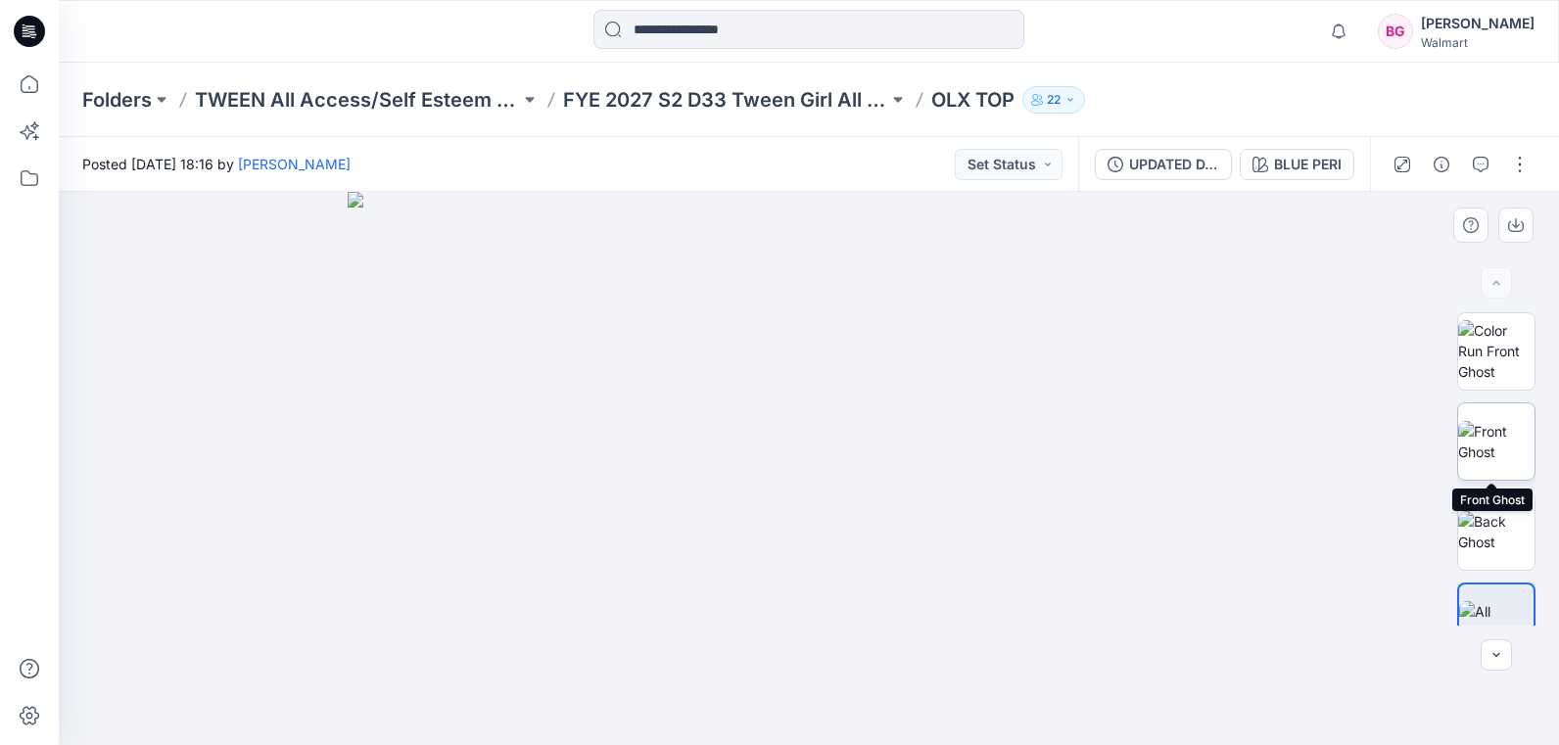
click at [1505, 439] on img at bounding box center [1496, 441] width 76 height 41
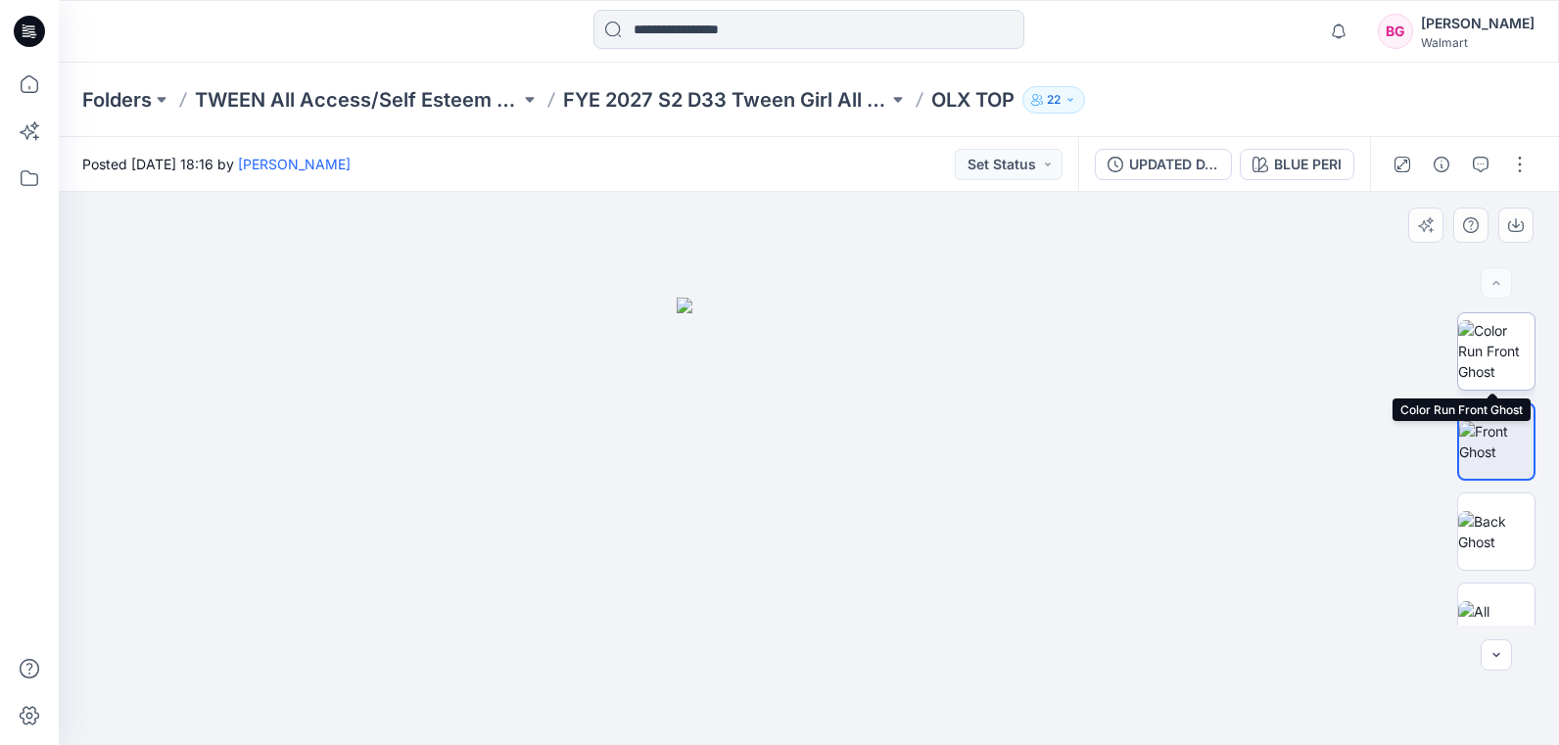
click at [1492, 361] on img at bounding box center [1496, 351] width 76 height 62
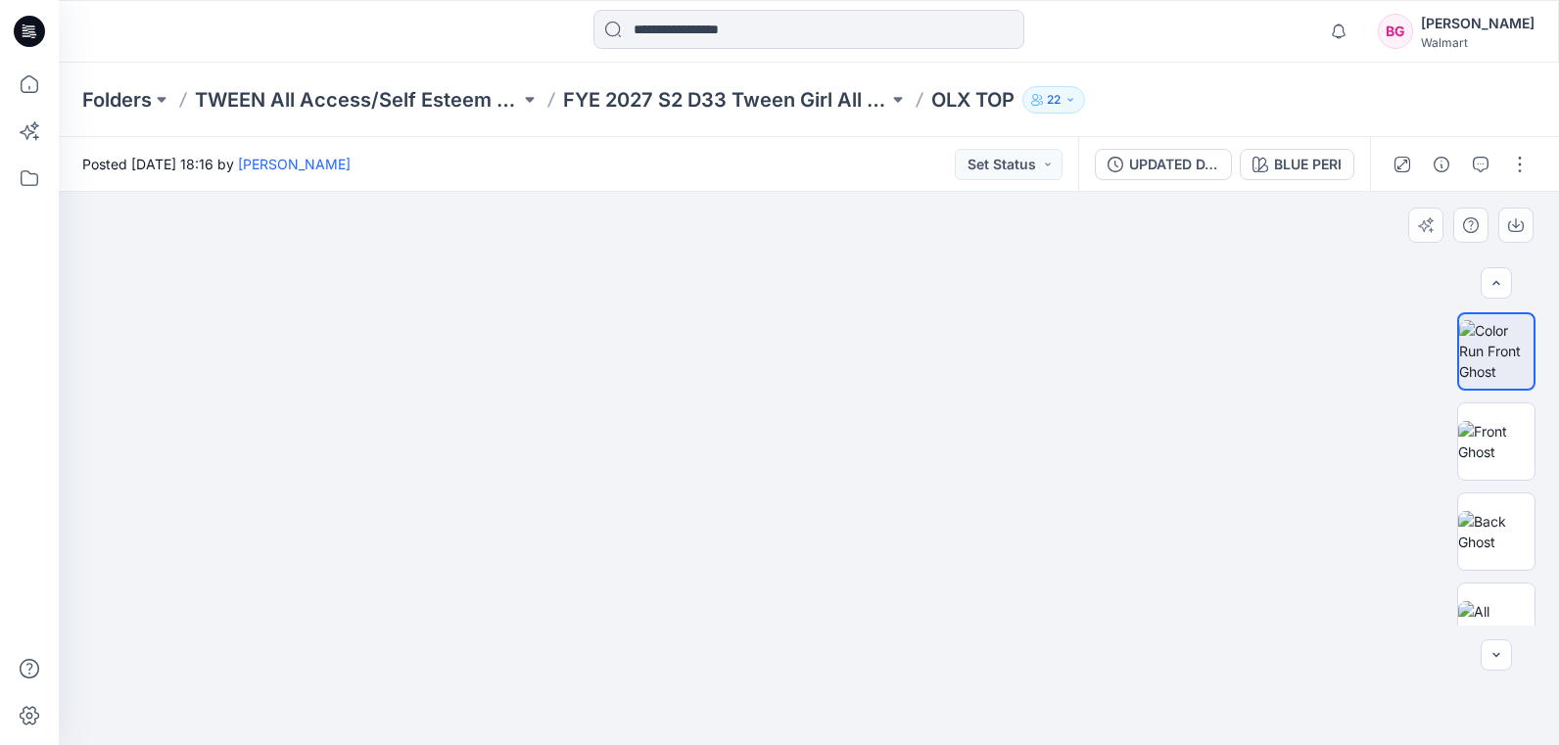
scroll to position [35, 0]
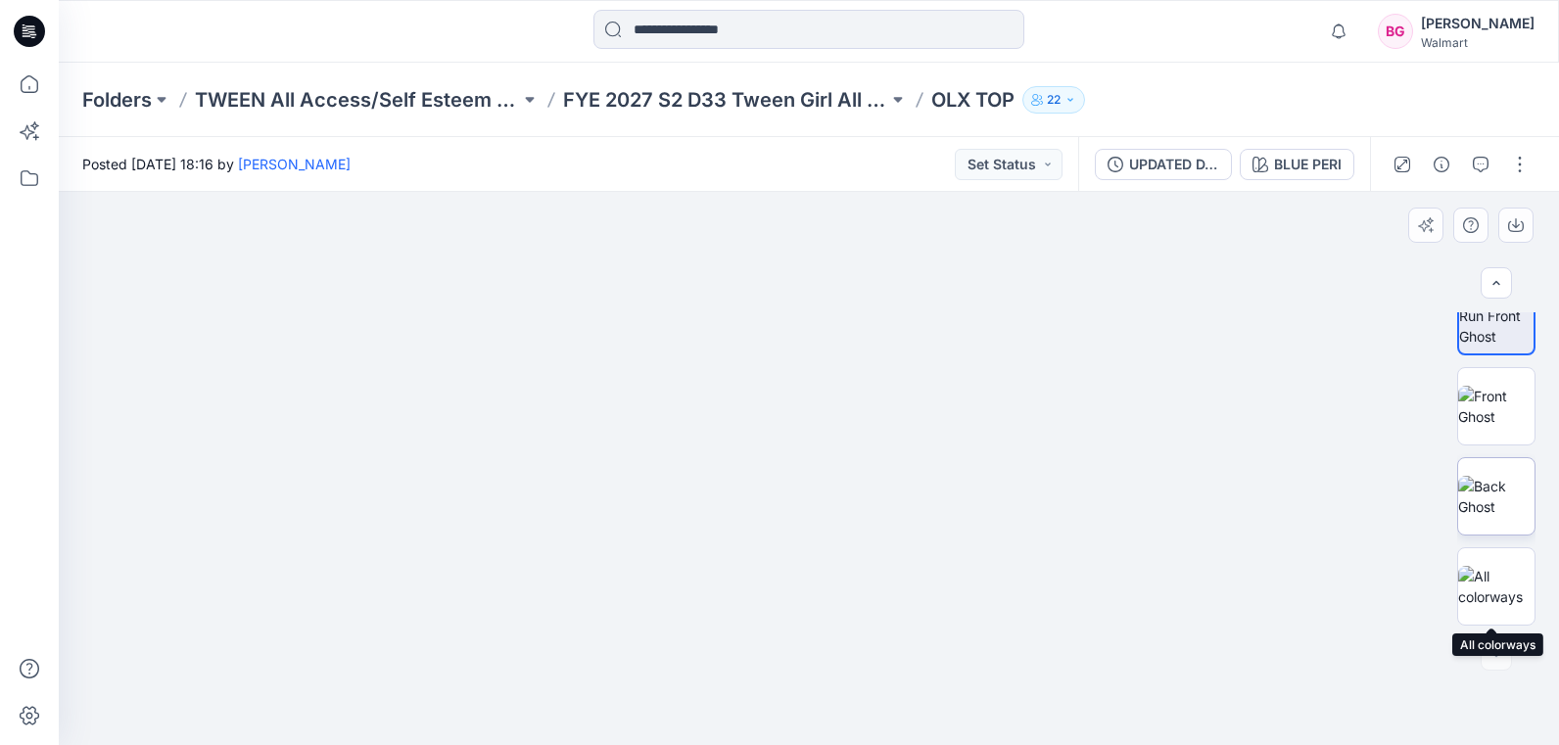
click at [1490, 510] on img at bounding box center [1496, 496] width 76 height 41
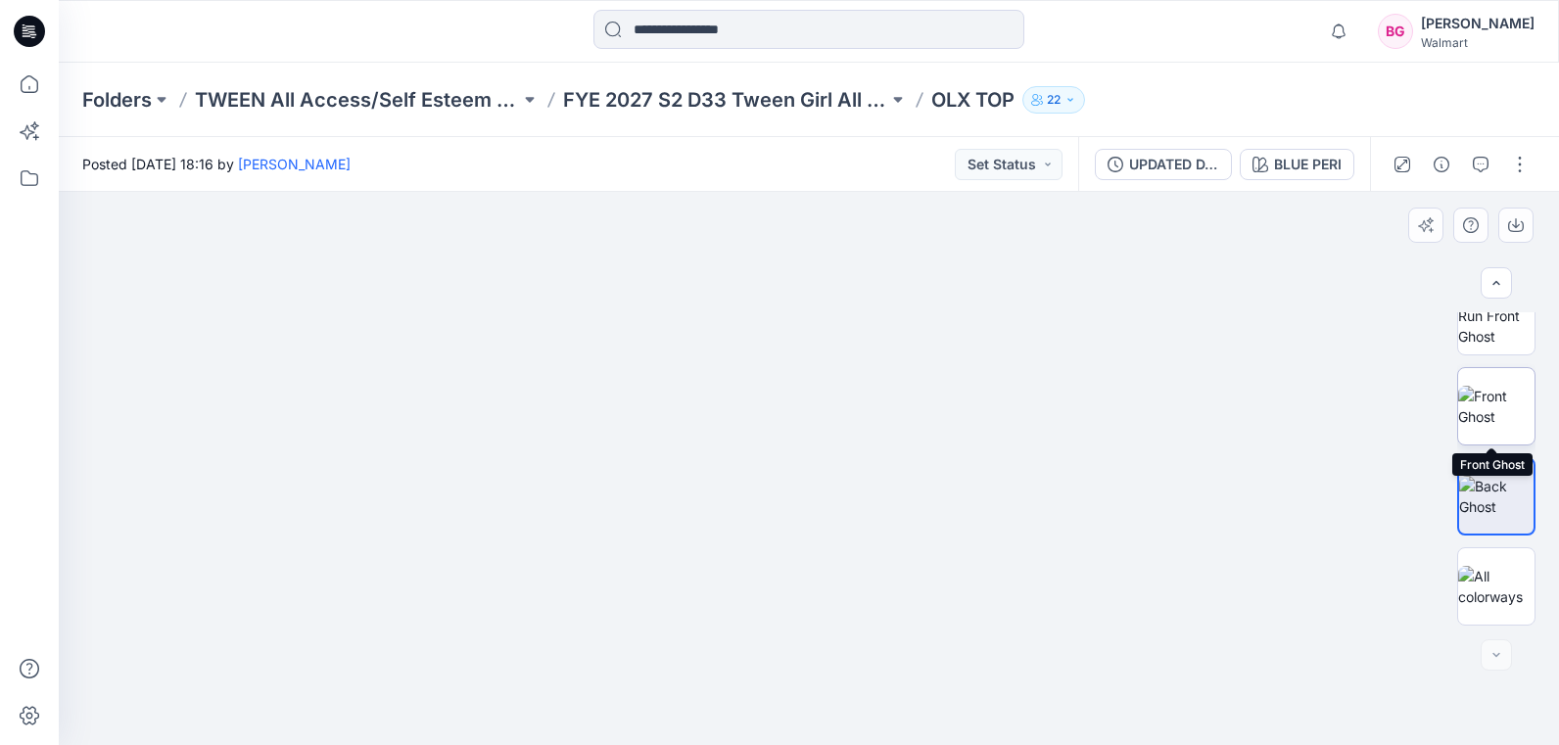
click at [1486, 410] on img at bounding box center [1496, 406] width 76 height 41
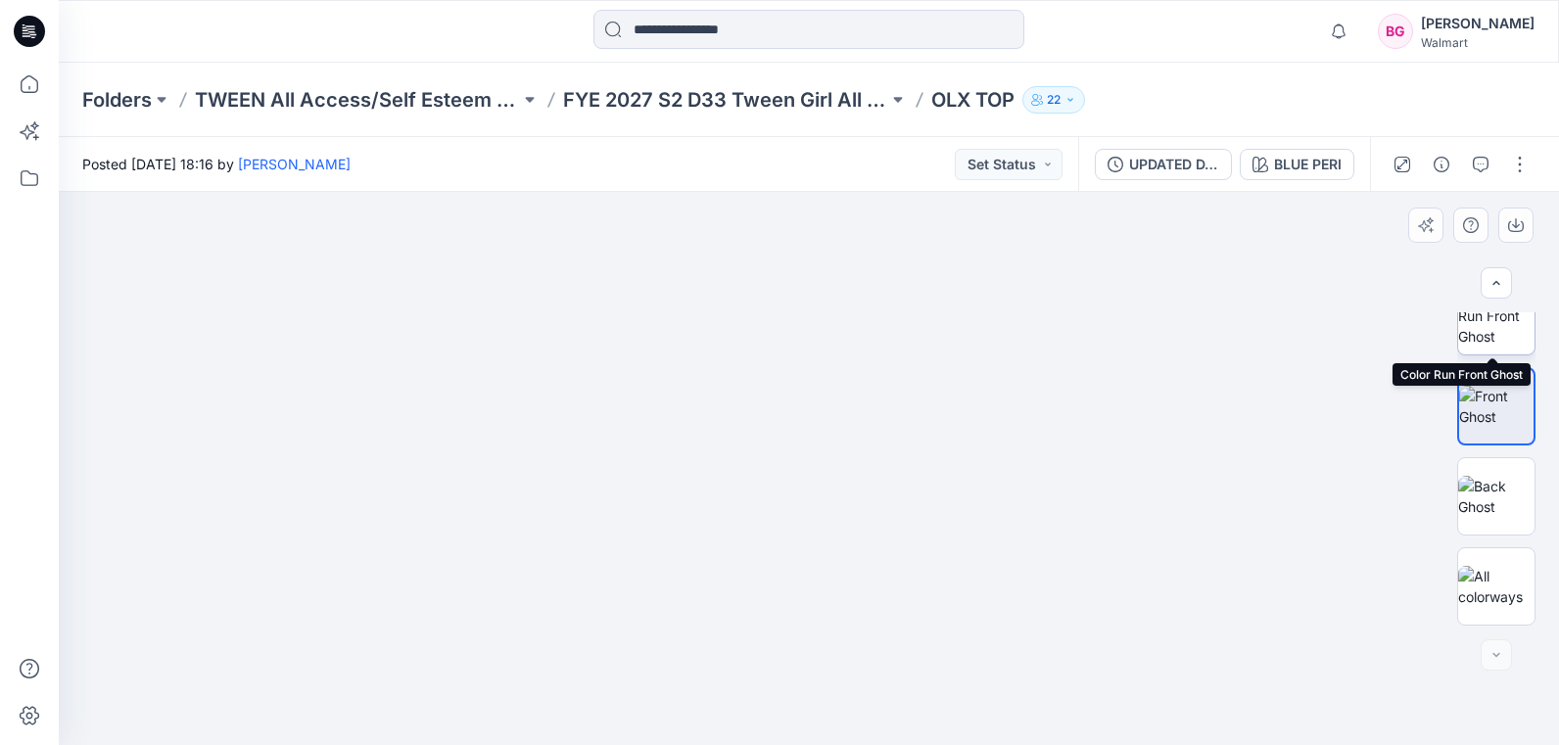
click at [1488, 344] on img at bounding box center [1496, 316] width 76 height 62
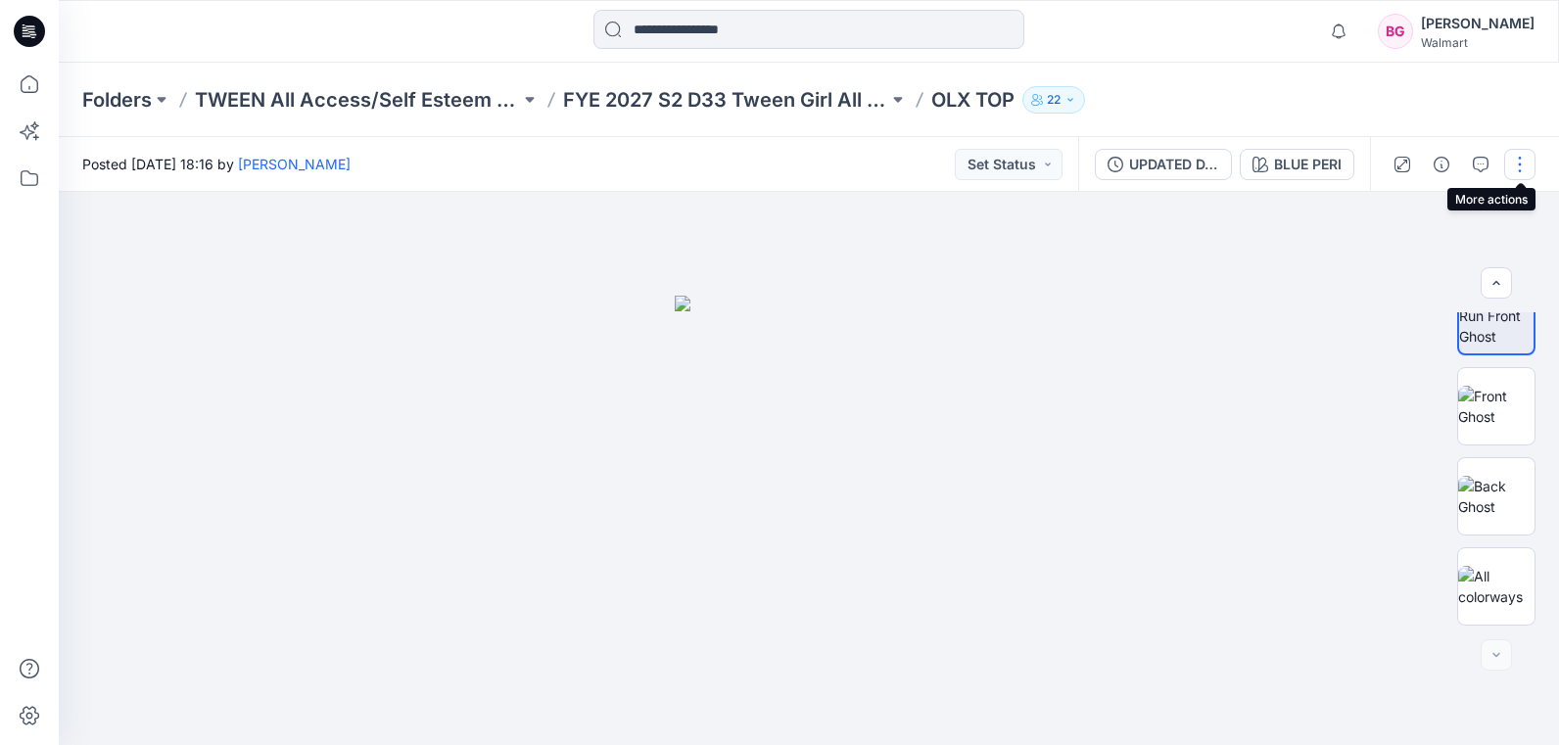
click at [1527, 163] on button "button" at bounding box center [1519, 164] width 31 height 31
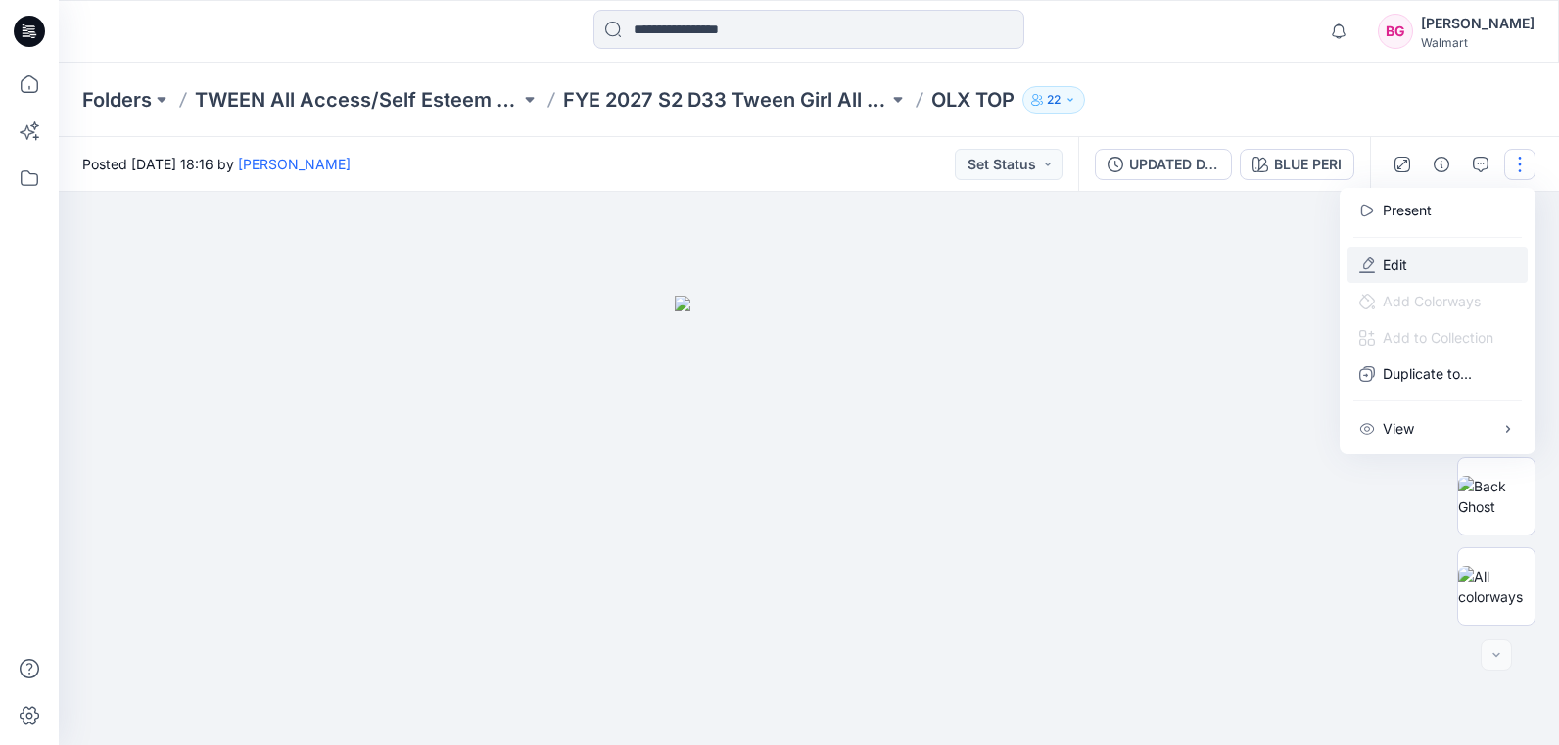
click at [1417, 270] on button "Edit" at bounding box center [1438, 265] width 180 height 36
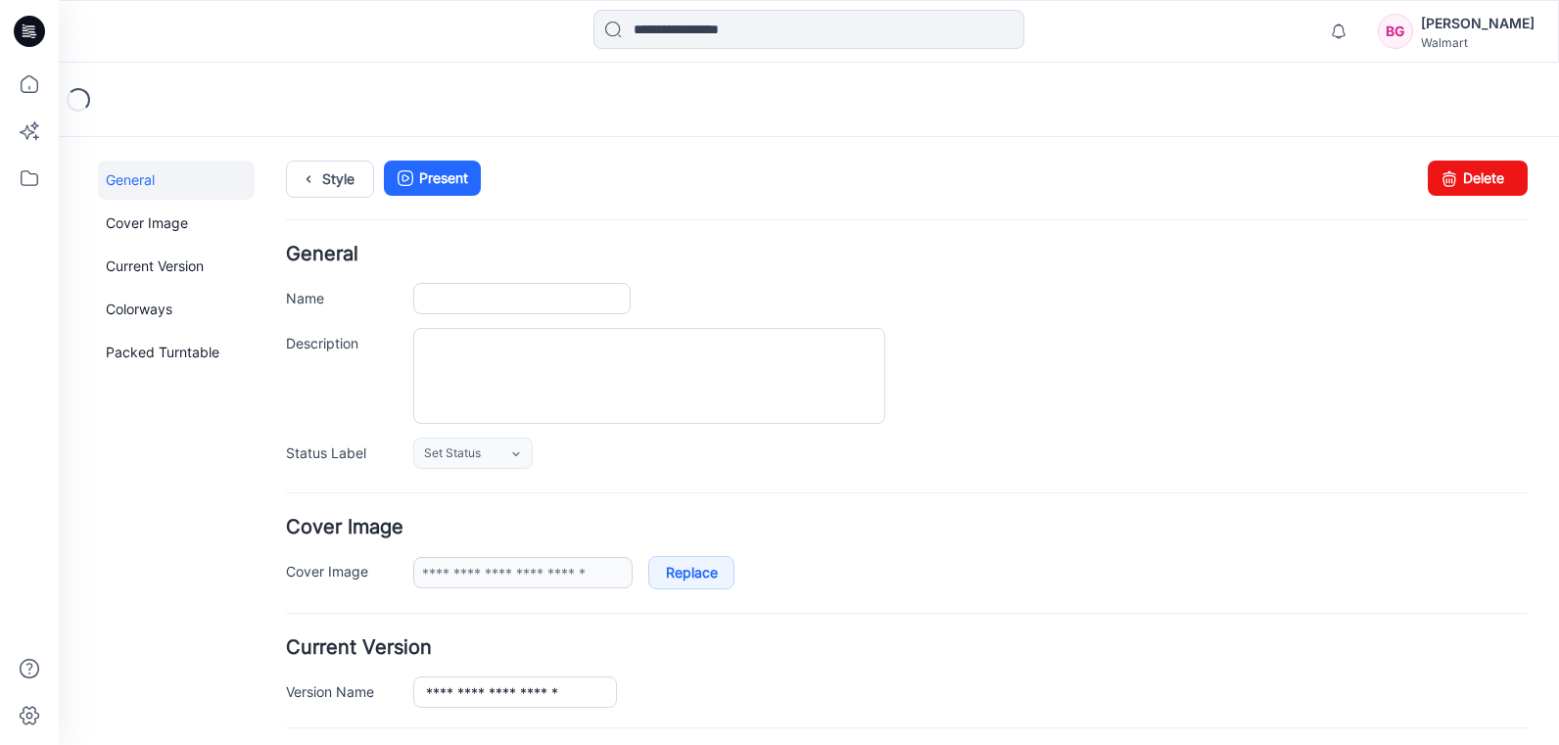
type input "*******"
type input "*********"
type input "**********"
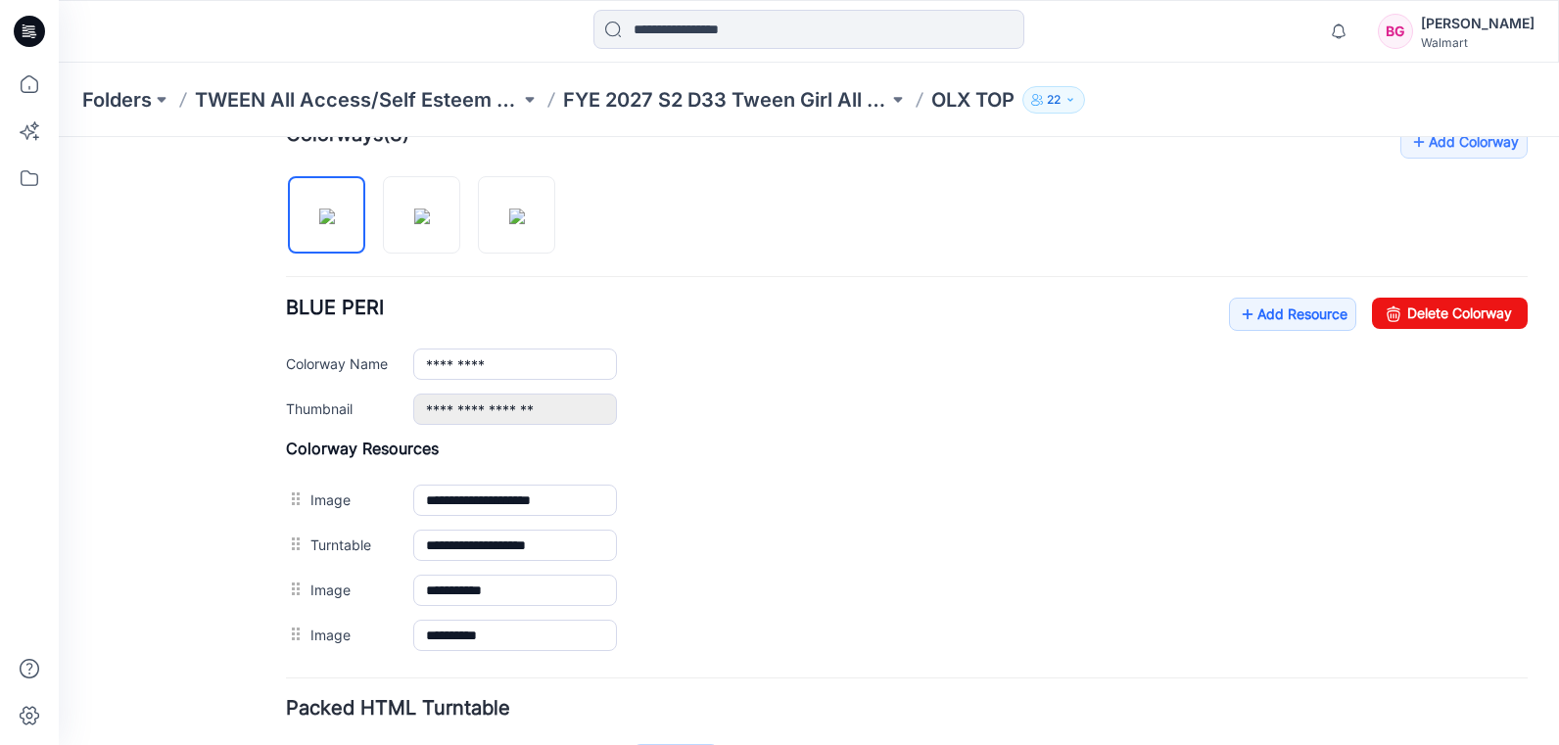
scroll to position [631, 0]
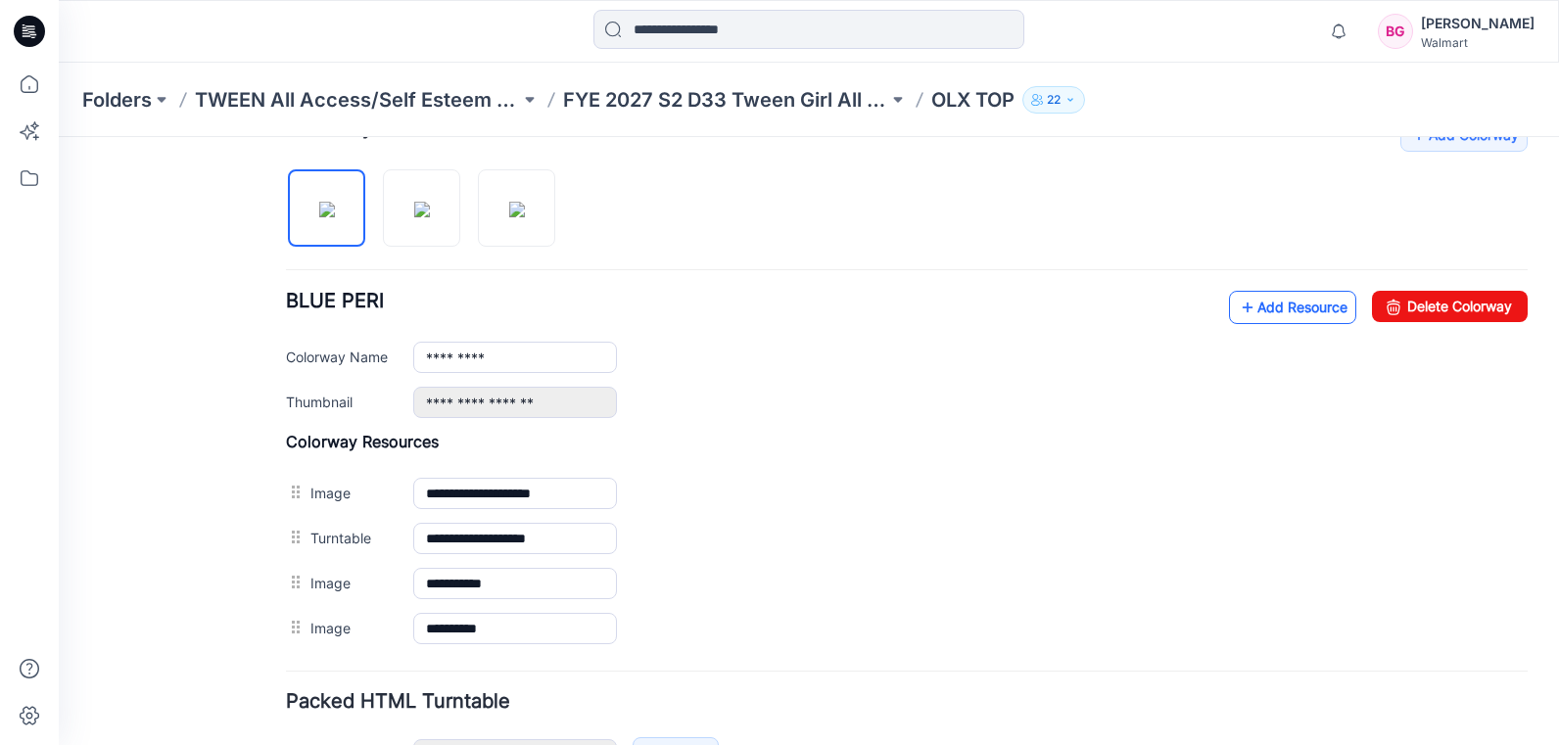
click at [1260, 311] on link "Add Resource" at bounding box center [1292, 307] width 127 height 33
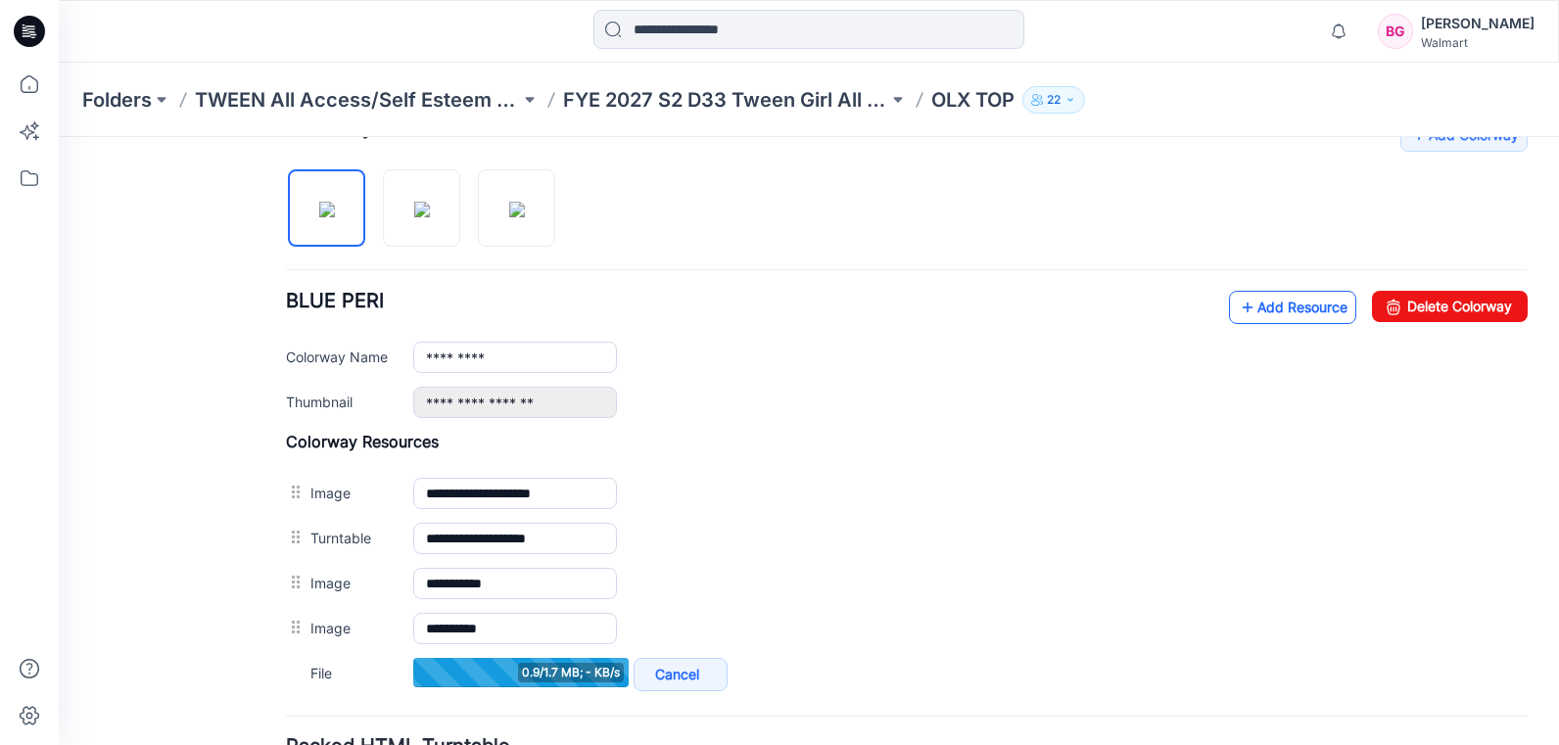
click at [1284, 310] on link "Add Resource" at bounding box center [1292, 307] width 127 height 33
click at [1255, 312] on link "Add Resource" at bounding box center [1292, 307] width 127 height 33
click at [1260, 311] on link "Add Resource" at bounding box center [1292, 307] width 127 height 33
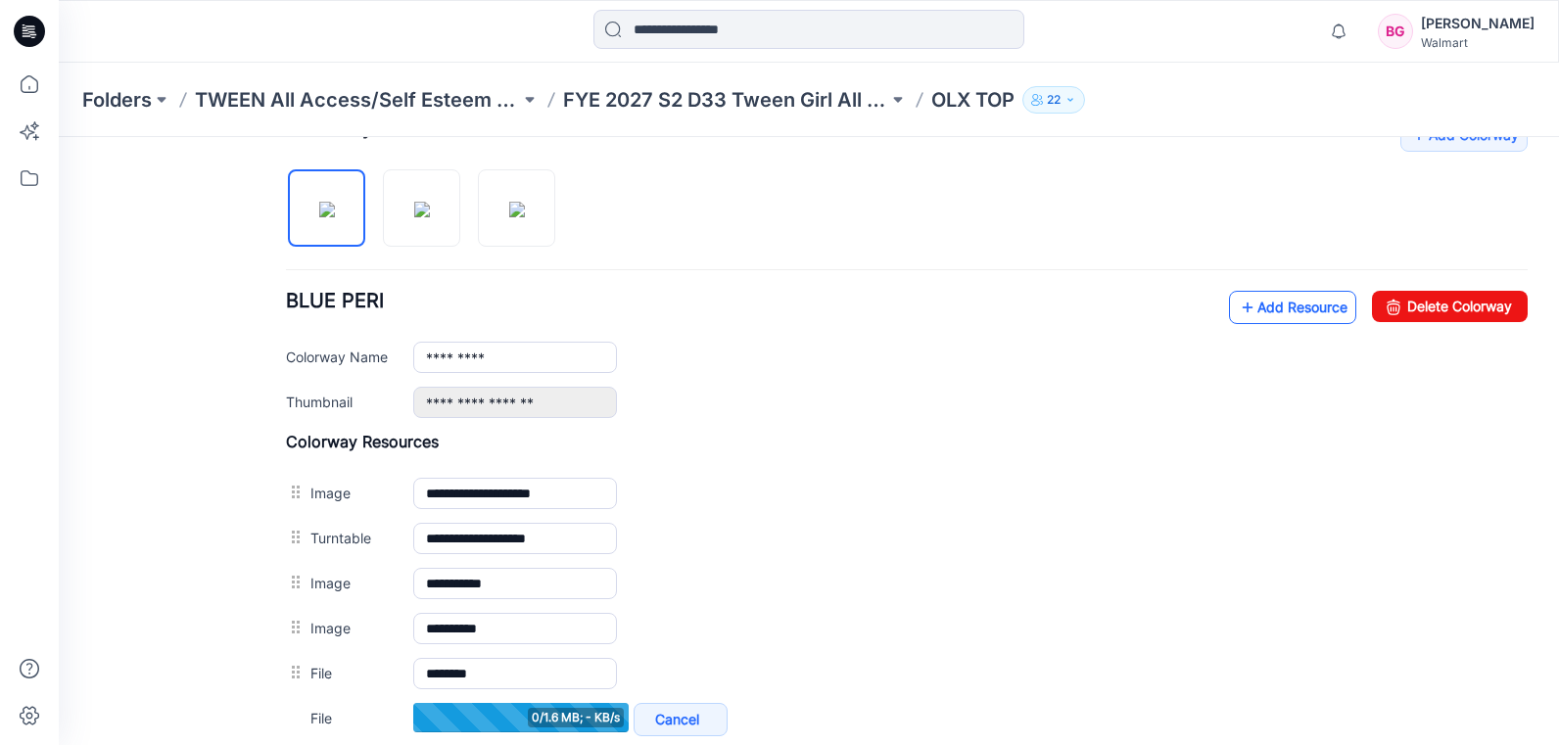
click at [1251, 305] on link "Add Resource" at bounding box center [1292, 307] width 127 height 33
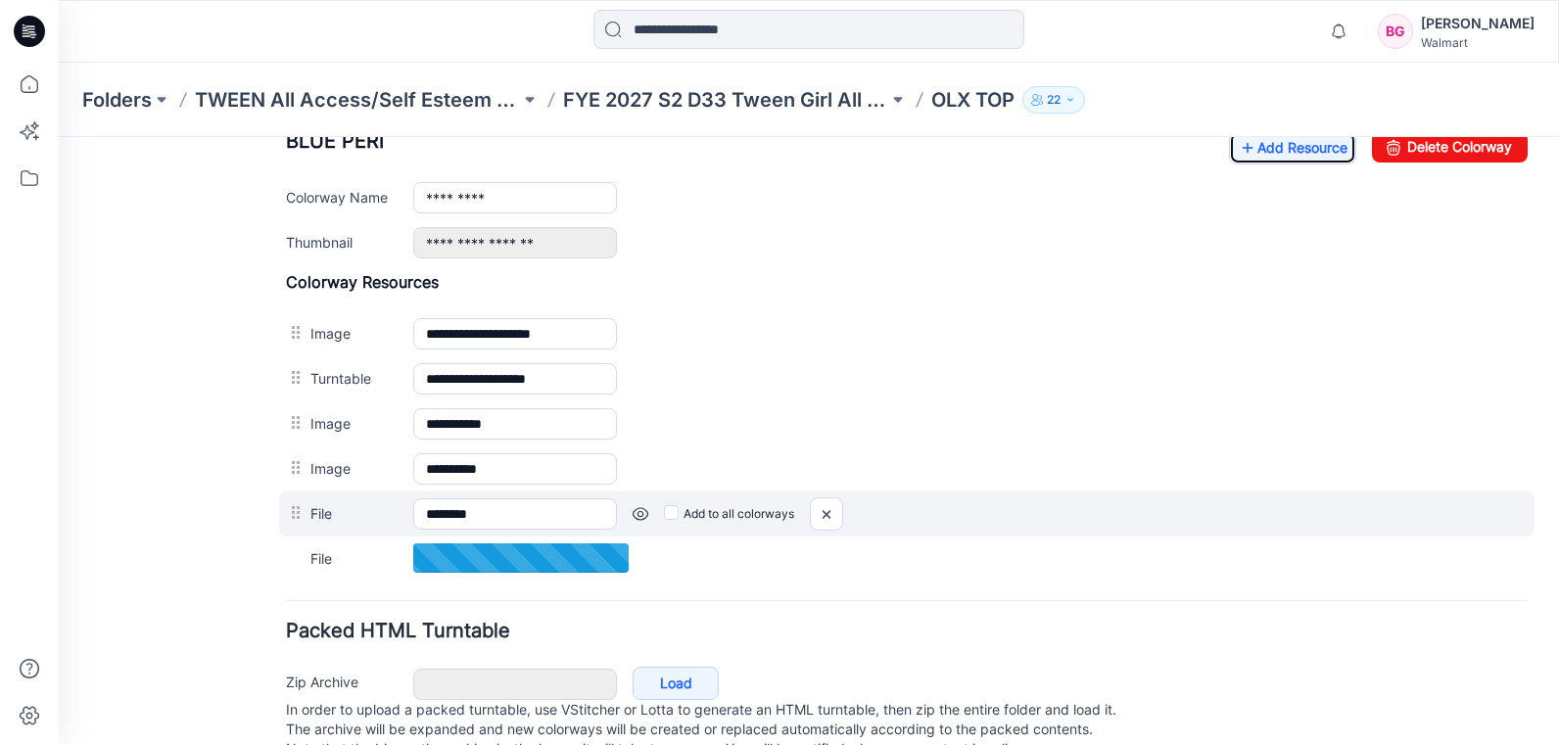
scroll to position [809, 0]
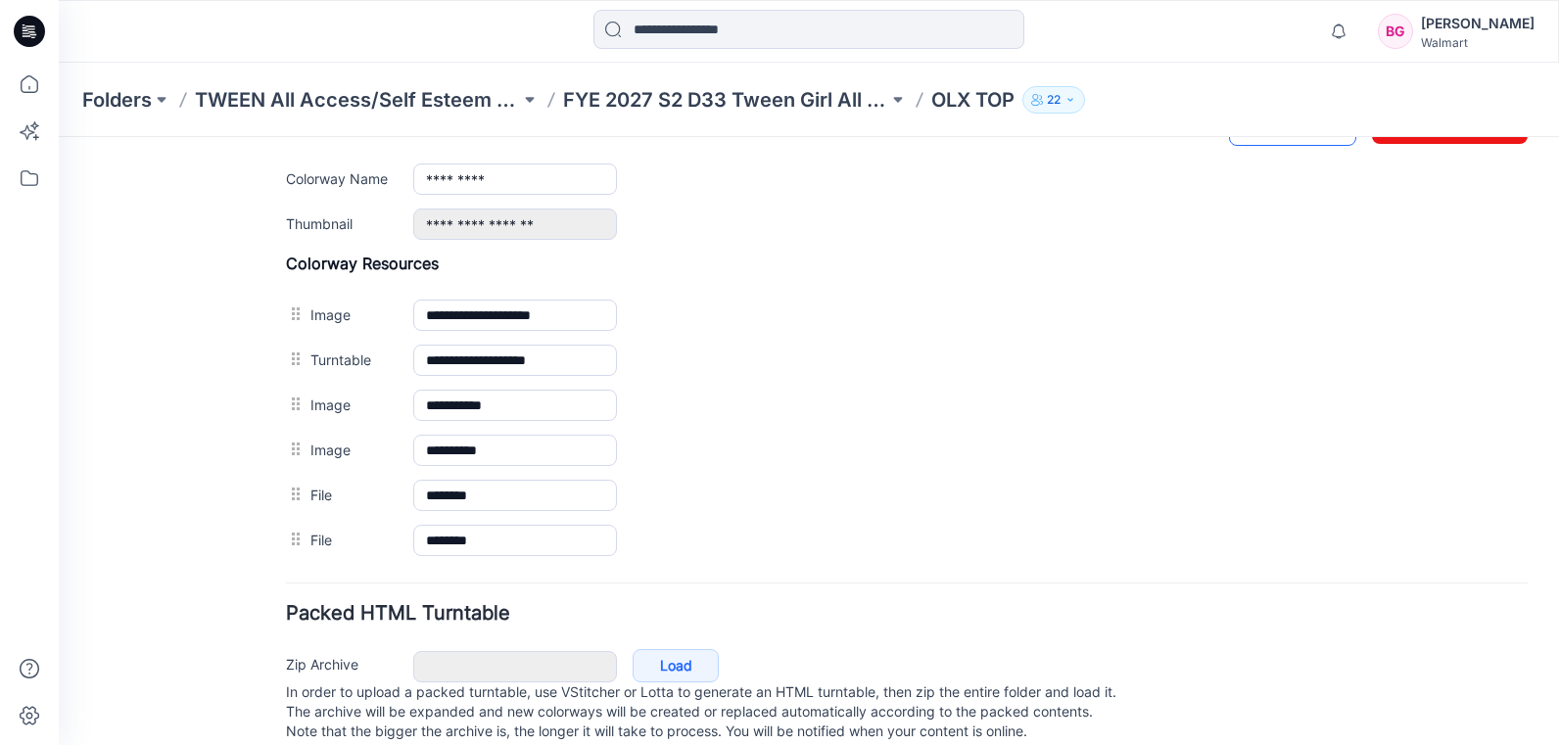
click at [1265, 142] on link "Add Resource" at bounding box center [1292, 129] width 127 height 33
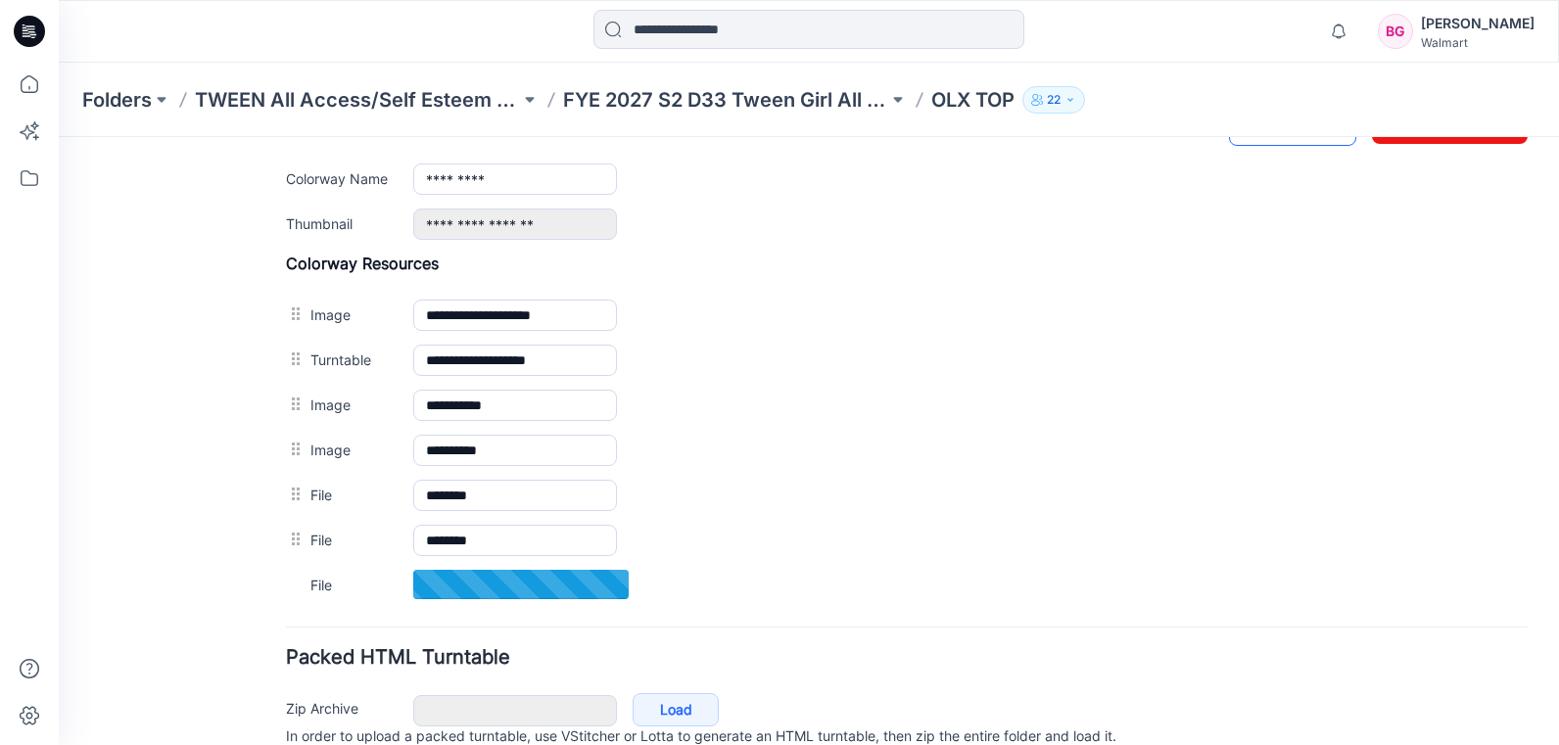
click at [1255, 140] on link "Add Resource" at bounding box center [1292, 129] width 127 height 33
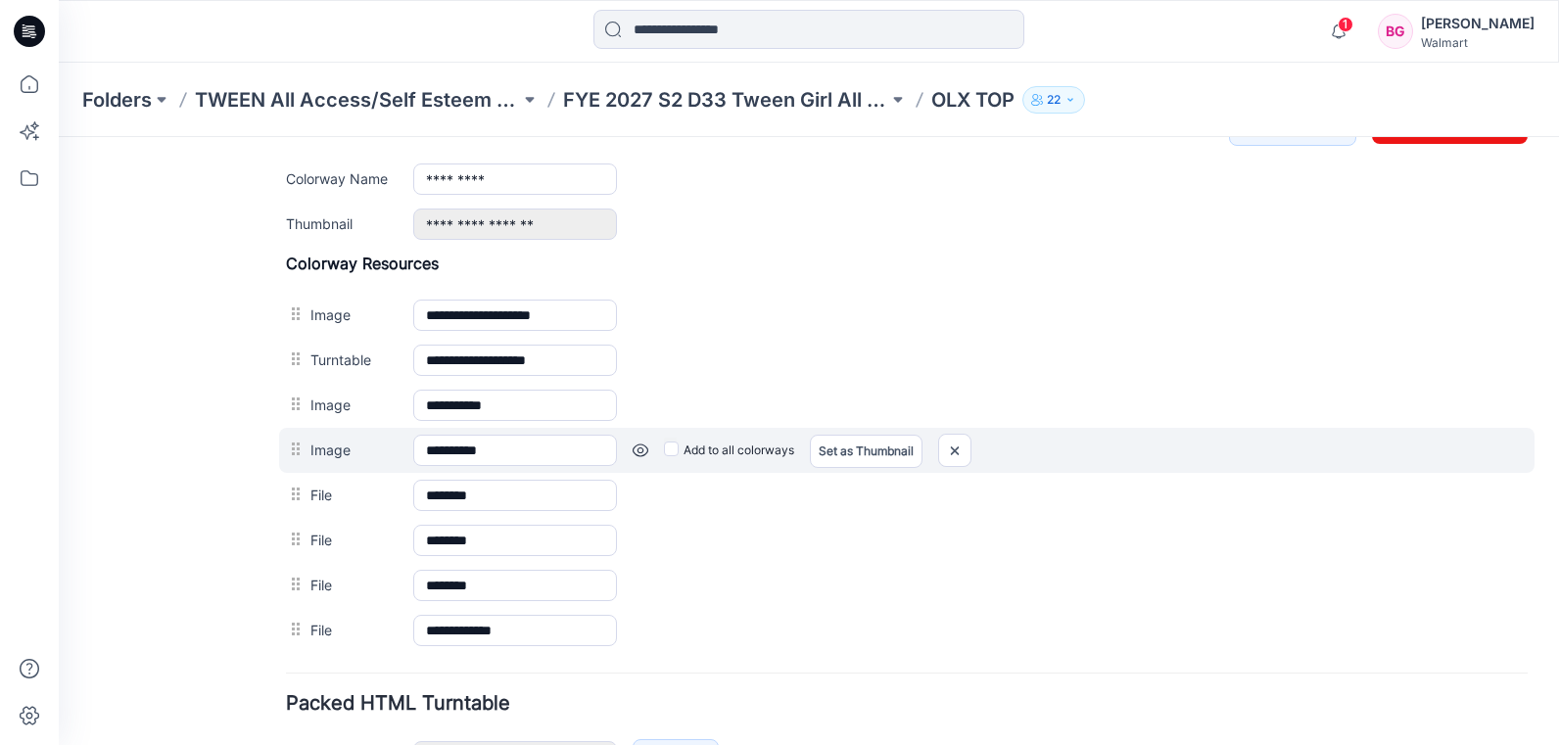
drag, startPoint x: 1493, startPoint y: 453, endPoint x: 1512, endPoint y: 459, distance: 19.5
click at [1502, 456] on div "Add to all colorways Set as Thumbnail Unset as Thumbnail" at bounding box center [1072, 450] width 911 height 31
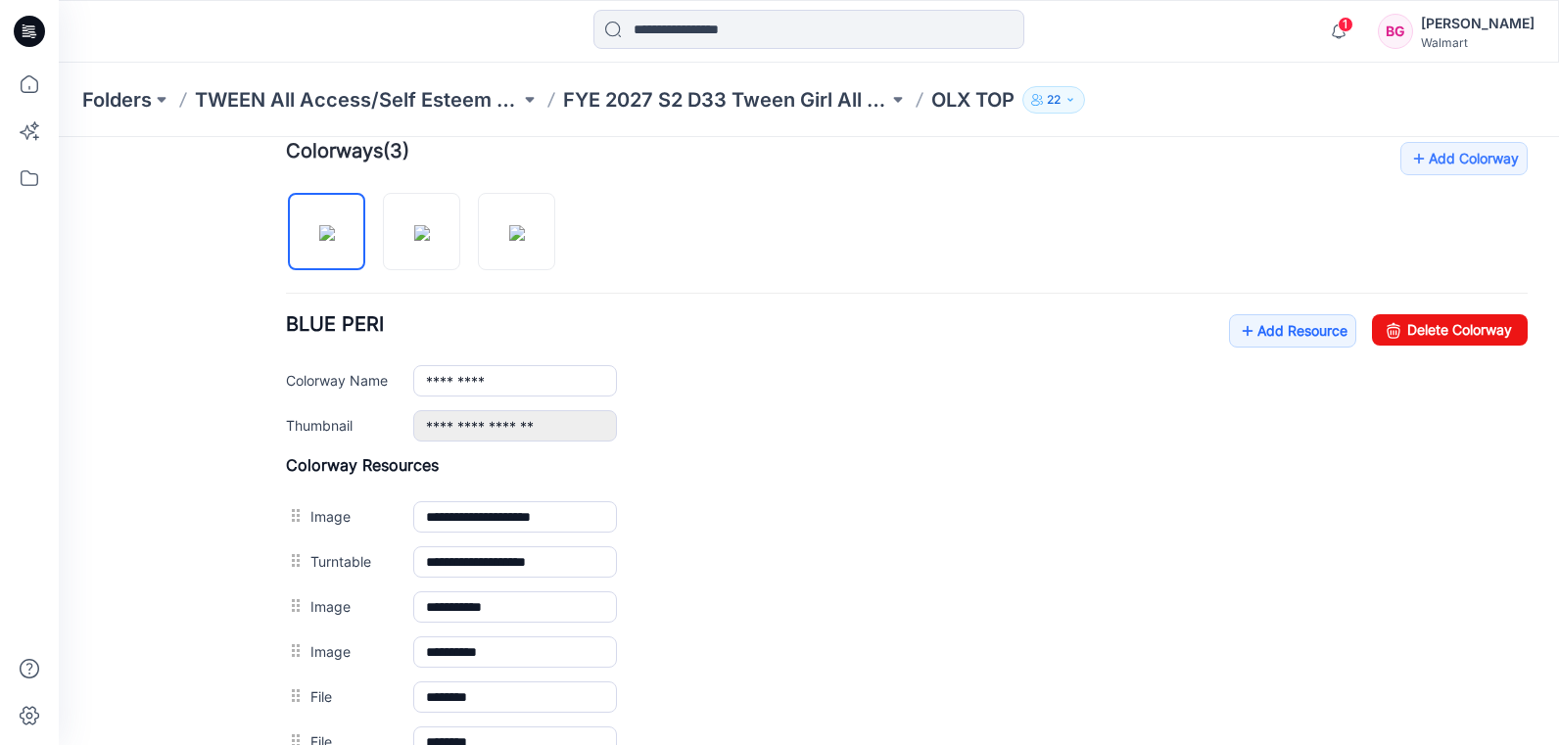
scroll to position [572, 0]
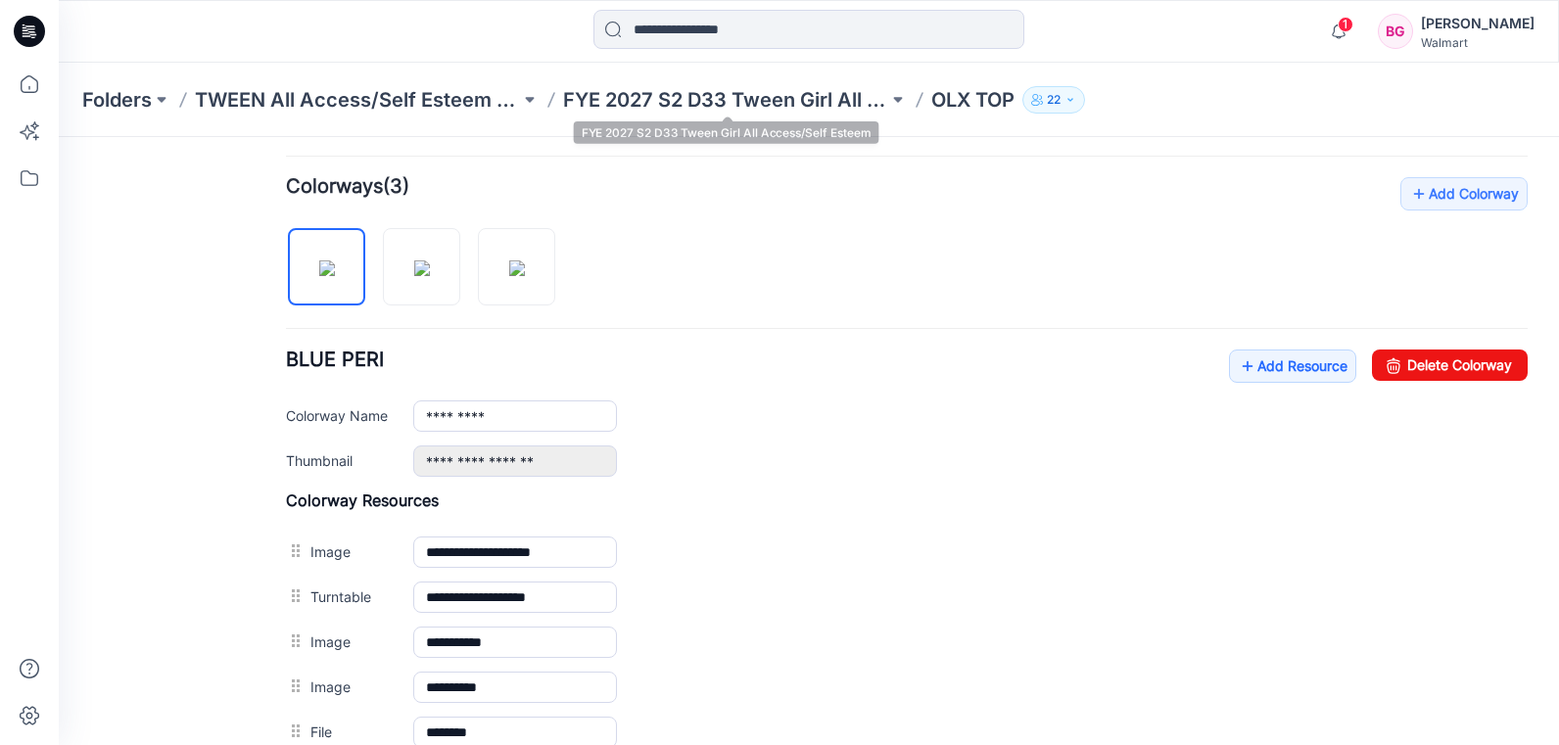
click at [827, 93] on p "FYE 2027 S2 D33 Tween Girl All Access/Self Esteem" at bounding box center [725, 99] width 325 height 27
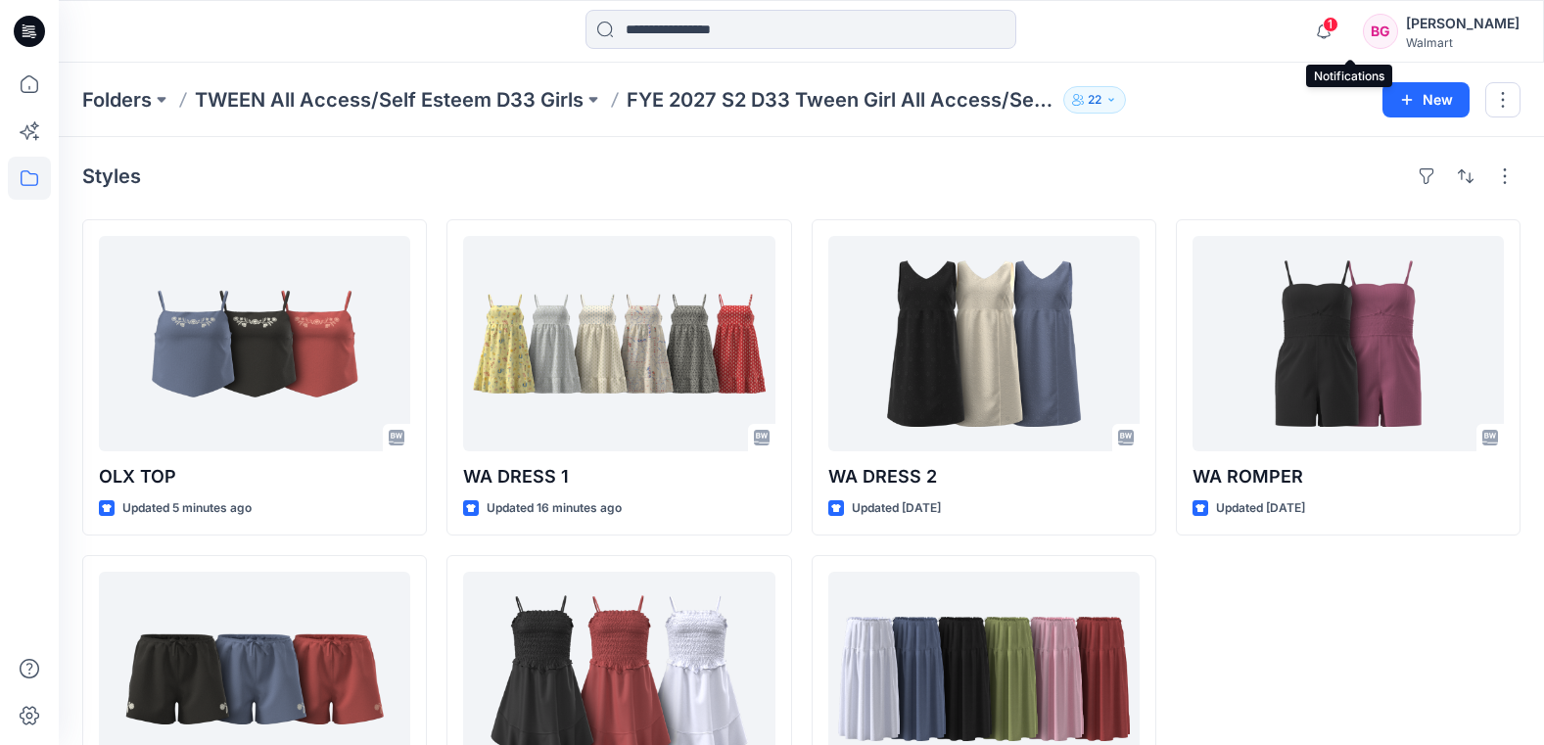
click at [1339, 29] on span "1" at bounding box center [1331, 25] width 16 height 16
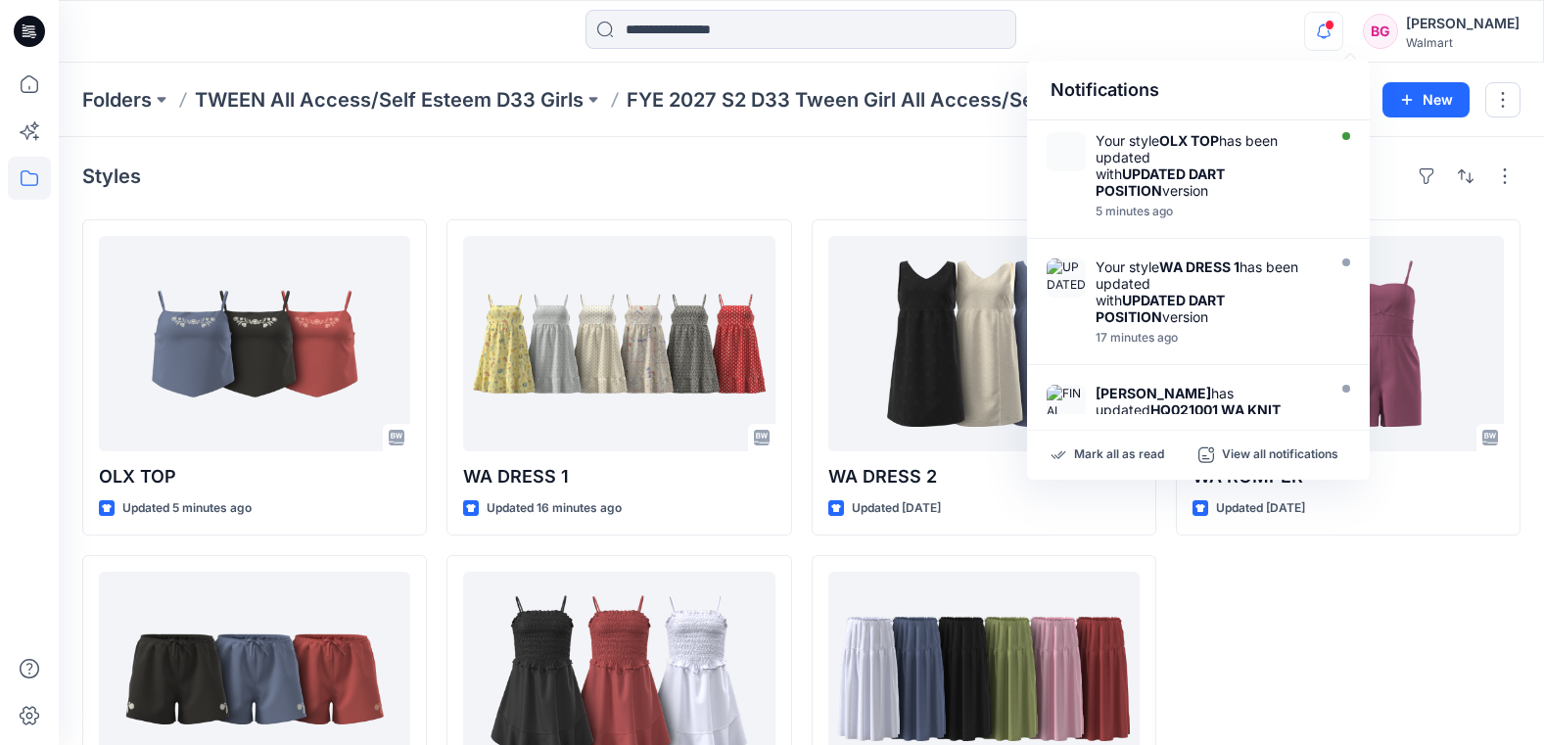
click at [1278, 37] on div "Notifications Your style OLX TOP has been updated with UPDATED DART POSITION ve…" at bounding box center [801, 31] width 1485 height 43
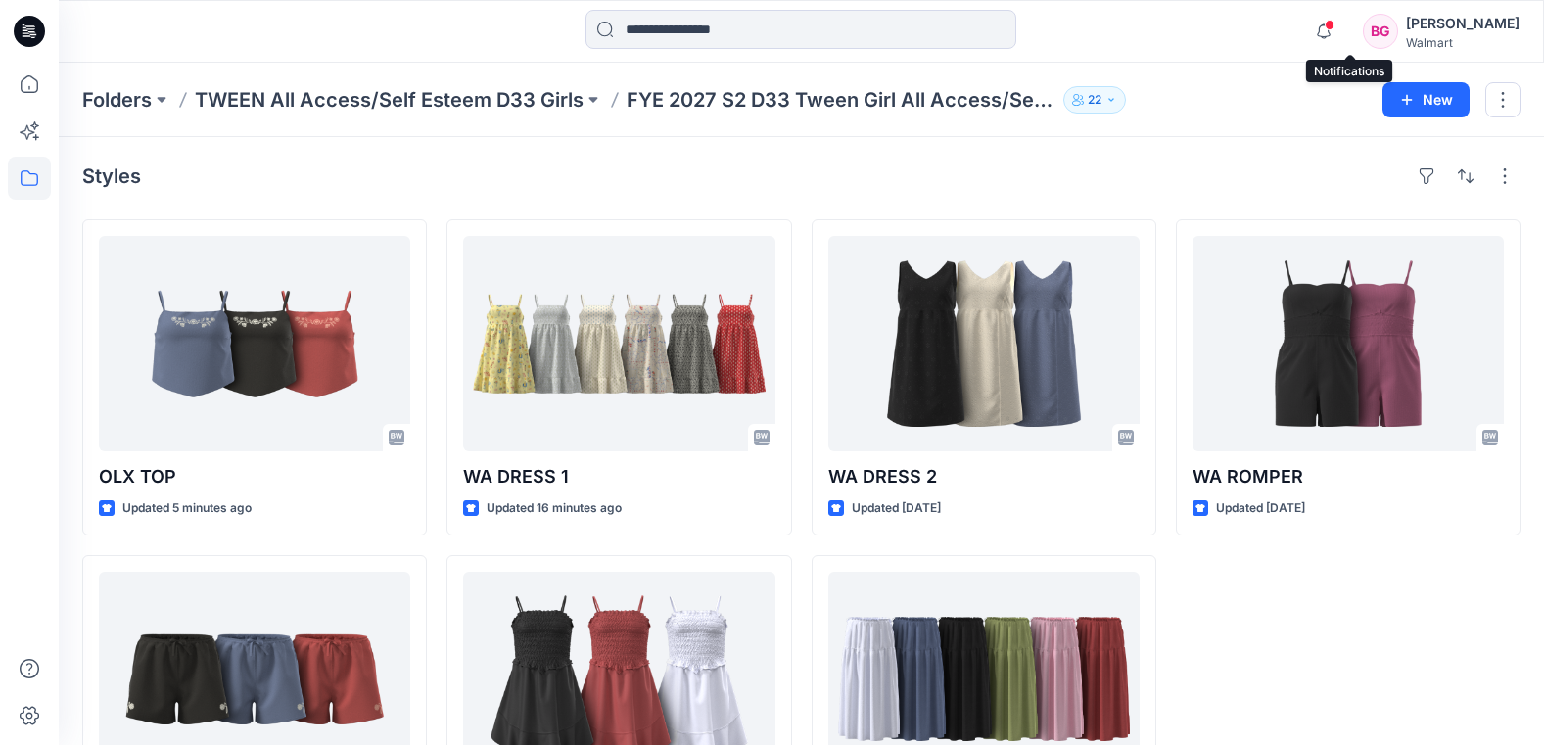
click at [1335, 26] on span at bounding box center [1330, 25] width 10 height 11
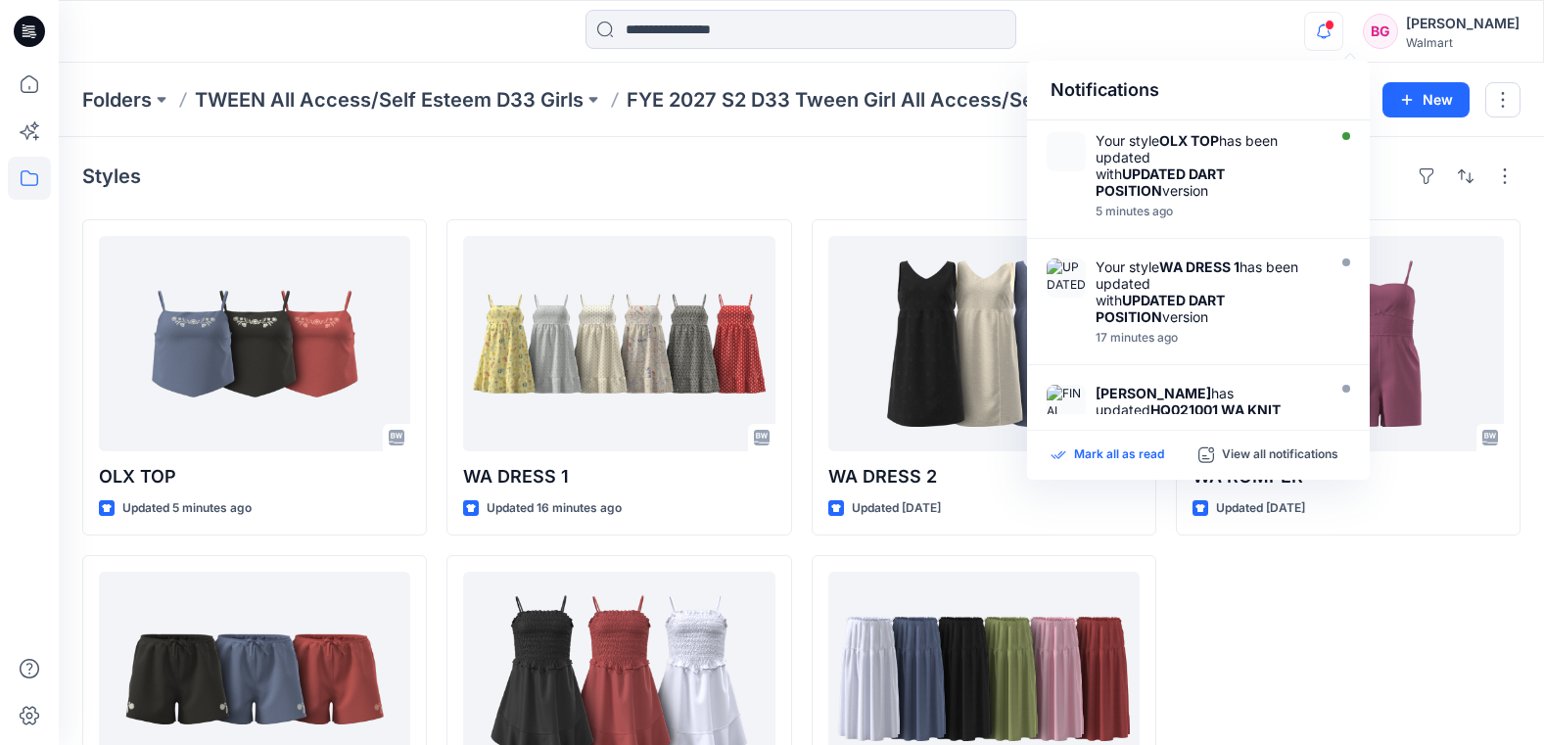
click at [1136, 456] on p "Mark all as read" at bounding box center [1119, 456] width 90 height 18
click at [736, 146] on div "Styles OLX TOP Updated 5 minutes ago OLX SHORT Updated [DATE] WA DRESS 1 Update…" at bounding box center [802, 515] width 1486 height 757
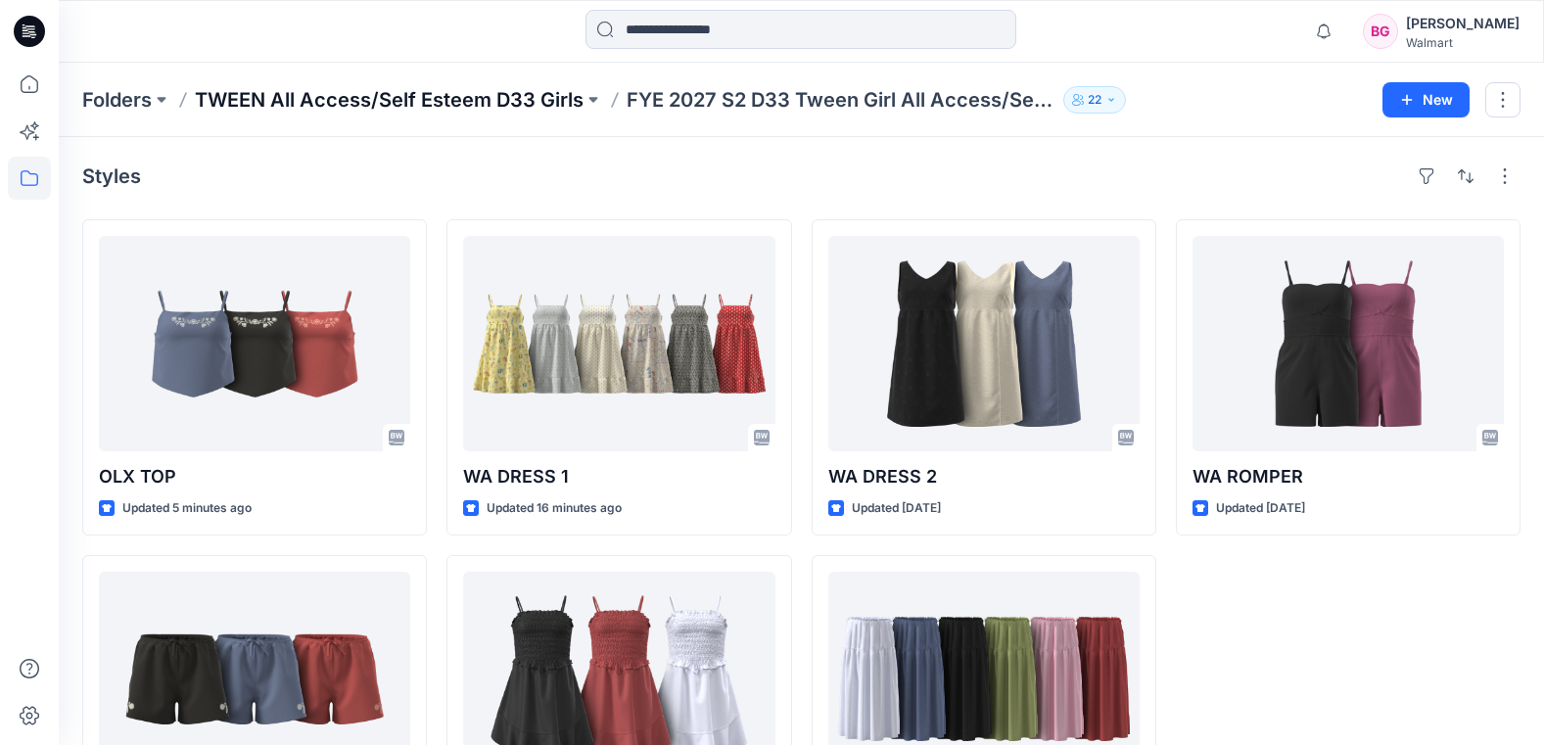
click at [564, 103] on p "TWEEN All Access/Self Esteem D33 Girls" at bounding box center [389, 99] width 389 height 27
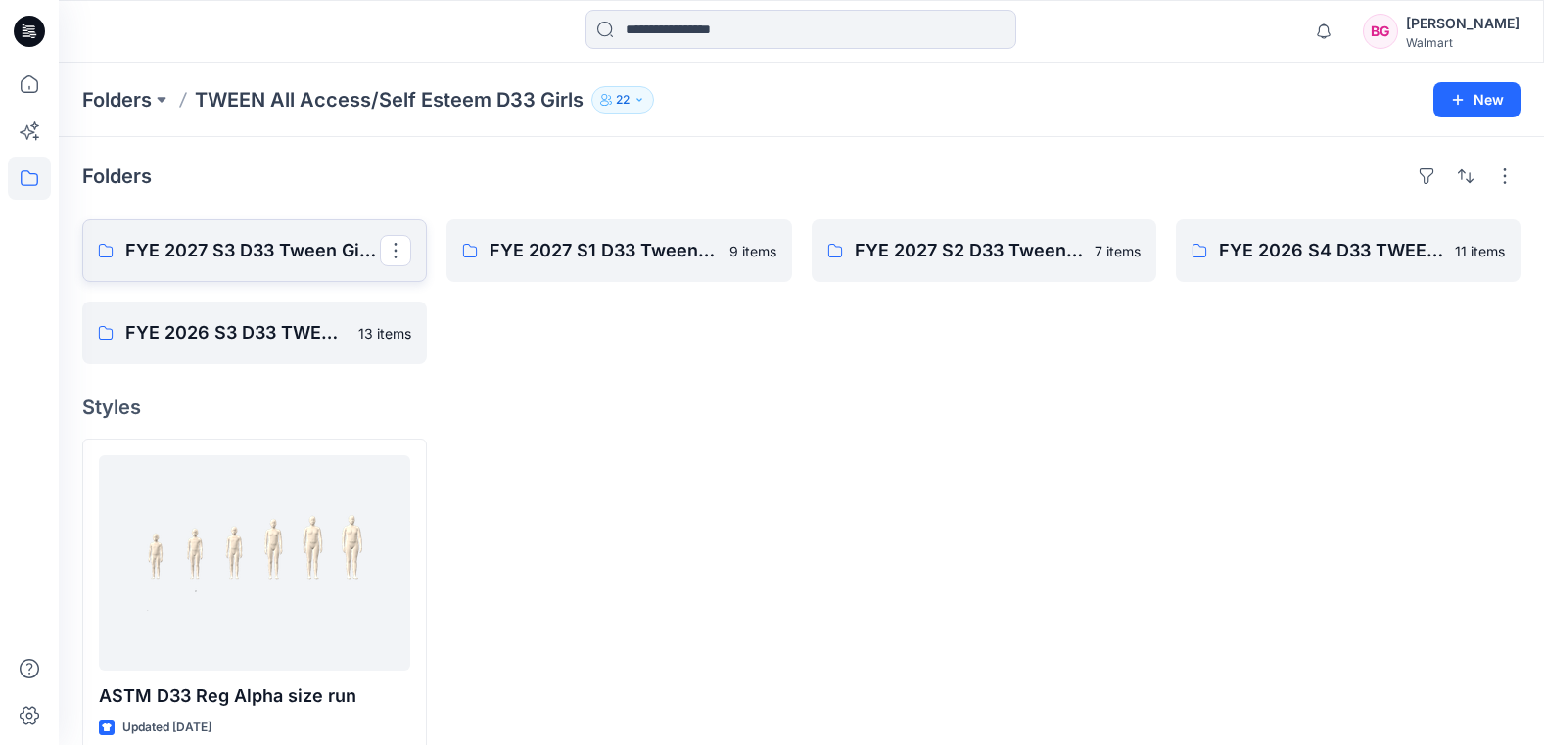
click at [308, 249] on p "FYE 2027 S3 D33 Tween Girl All Access/Self Esteem" at bounding box center [252, 250] width 255 height 27
